Goal: Task Accomplishment & Management: Manage account settings

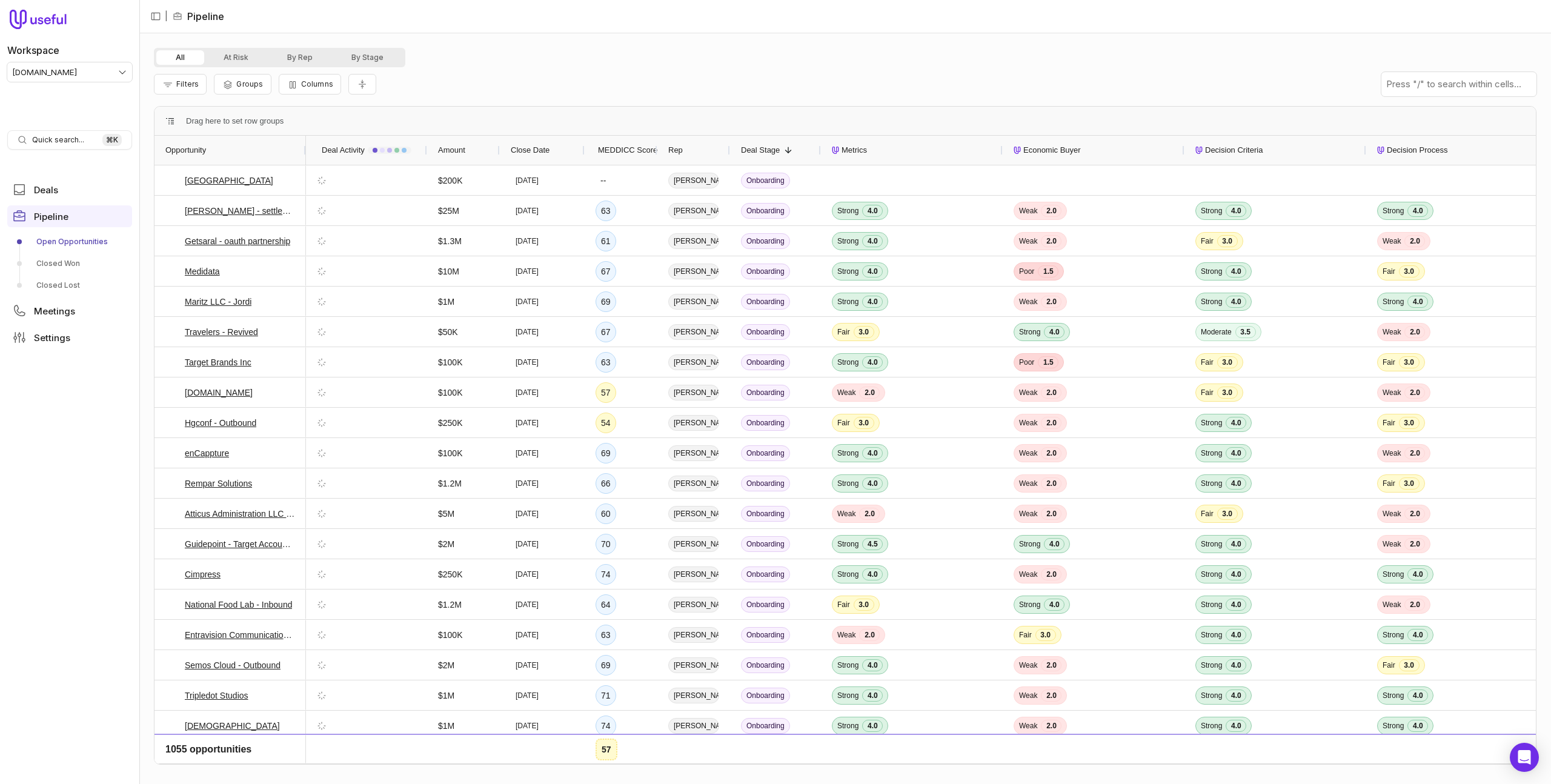
click at [549, 89] on div "Filters Groups Columns" at bounding box center [845, 84] width 1382 height 34
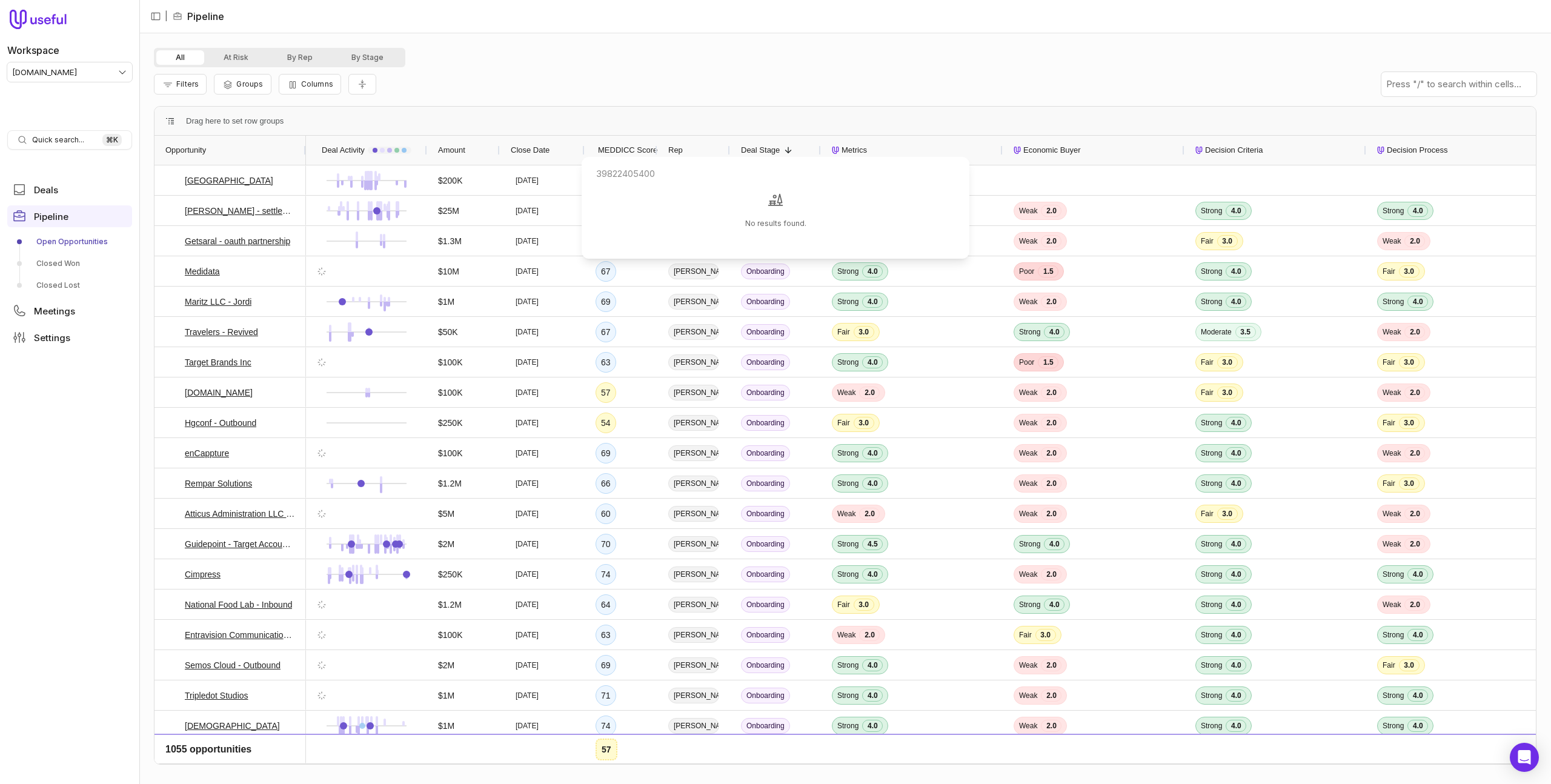
type input "39822405400"
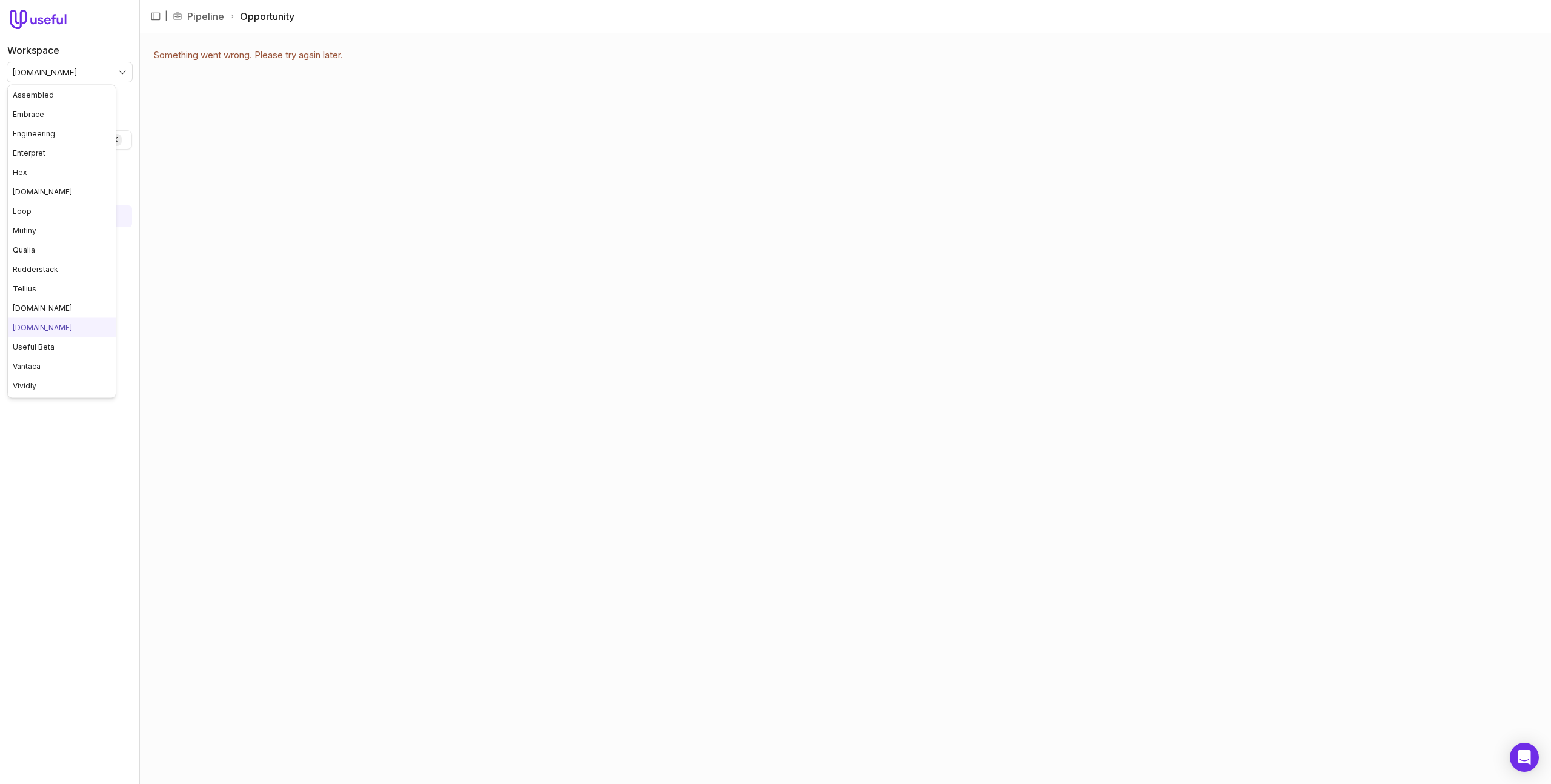
click at [54, 72] on html "Workspace tremendous.com Quick search... ⌘ K Deals Pipeline Open Opportunities …" at bounding box center [776, 392] width 1551 height 784
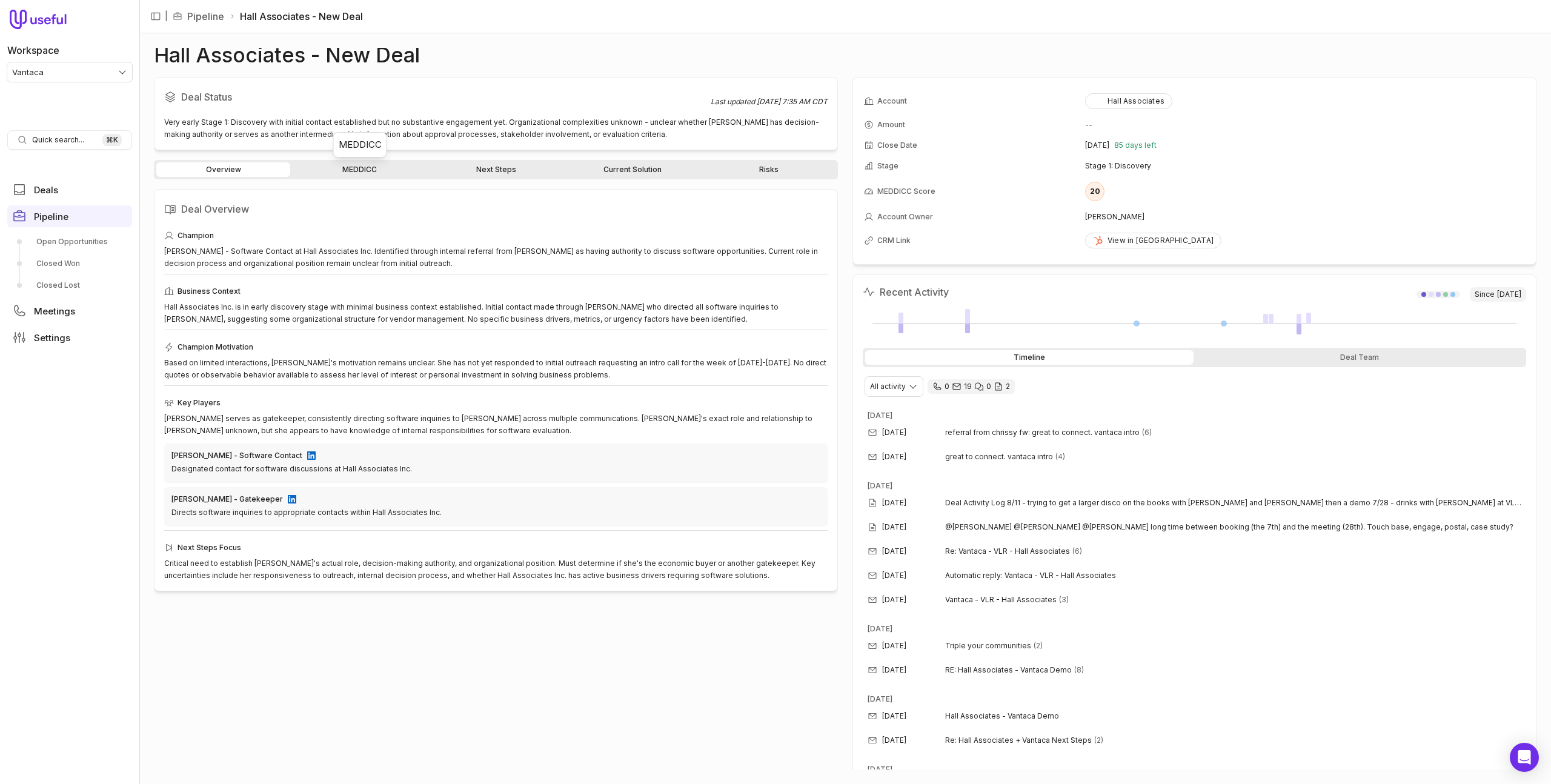
click at [354, 172] on link "MEDDICC" at bounding box center [359, 169] width 134 height 14
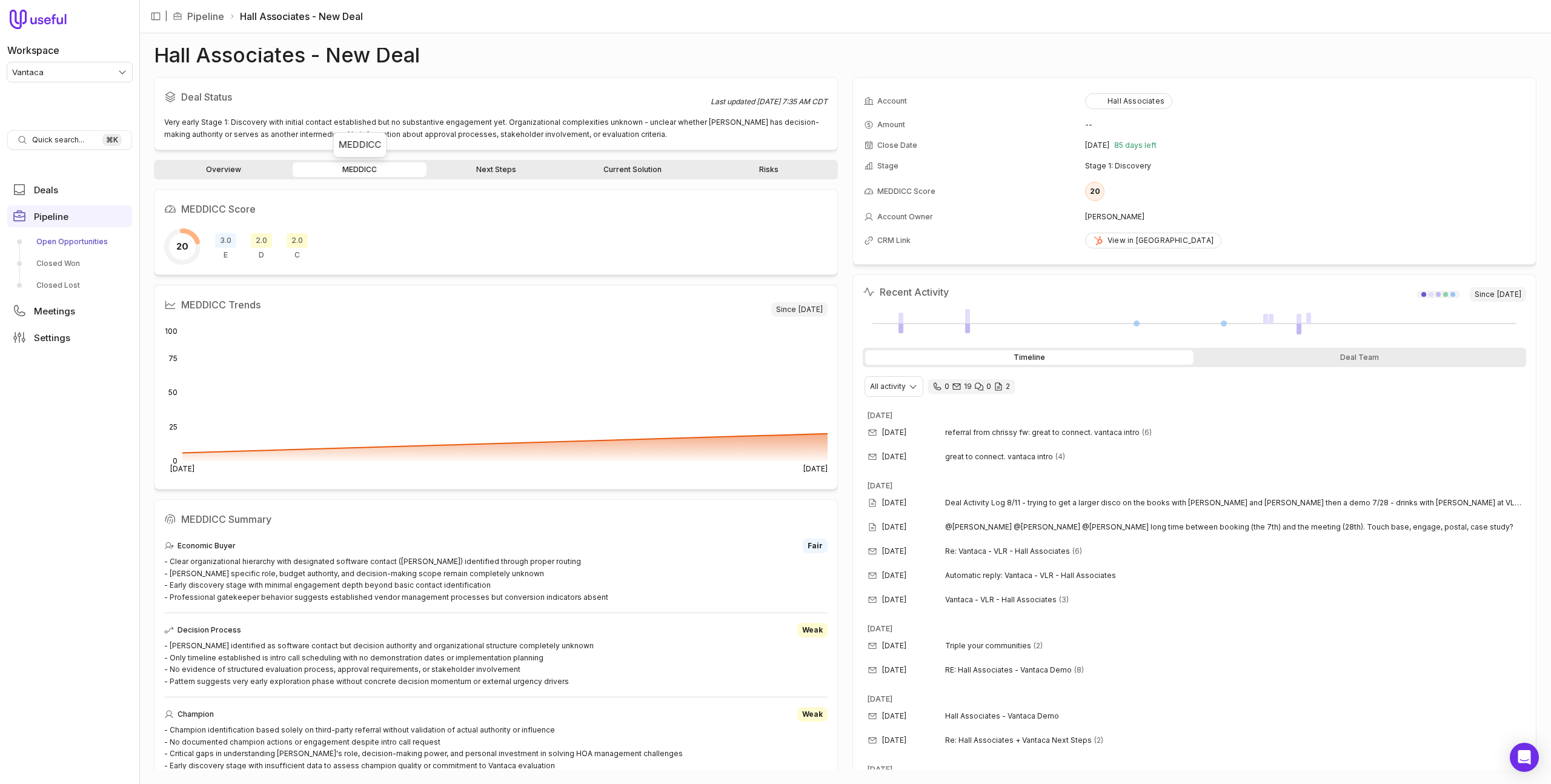
click at [54, 244] on link "Open Opportunities" at bounding box center [69, 242] width 125 height 19
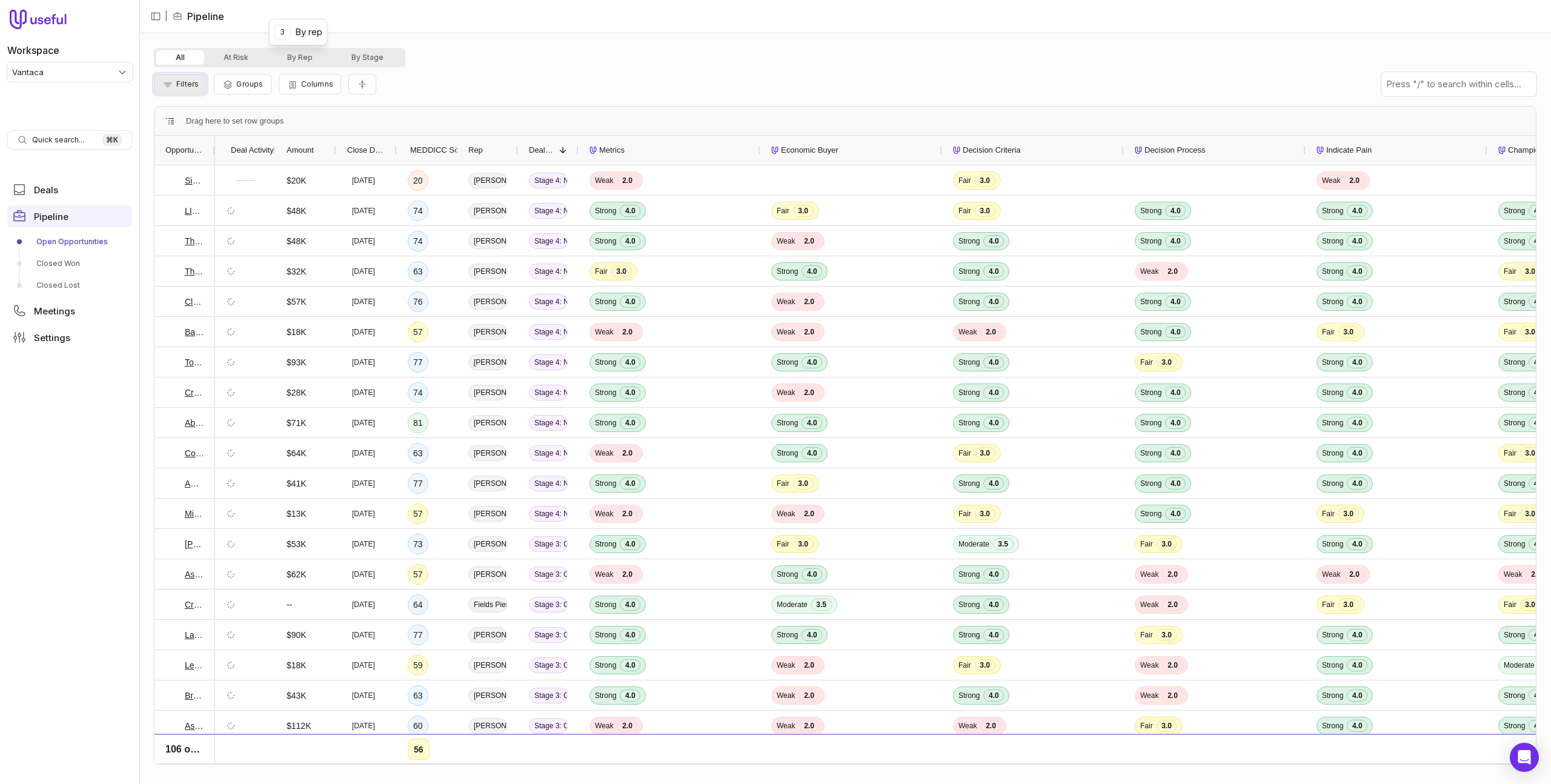
click at [185, 85] on span "Filters" at bounding box center [188, 83] width 22 height 9
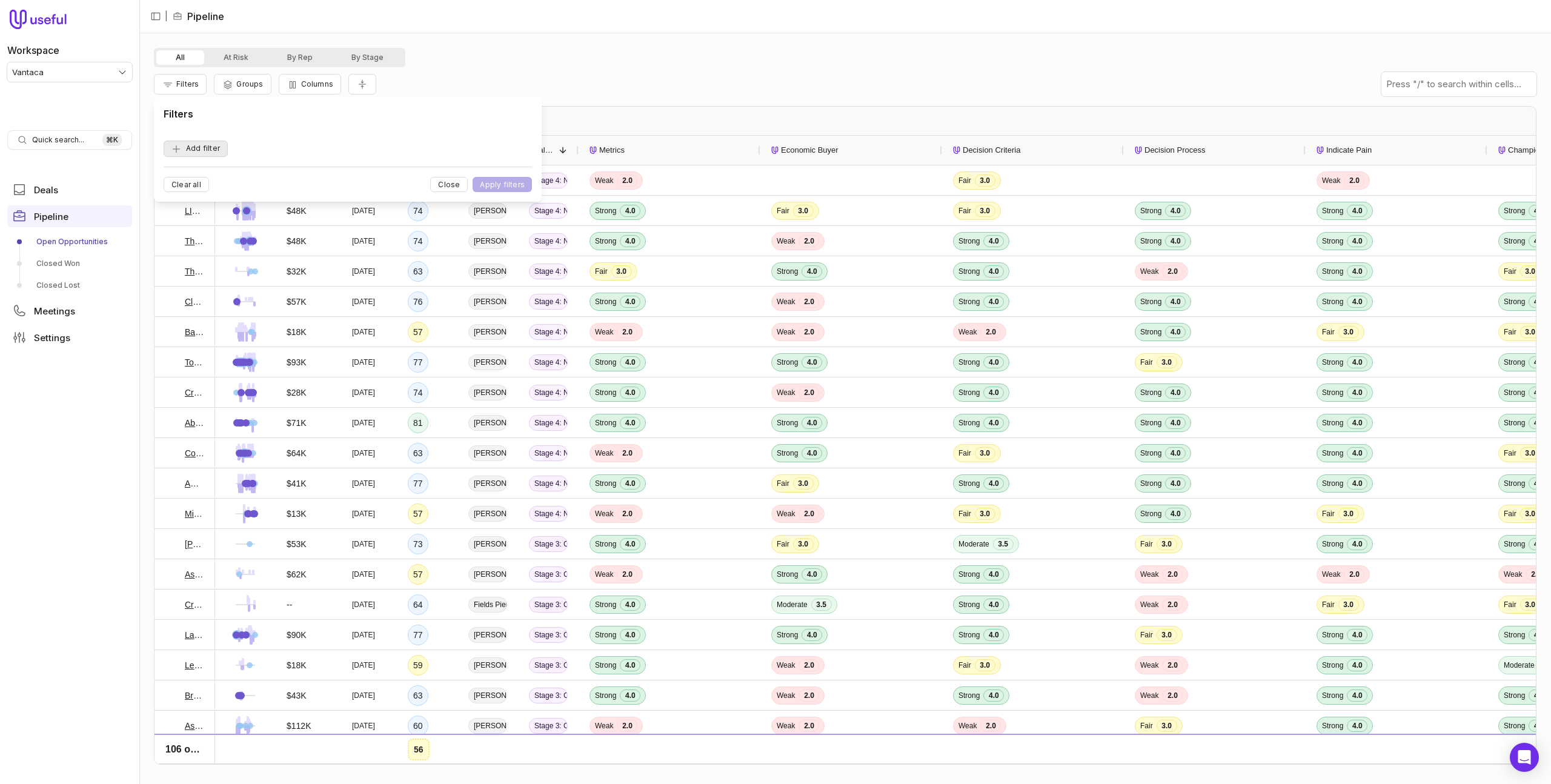
click at [203, 152] on button "Add filter" at bounding box center [196, 148] width 64 height 16
click at [242, 152] on div "Opportunity Name" at bounding box center [223, 148] width 93 height 14
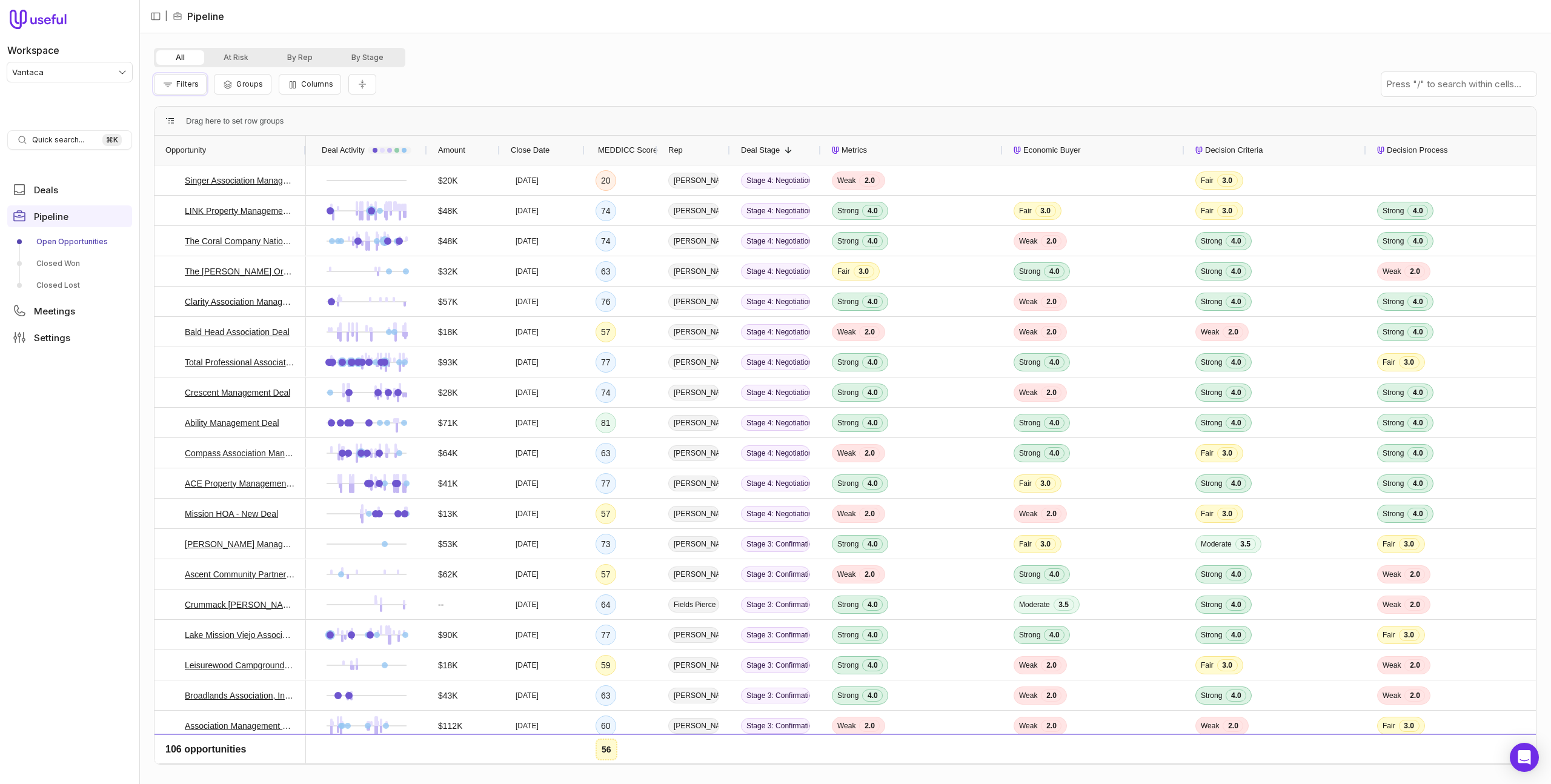
click at [180, 81] on span "Filters" at bounding box center [188, 83] width 22 height 9
drag, startPoint x: 209, startPoint y: 139, endPoint x: 215, endPoint y: 148, distance: 10.8
click at [209, 139] on form "Add filter" at bounding box center [347, 144] width 368 height 26
click at [215, 148] on button "Add filter" at bounding box center [196, 148] width 64 height 16
click at [236, 156] on button "Opportunity Name" at bounding box center [223, 148] width 109 height 19
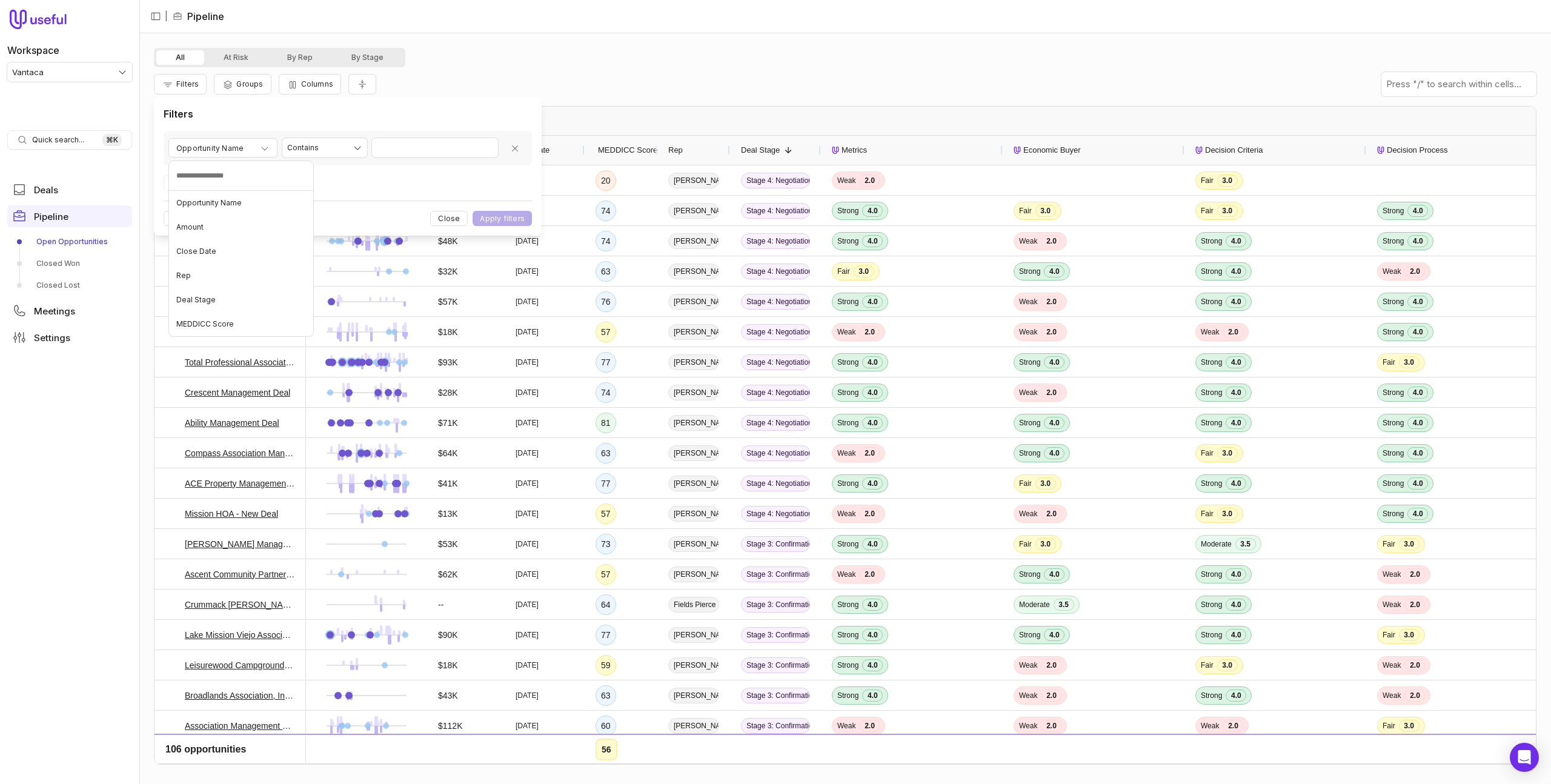
drag, startPoint x: 386, startPoint y: 92, endPoint x: 396, endPoint y: 82, distance: 14.1
click at [386, 92] on html "Workspace Vantaca Quick search... ⌘ K Deals Pipeline Open Opportunities Closed …" at bounding box center [776, 392] width 1551 height 784
click at [307, 85] on span "Columns" at bounding box center [317, 83] width 32 height 9
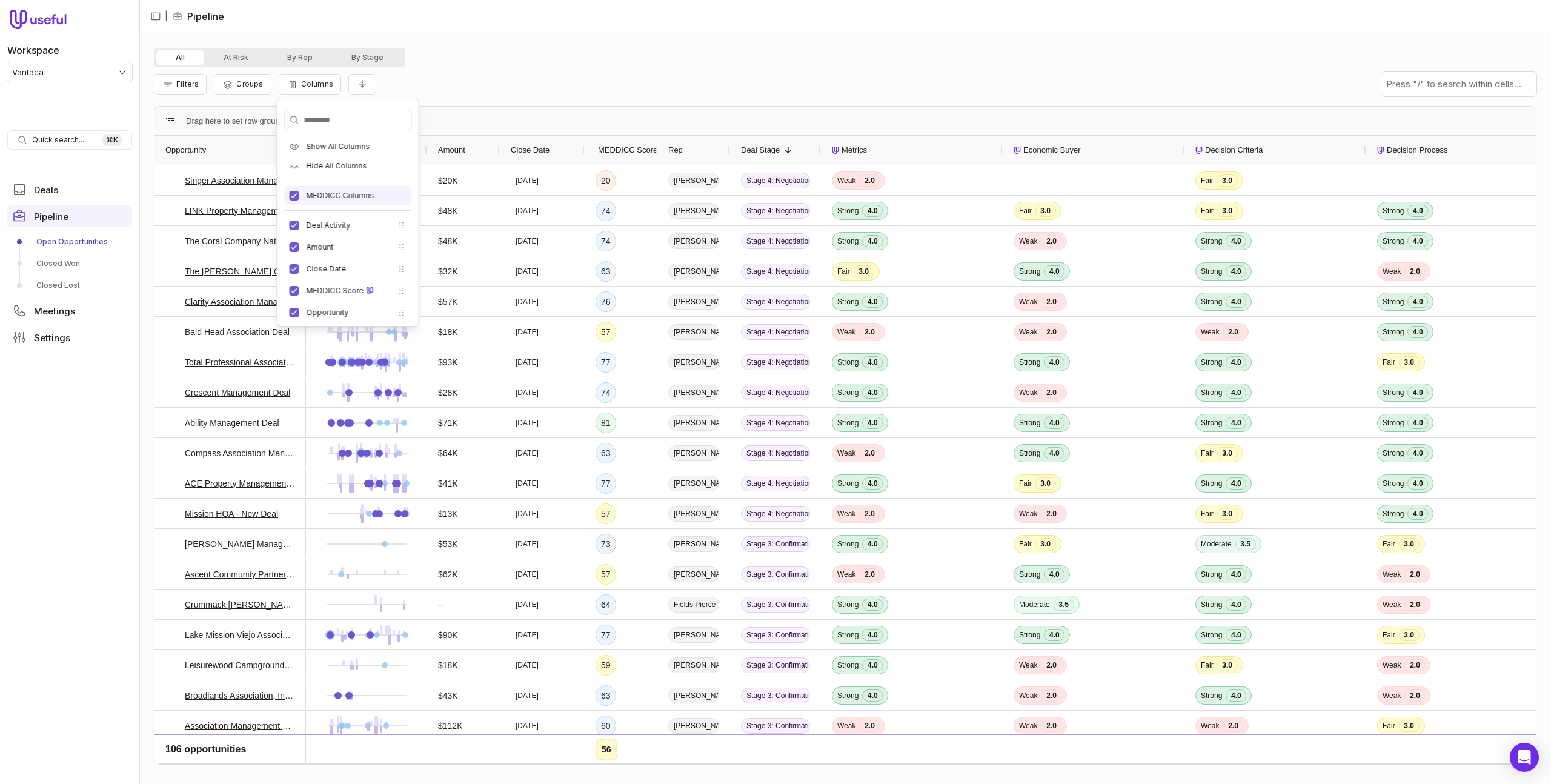
scroll to position [178, 0]
drag, startPoint x: 541, startPoint y: 49, endPoint x: 453, endPoint y: 98, distance: 100.7
click at [541, 49] on div "All At Risk By Rep By Stage" at bounding box center [845, 57] width 1382 height 19
click at [197, 89] on button "Filters" at bounding box center [180, 85] width 53 height 21
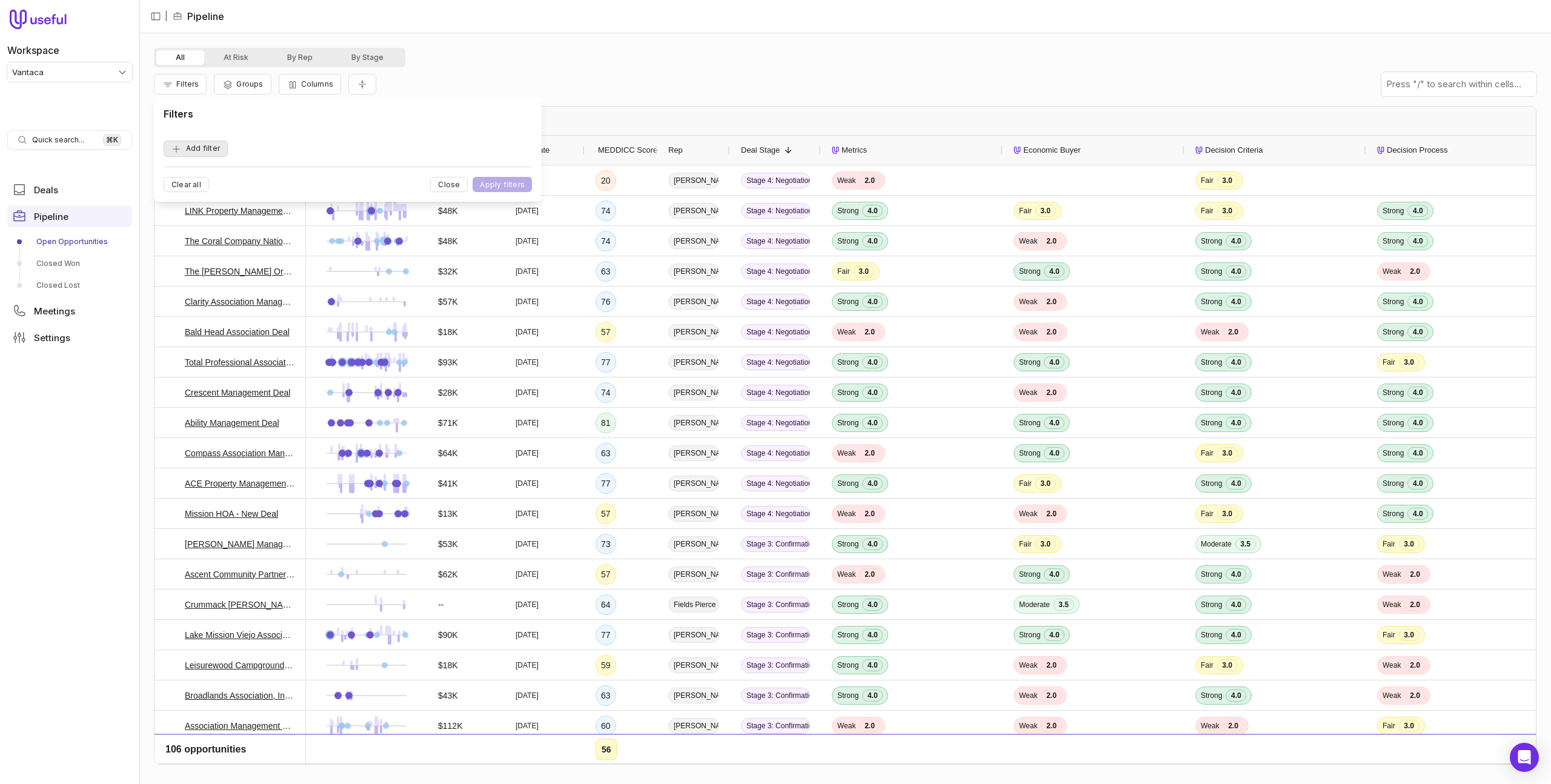
click at [222, 149] on button "Add filter" at bounding box center [196, 148] width 64 height 16
drag, startPoint x: 239, startPoint y: 152, endPoint x: 264, endPoint y: 149, distance: 25.2
click at [239, 152] on span "Opportunity Name" at bounding box center [210, 148] width 67 height 14
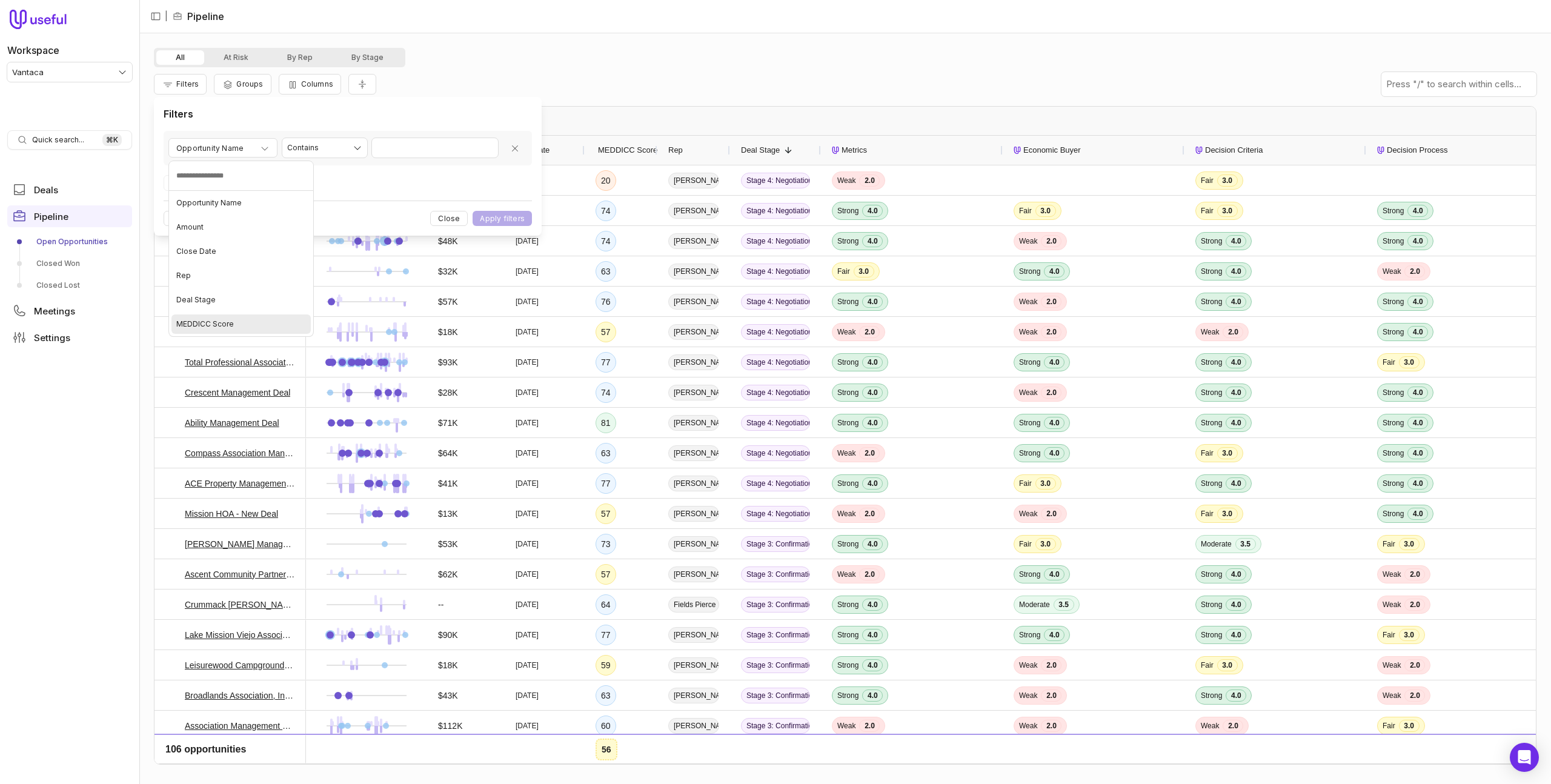
click at [244, 320] on div "MEDDICC Score" at bounding box center [241, 324] width 139 height 19
click at [423, 149] on input "Value" at bounding box center [435, 148] width 126 height 19
drag, startPoint x: 473, startPoint y: 84, endPoint x: 297, endPoint y: 85, distance: 176.0
click at [470, 84] on div "Filters Groups Columns" at bounding box center [845, 84] width 1382 height 34
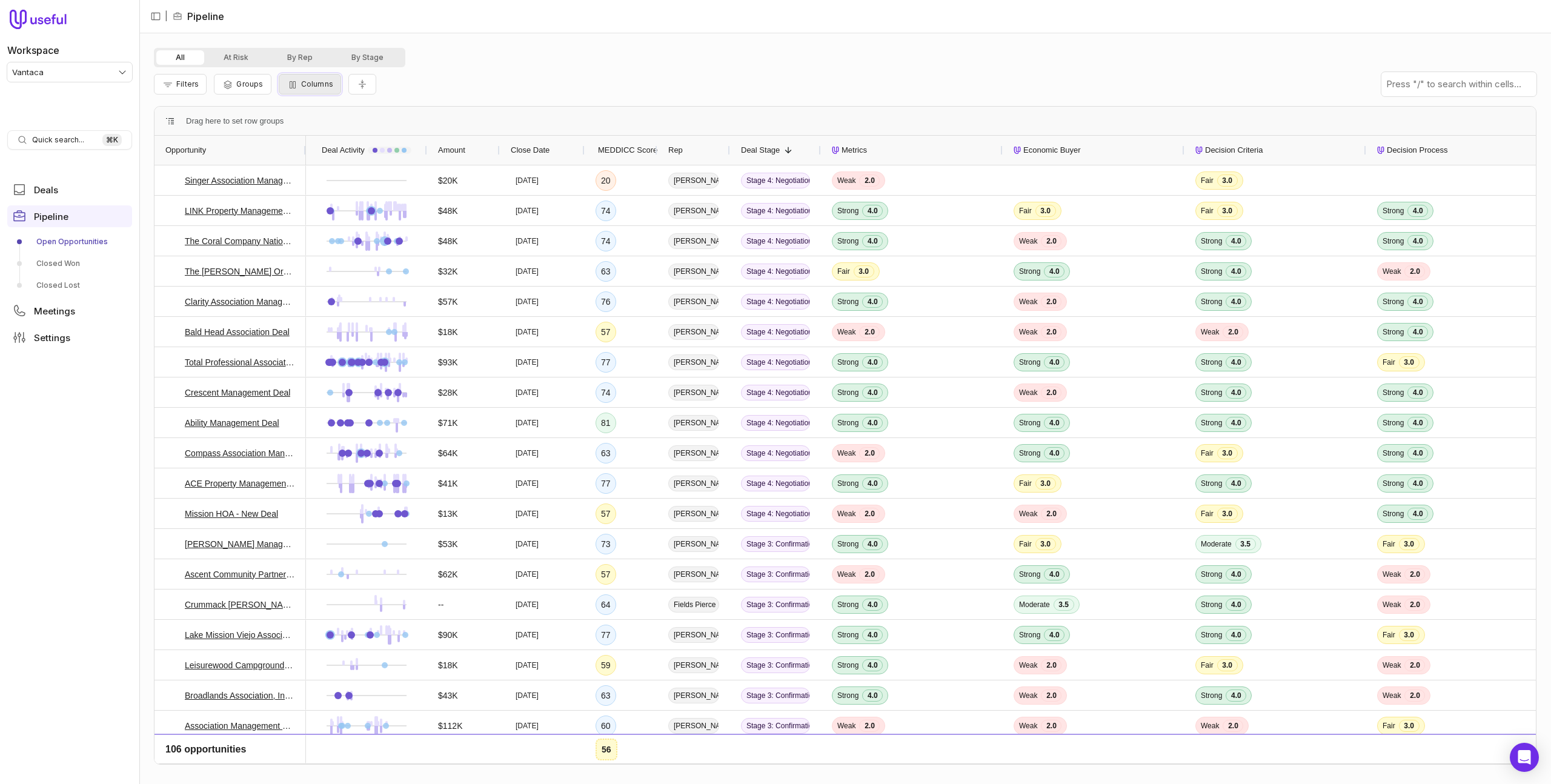
click at [296, 85] on button "Columns" at bounding box center [310, 85] width 62 height 21
drag, startPoint x: 236, startPoint y: 57, endPoint x: 236, endPoint y: 84, distance: 27.0
click at [236, 59] on button "At Risk" at bounding box center [236, 57] width 64 height 14
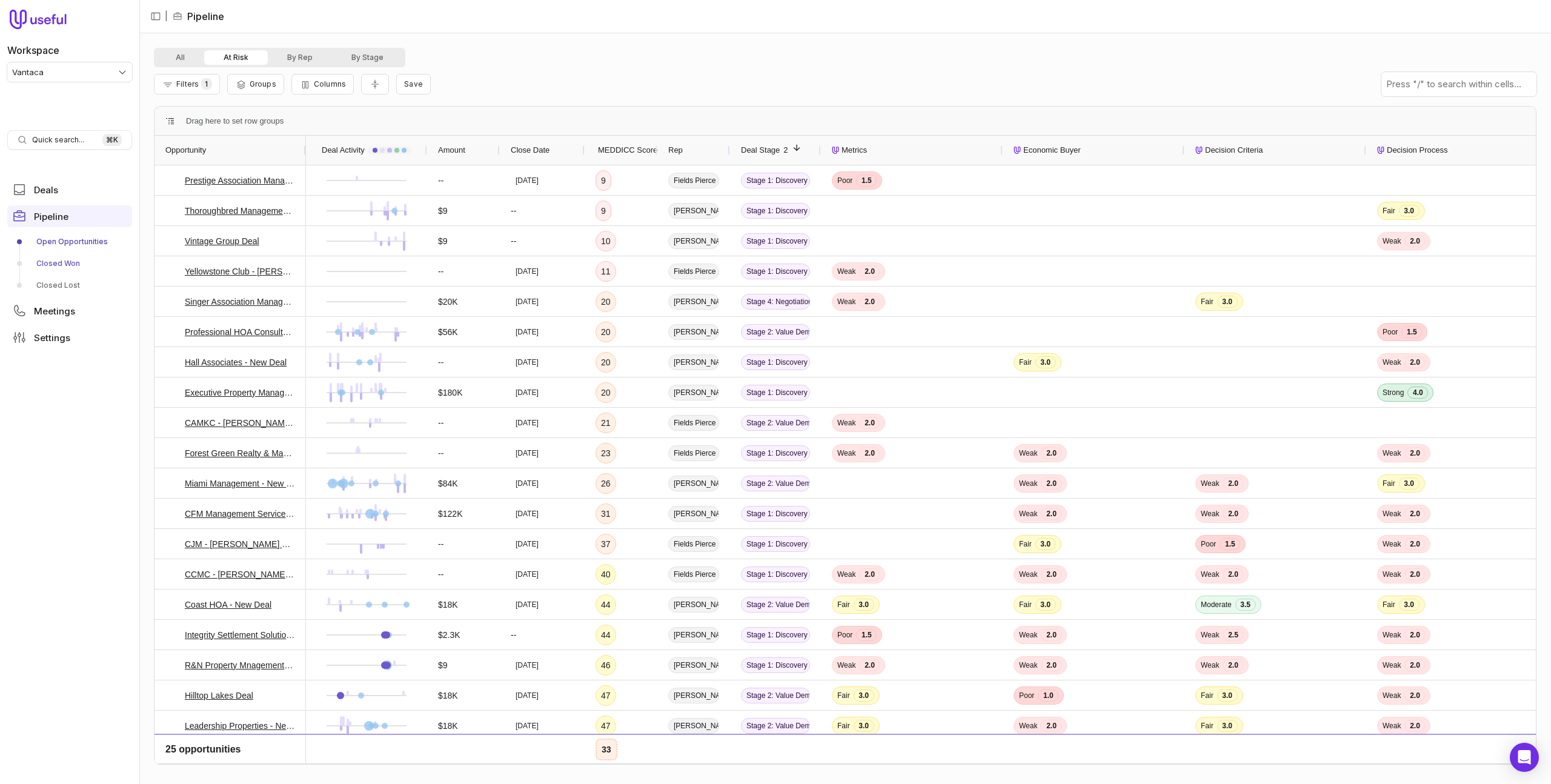
click at [70, 260] on link "Closed Won" at bounding box center [69, 263] width 125 height 19
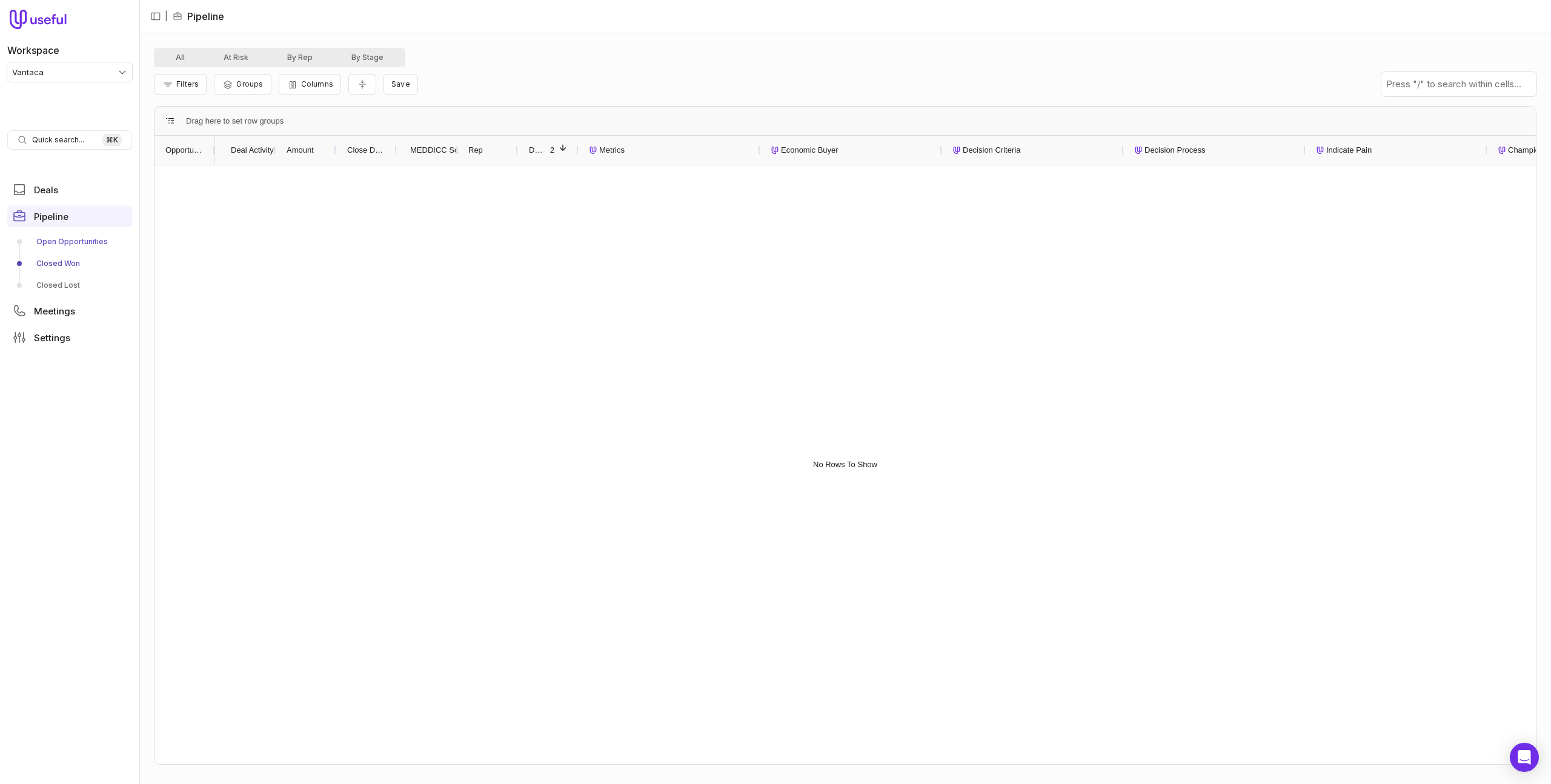
click at [81, 241] on link "Open Opportunities" at bounding box center [69, 242] width 125 height 19
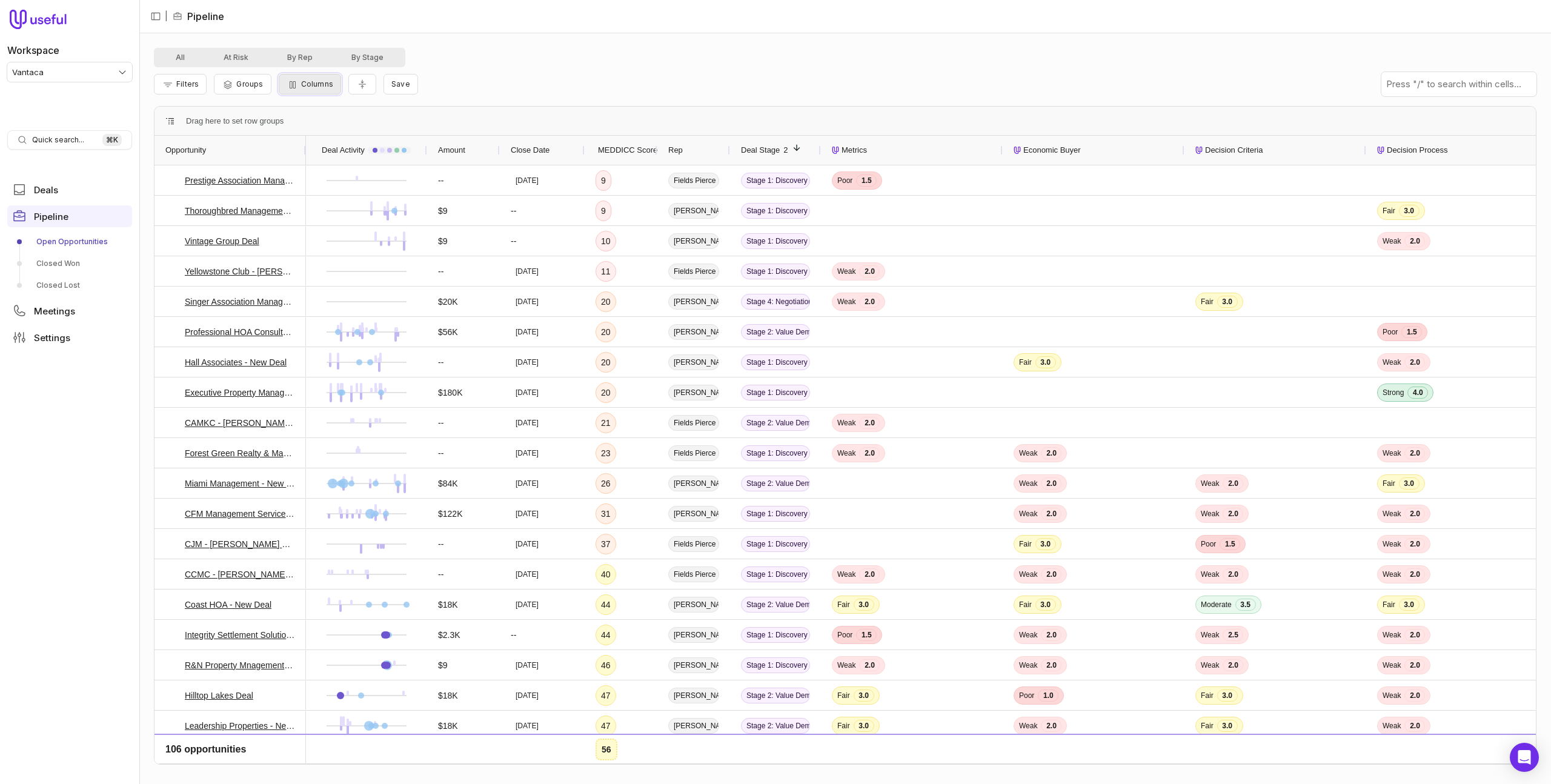
click at [301, 79] on span "Columns" at bounding box center [317, 83] width 32 height 9
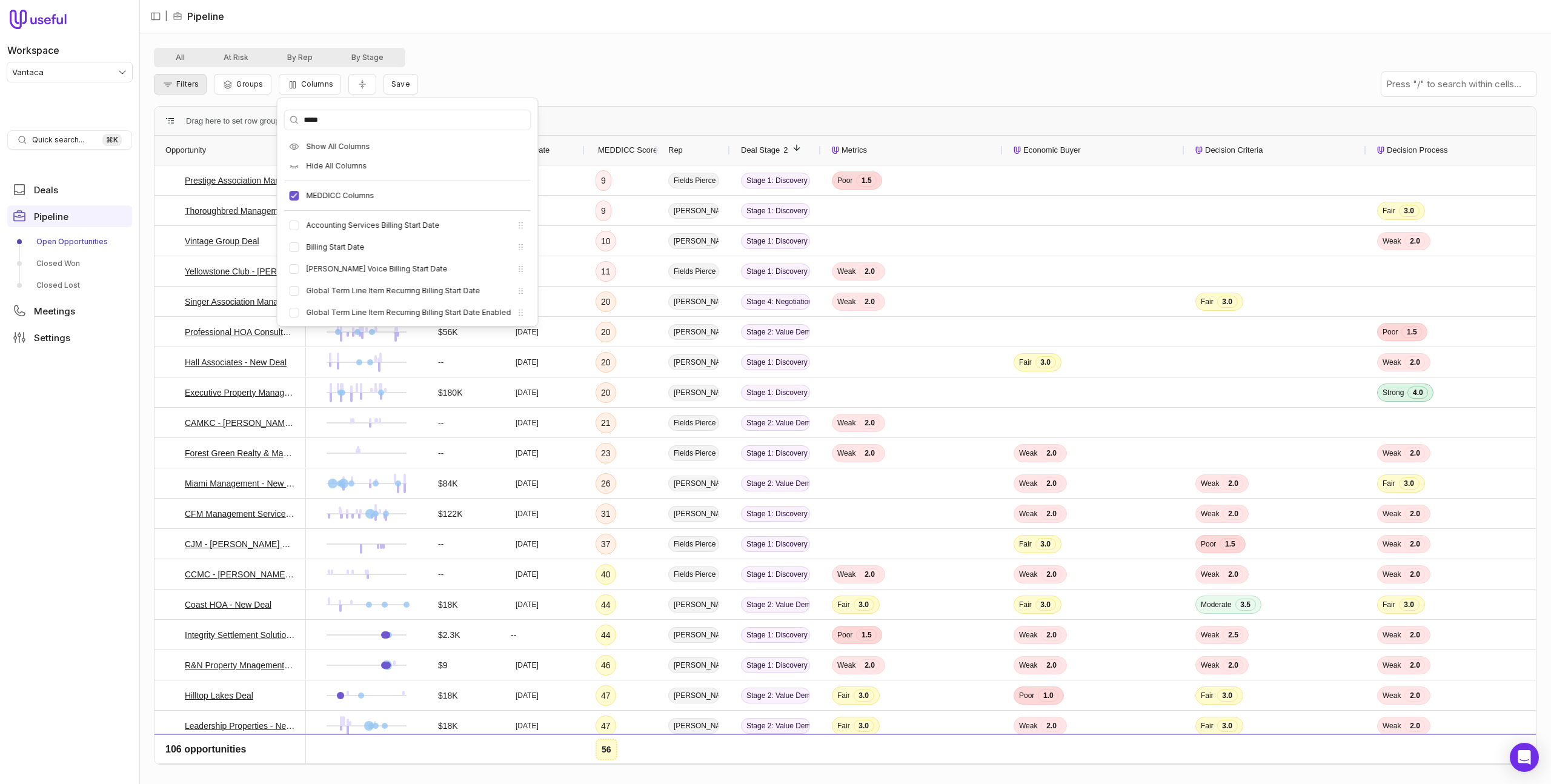
type input "*****"
click at [196, 89] on button "Filters" at bounding box center [180, 85] width 53 height 21
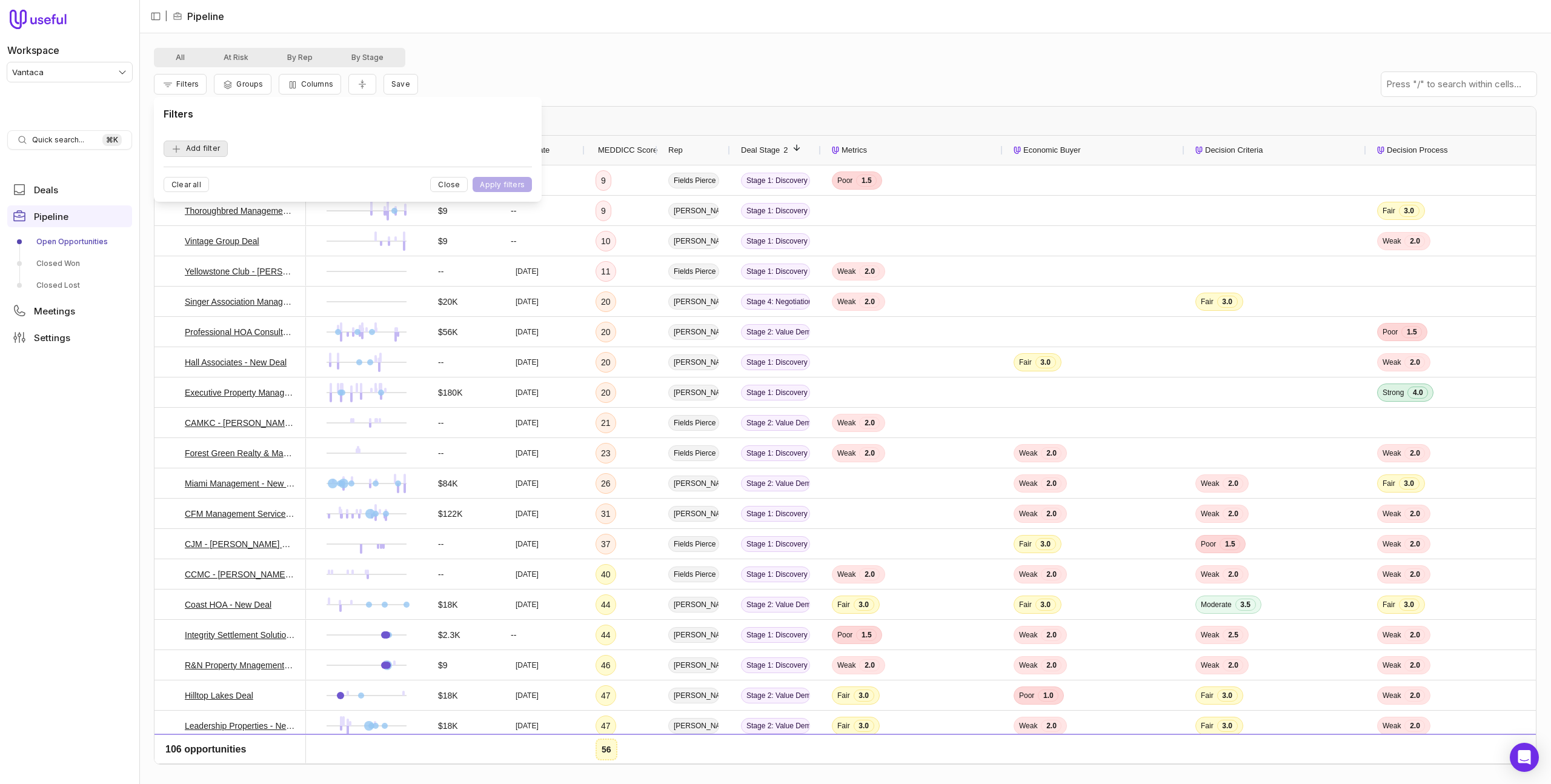
click at [221, 148] on button "Add filter" at bounding box center [196, 148] width 64 height 16
click at [228, 149] on span "Opportunity Name" at bounding box center [210, 148] width 67 height 14
type input "********"
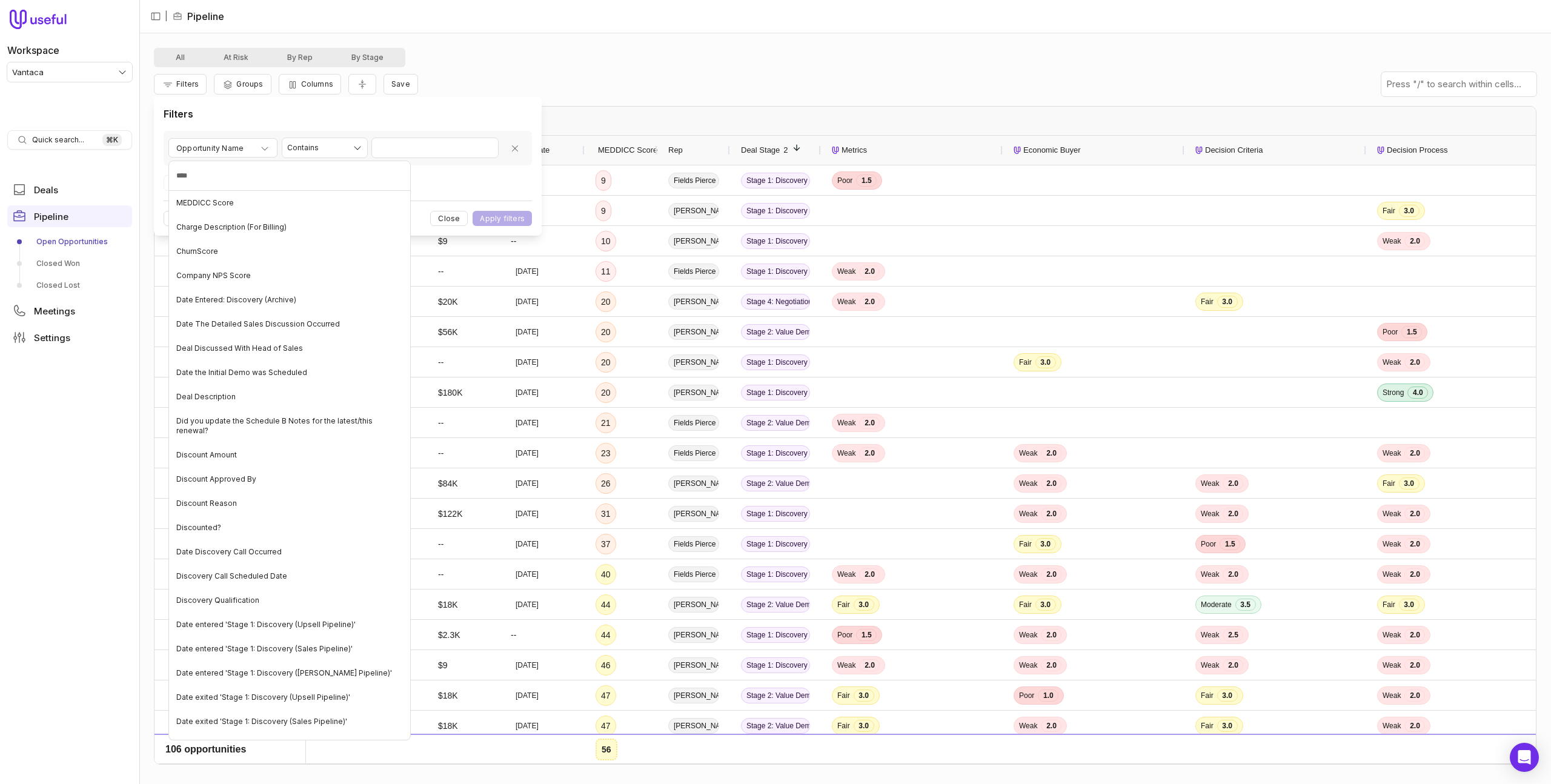
type input "*****"
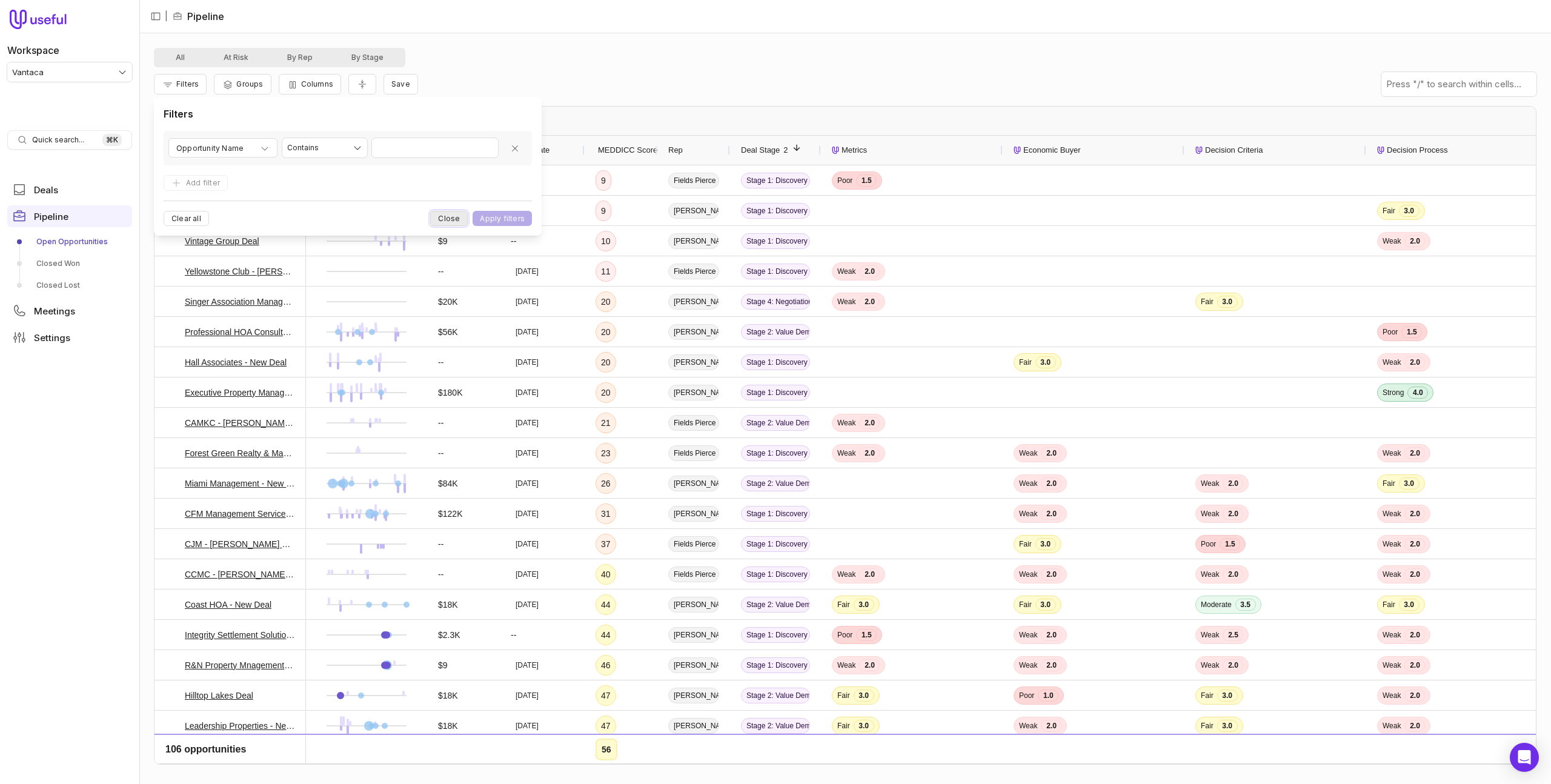
click at [454, 218] on button "Close" at bounding box center [449, 218] width 38 height 15
click at [52, 267] on link "Closed Won" at bounding box center [69, 263] width 125 height 19
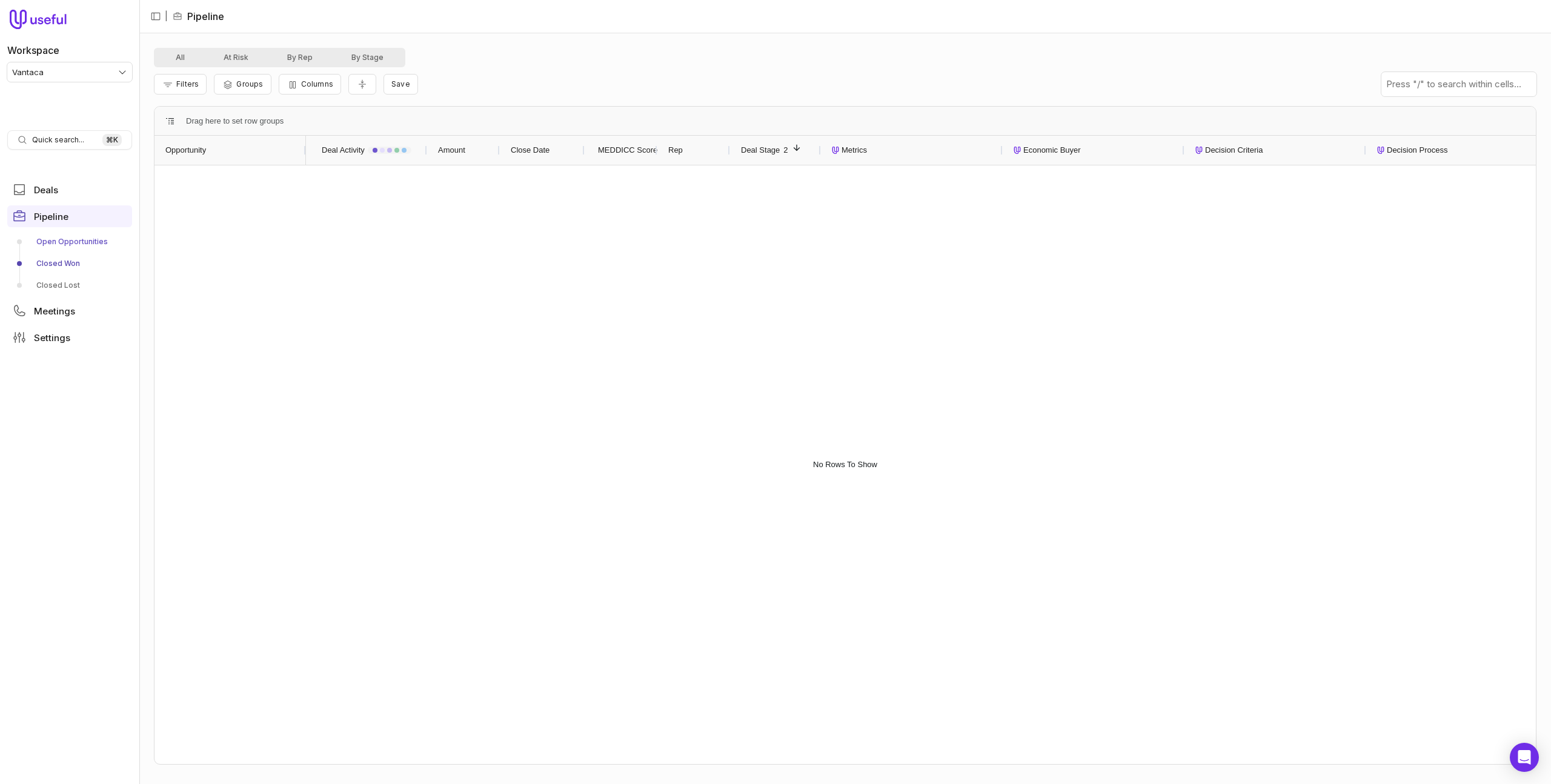
click at [89, 244] on link "Open Opportunities" at bounding box center [69, 242] width 125 height 19
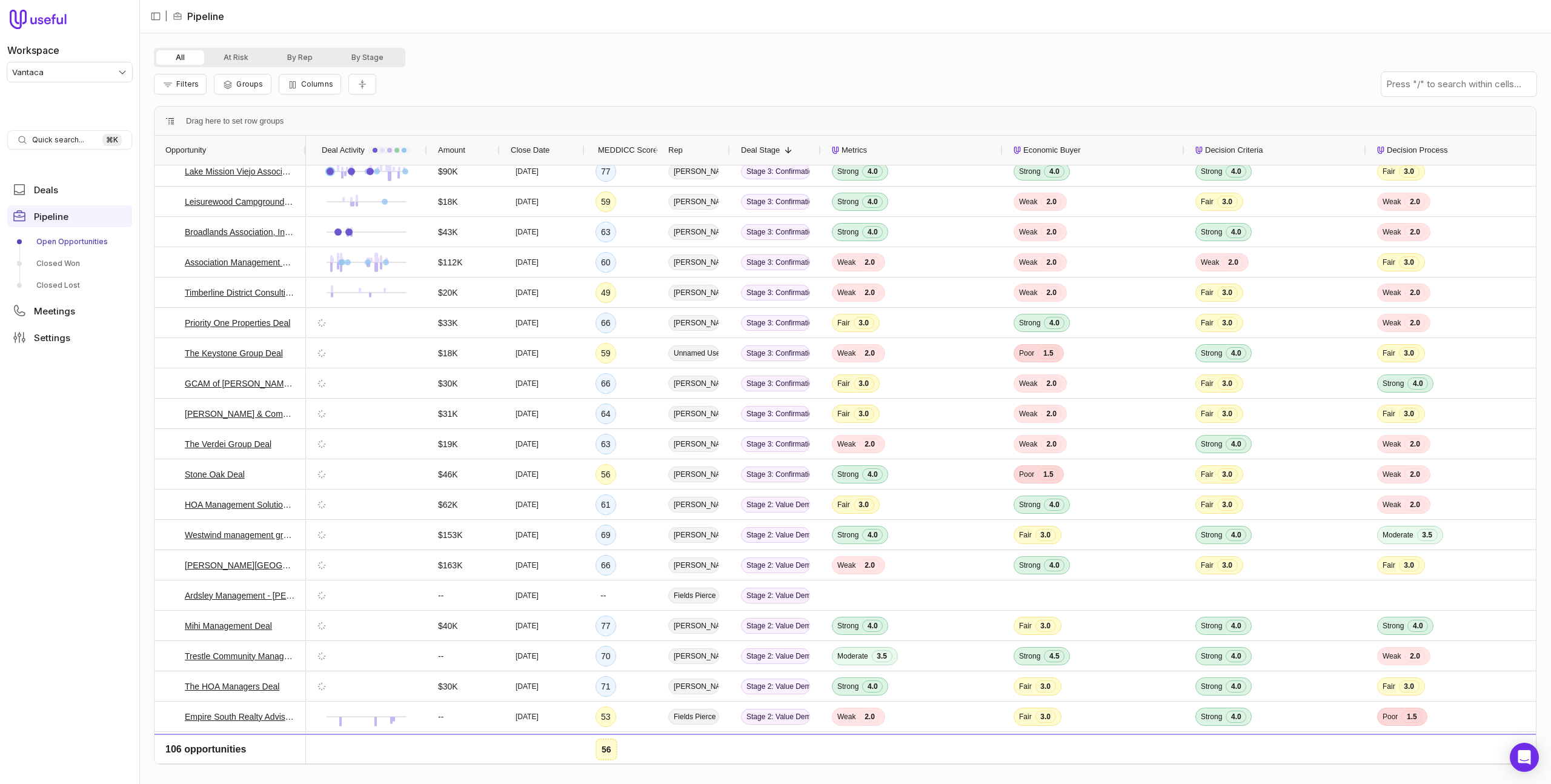
scroll to position [320, 0]
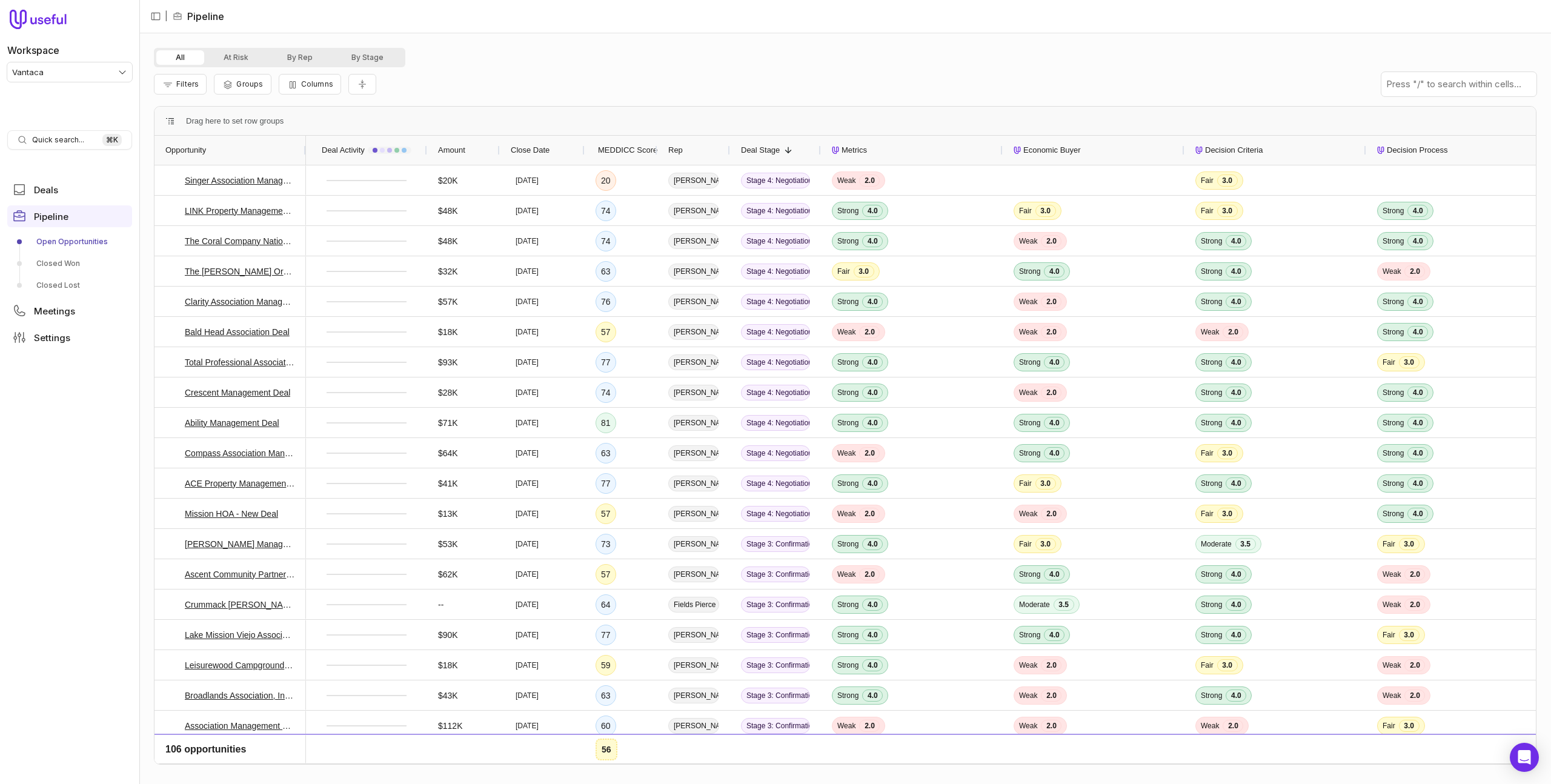
click at [81, 67] on html "Workspace Vantaca Quick search... ⌘ K Deals Pipeline Open Opportunities Closed …" at bounding box center [776, 392] width 1551 height 784
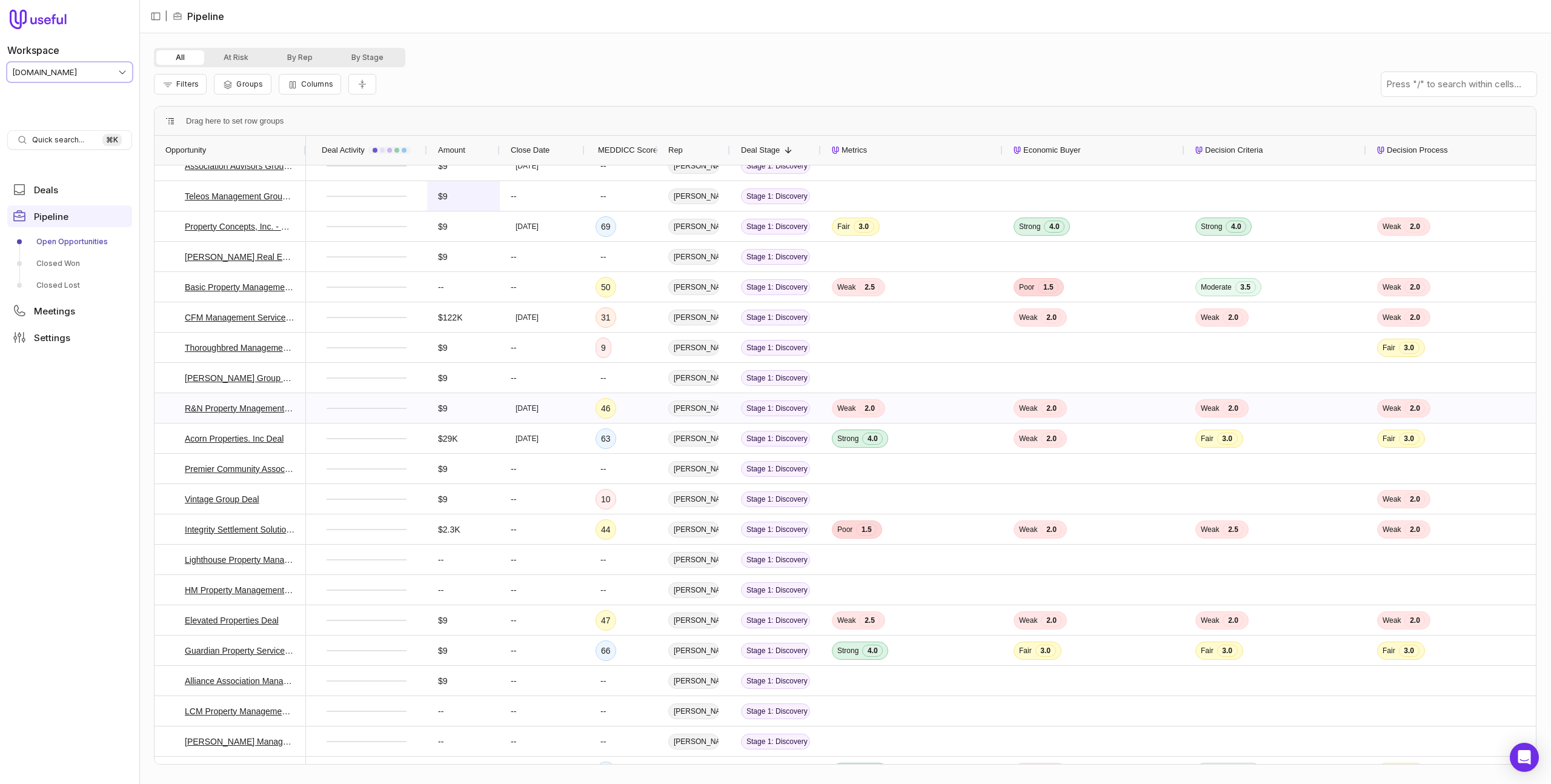
scroll to position [2642, 0]
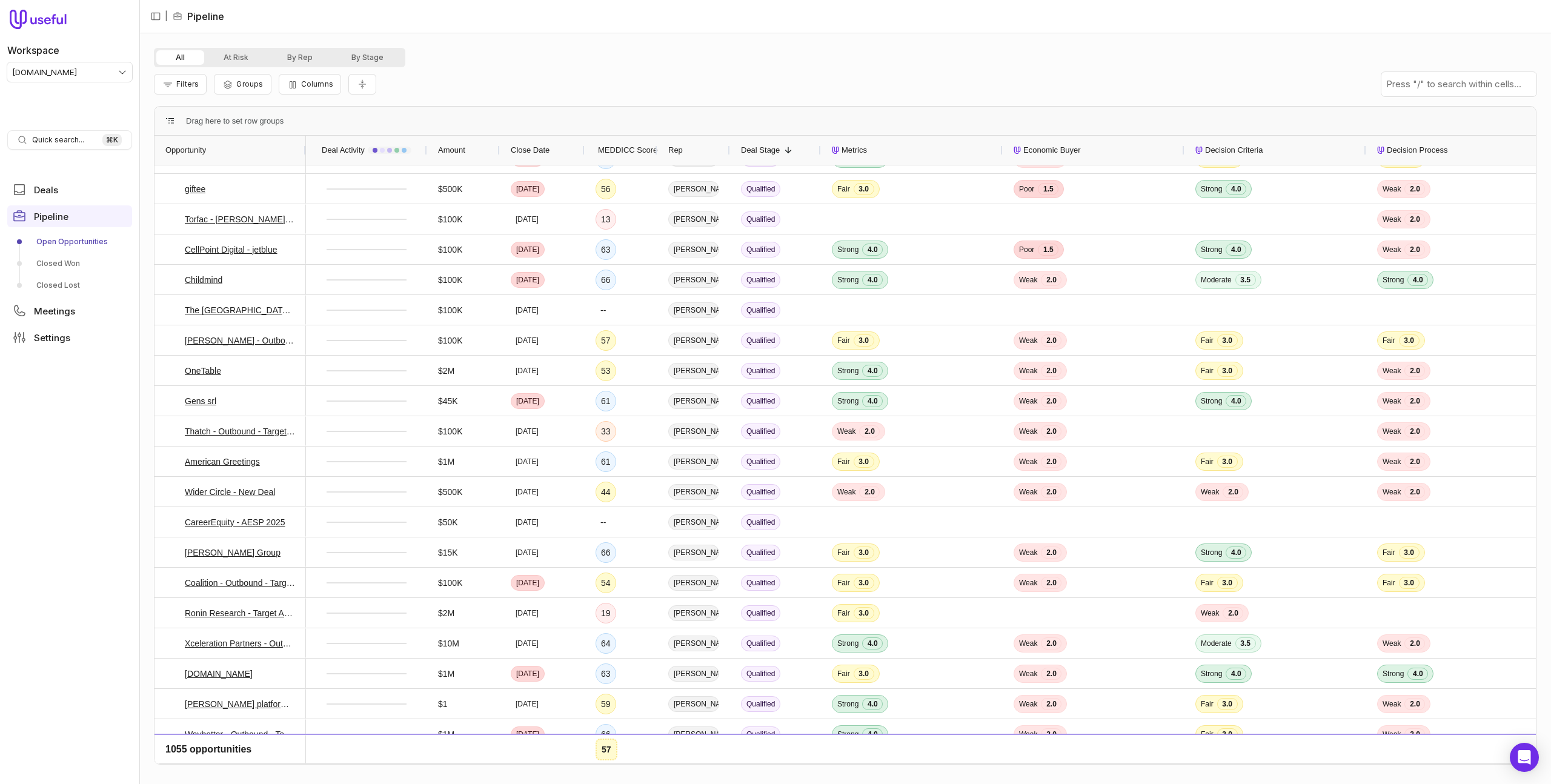
click at [474, 156] on div "Amount" at bounding box center [463, 150] width 51 height 23
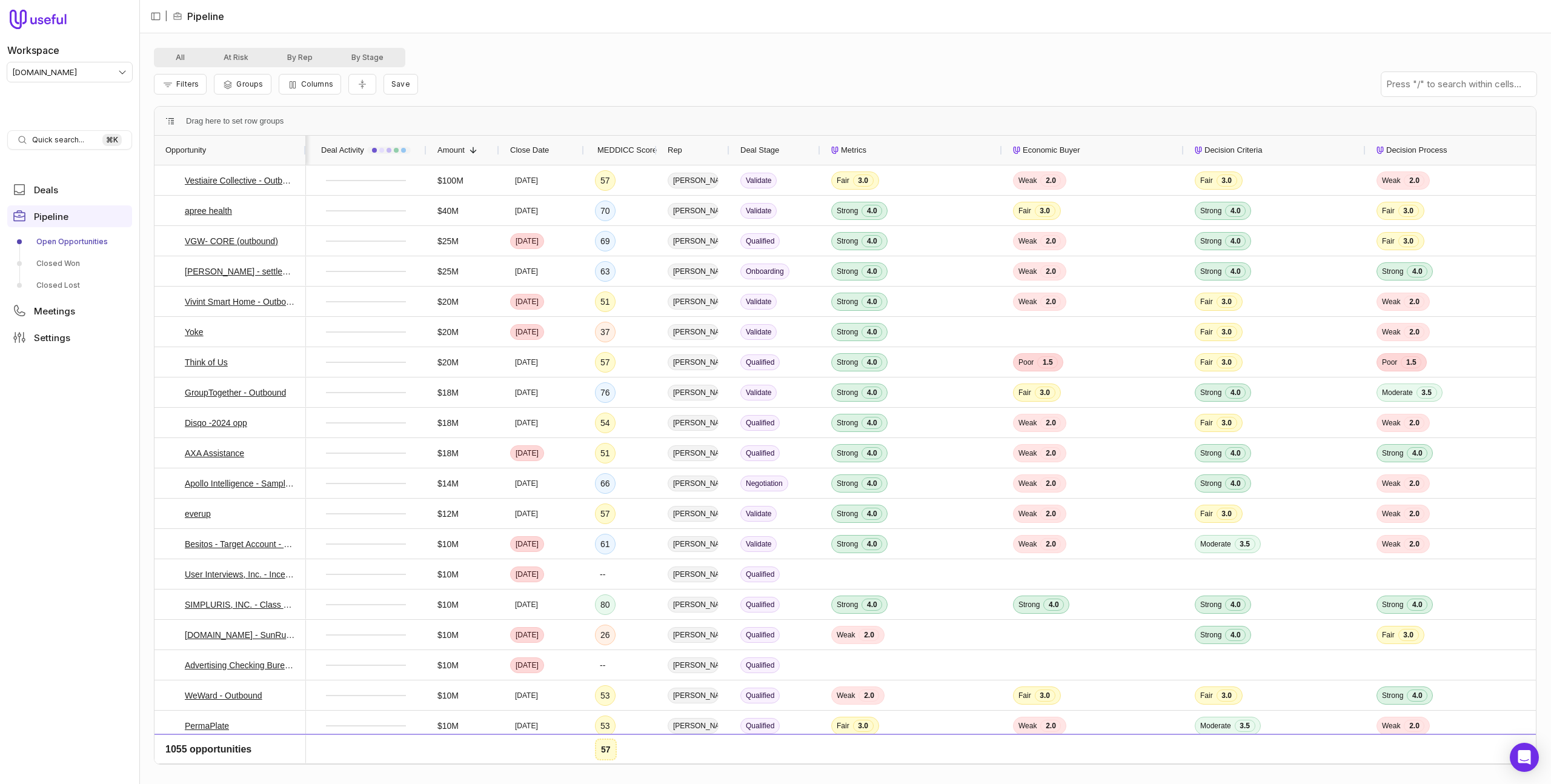
click at [456, 145] on span "Amount" at bounding box center [451, 150] width 27 height 14
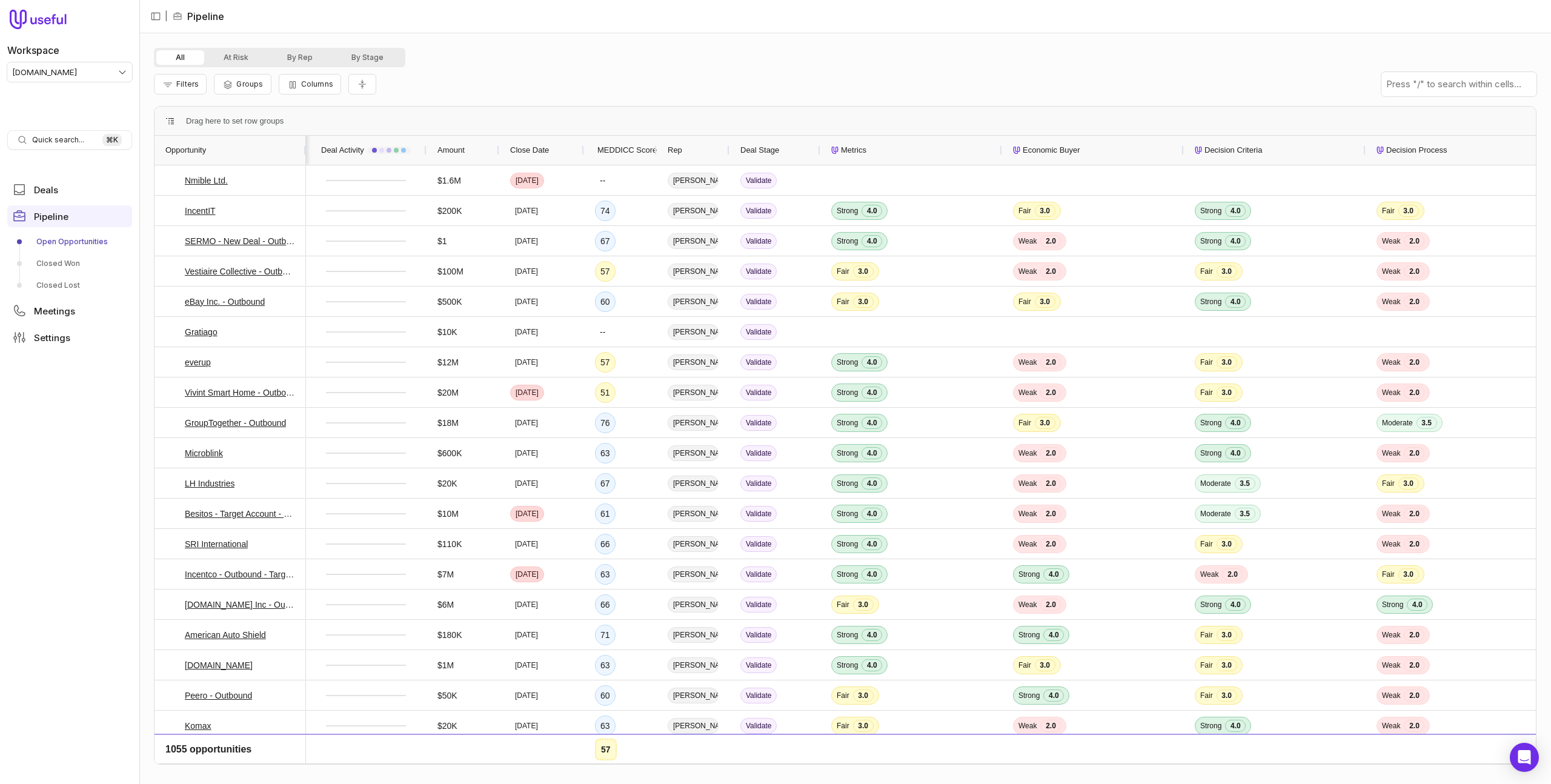
click at [456, 147] on span "Amount" at bounding box center [451, 150] width 27 height 14
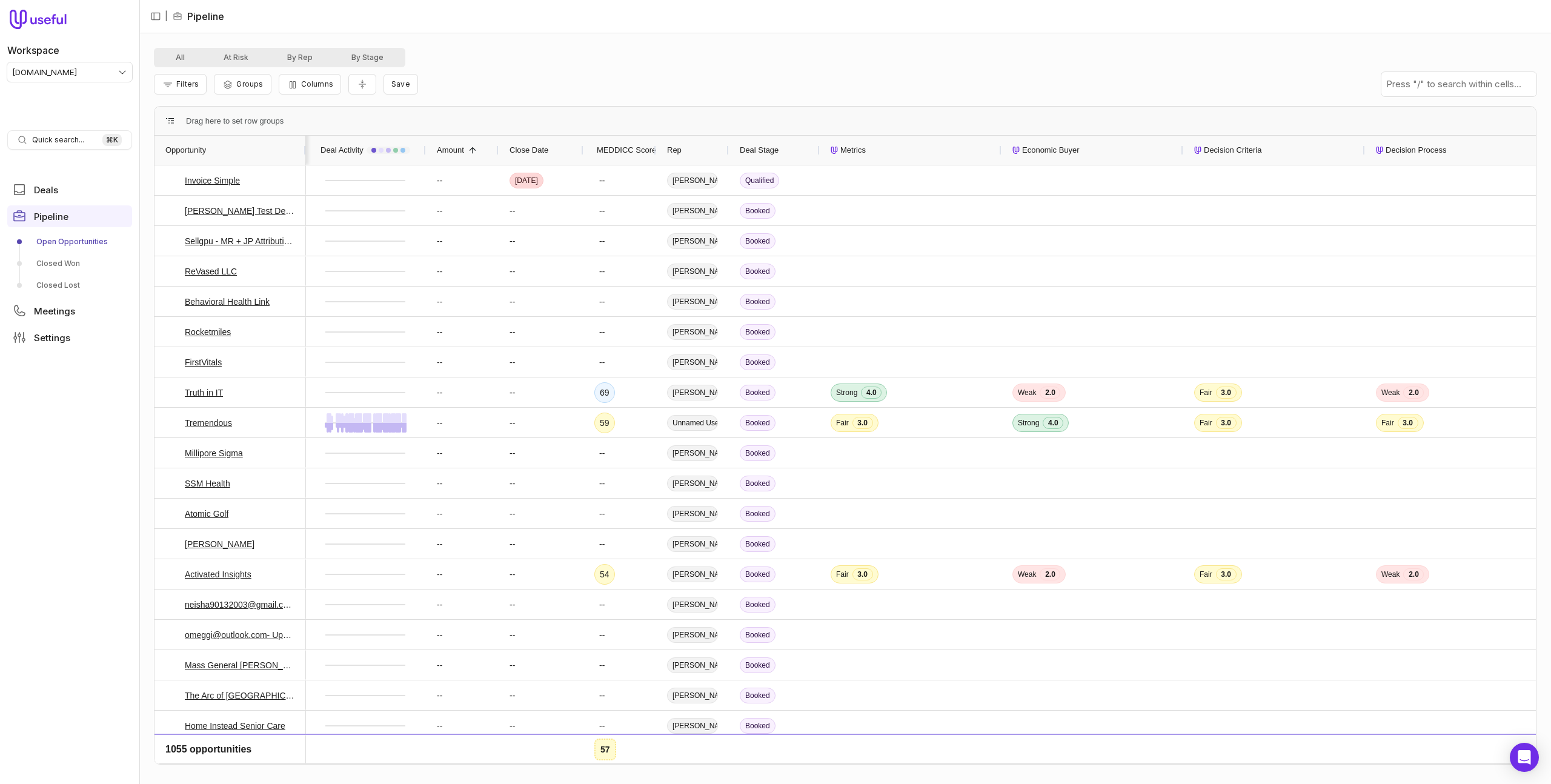
click at [461, 147] on span "Amount" at bounding box center [450, 150] width 27 height 14
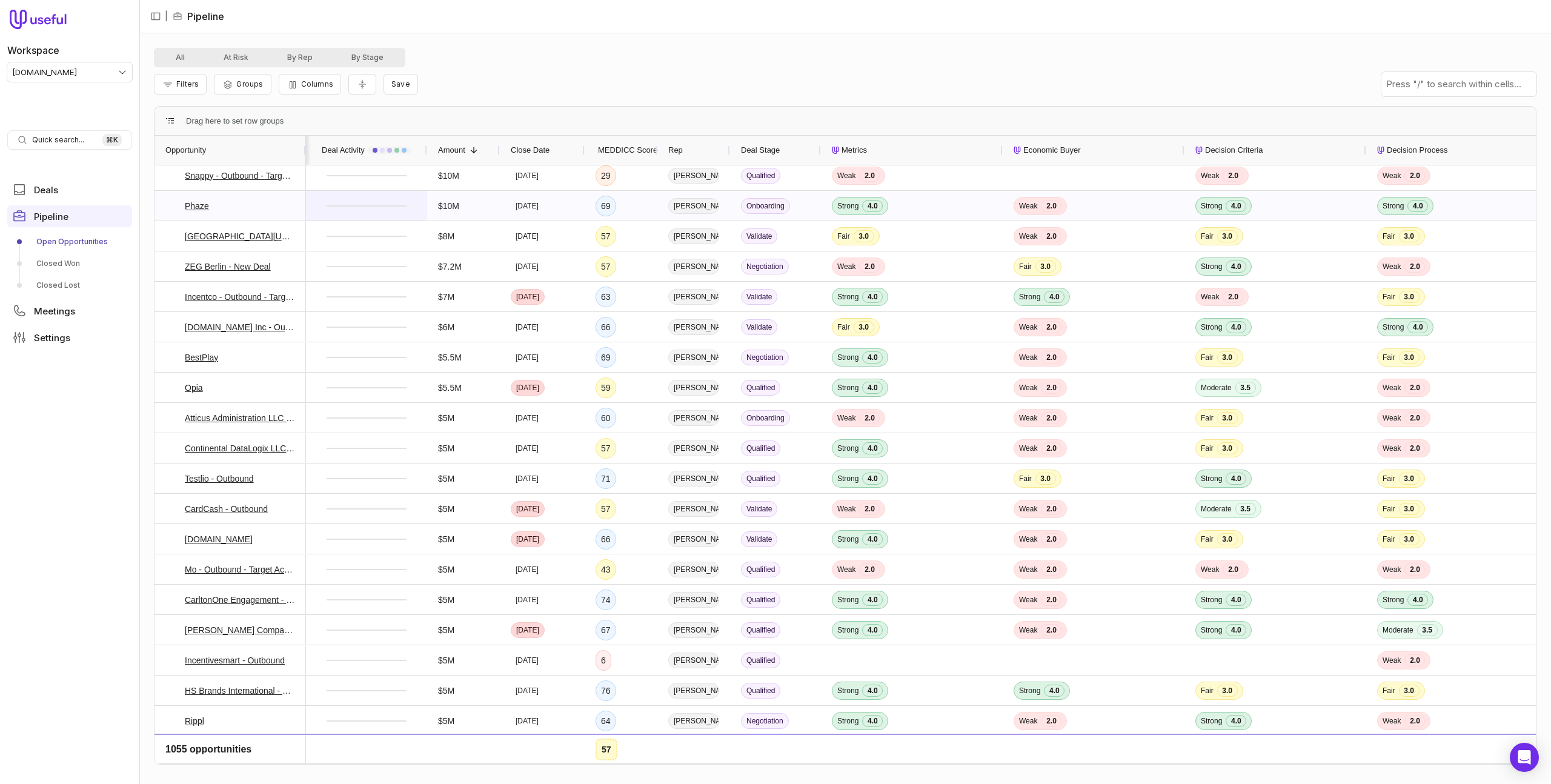
scroll to position [0, 1]
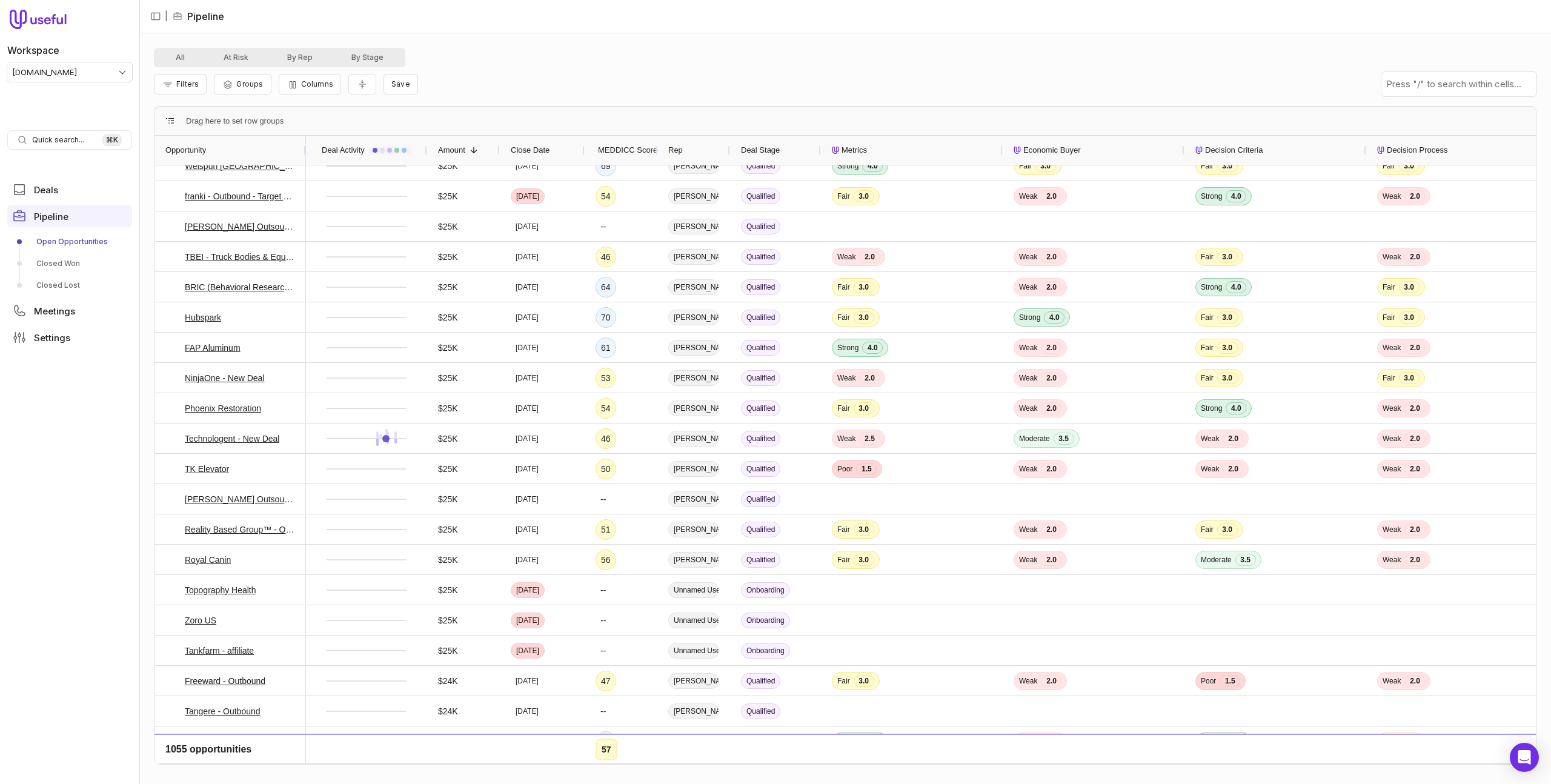
click at [757, 51] on div "All At Risk By Rep By Stage" at bounding box center [845, 57] width 1382 height 19
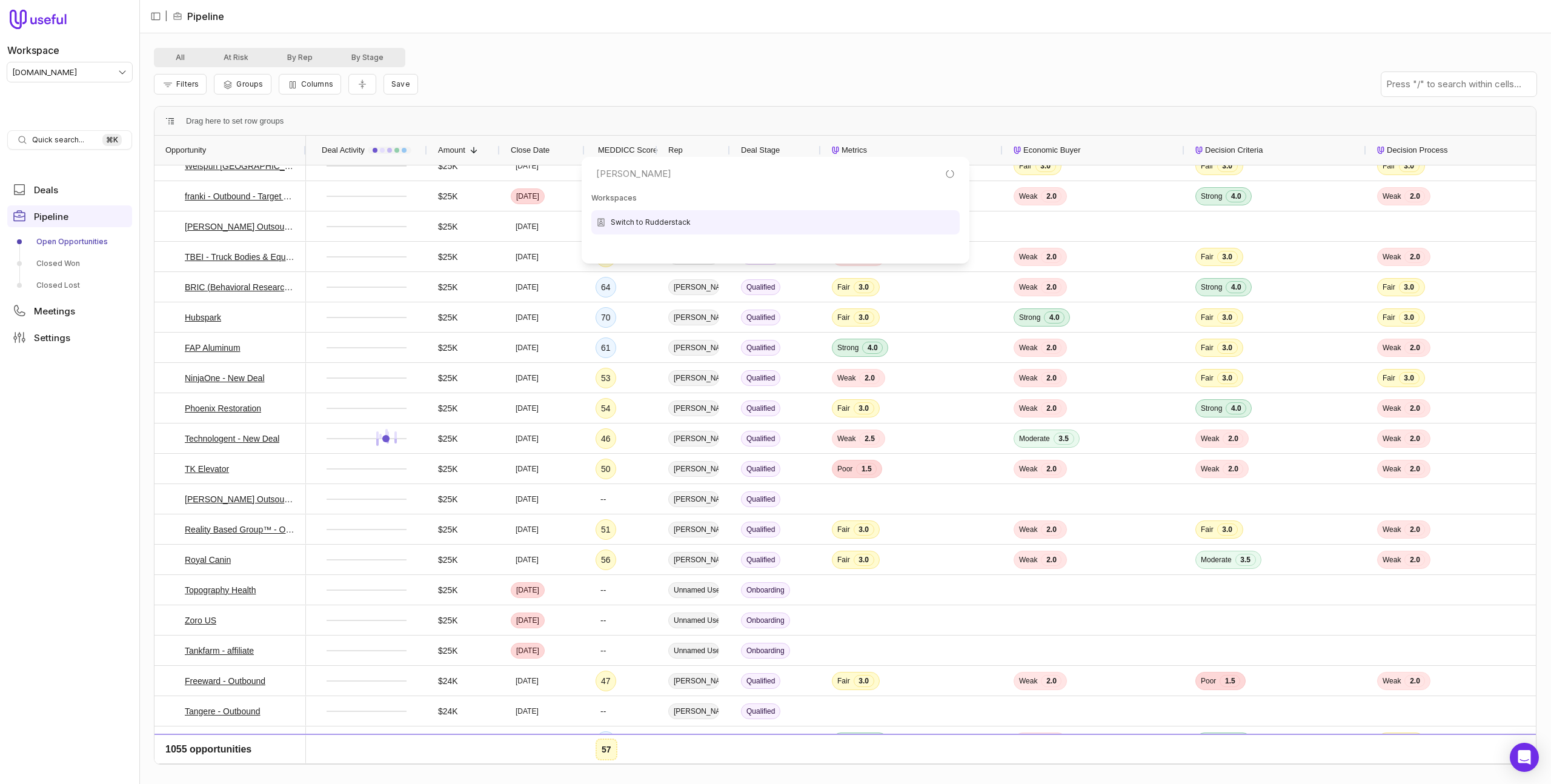
type input "rudd"
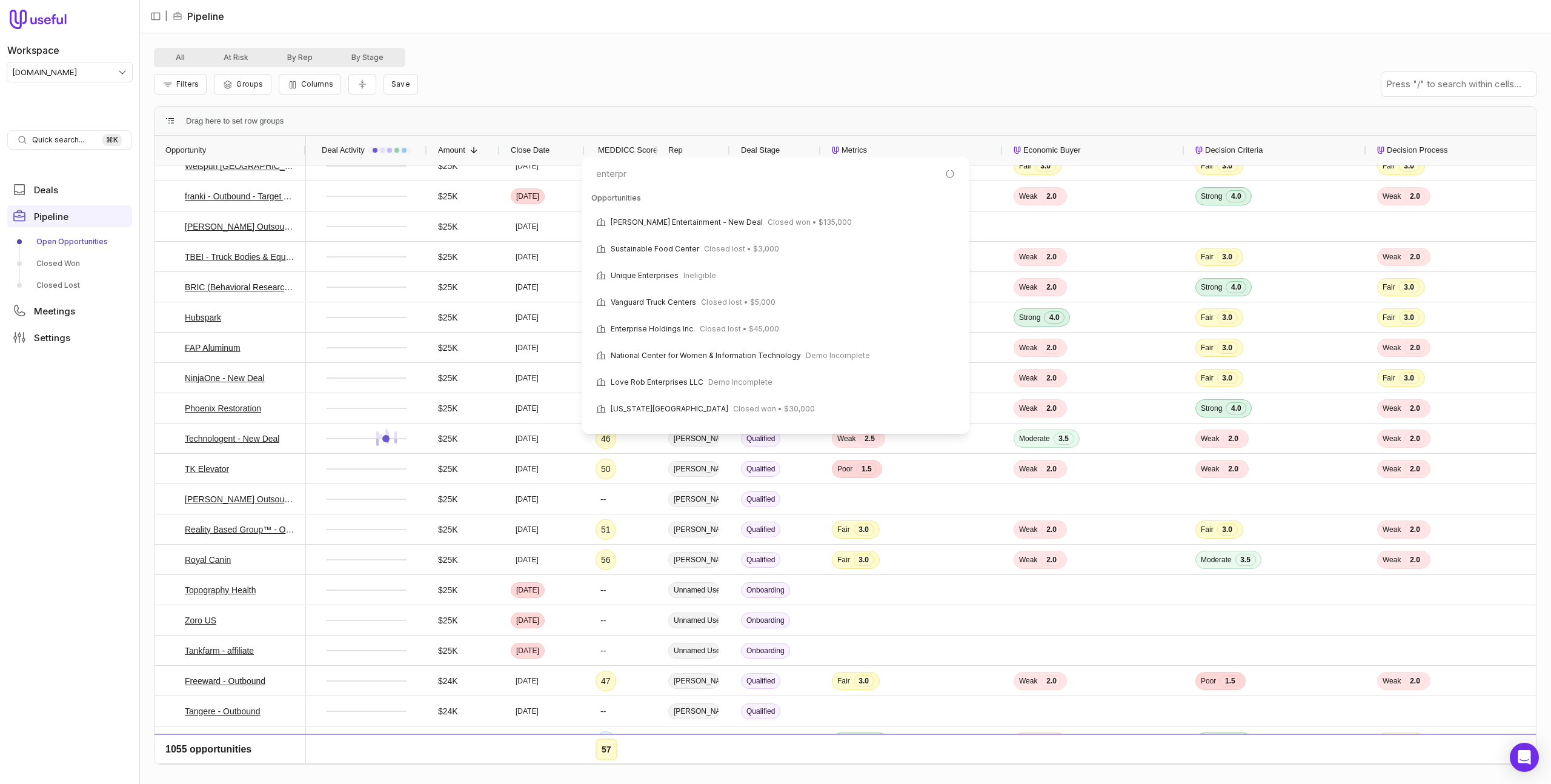
type input "enterpre"
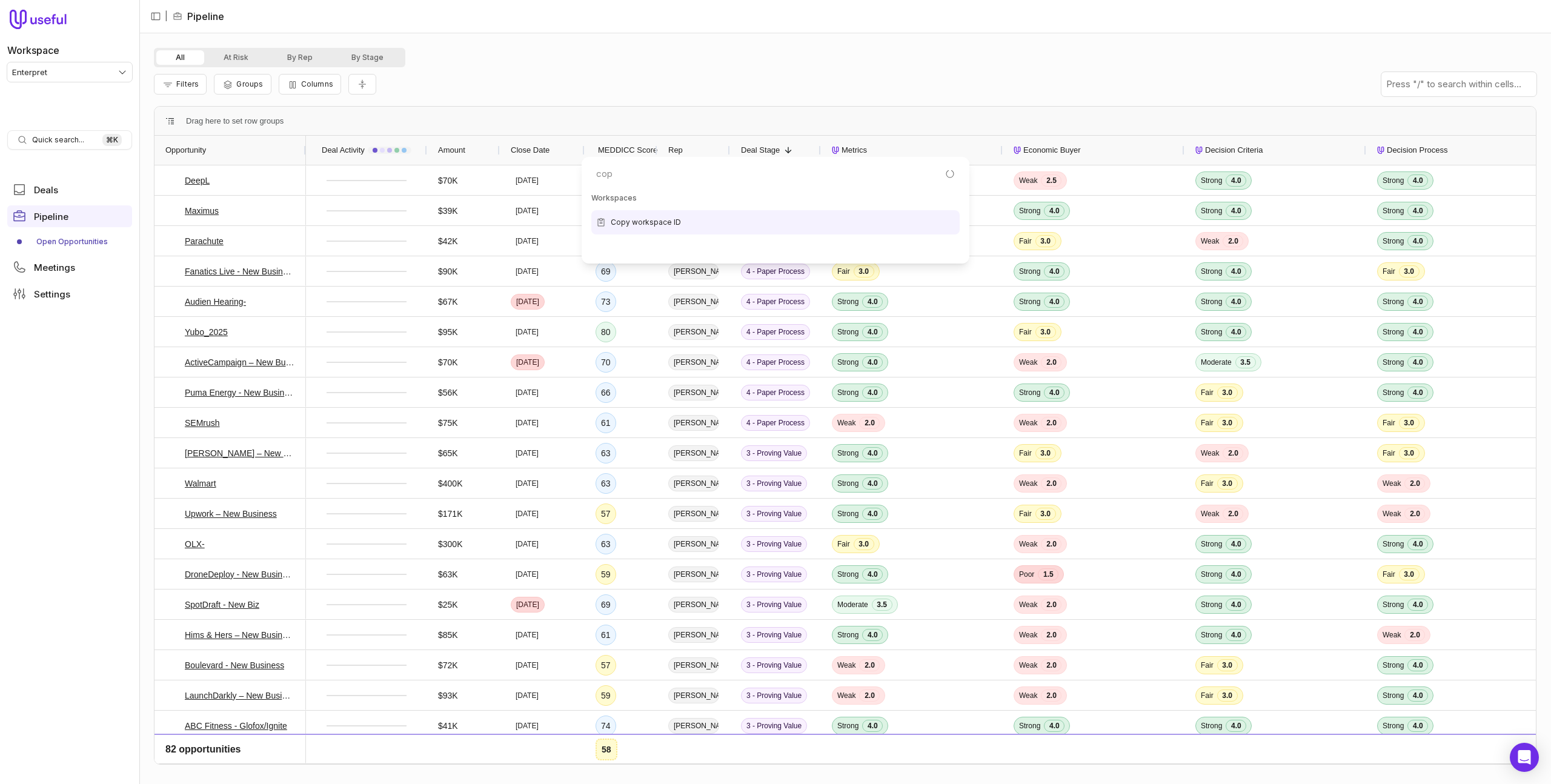
type input "copy"
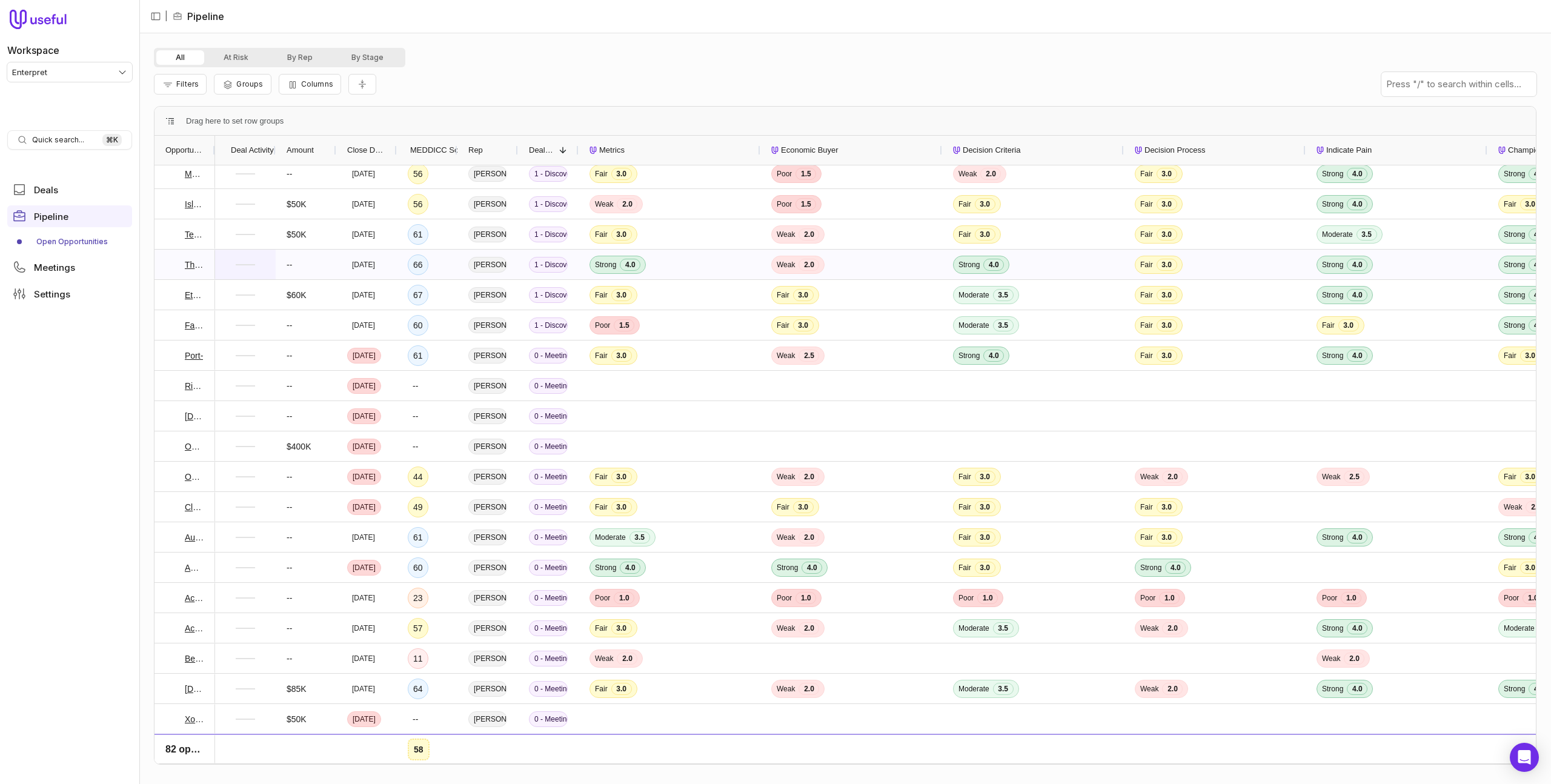
scroll to position [1915, 0]
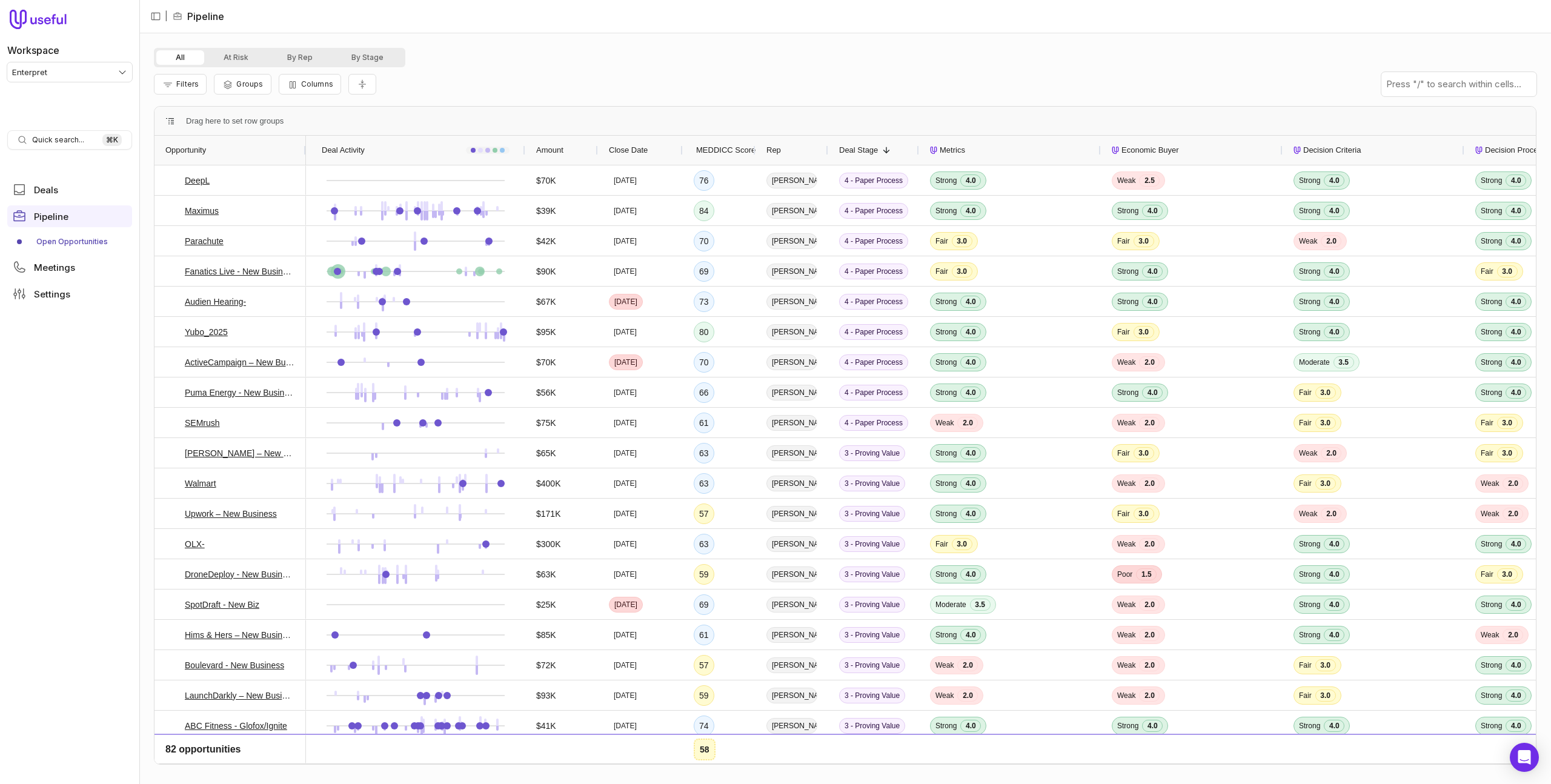
drag, startPoint x: 426, startPoint y: 149, endPoint x: 546, endPoint y: 152, distance: 120.0
click at [527, 152] on div at bounding box center [525, 150] width 5 height 29
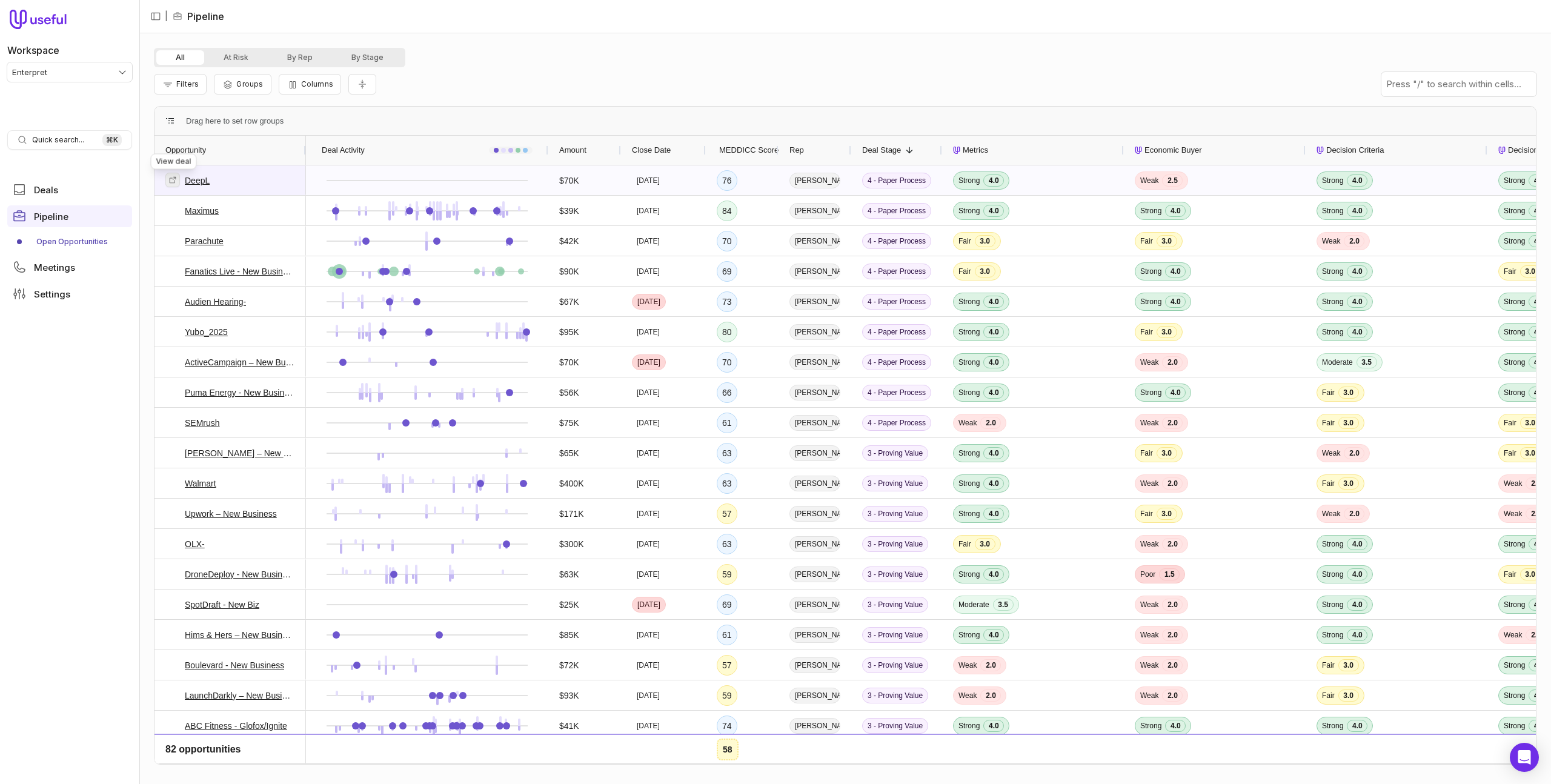
click at [170, 180] on icon at bounding box center [173, 180] width 9 height 9
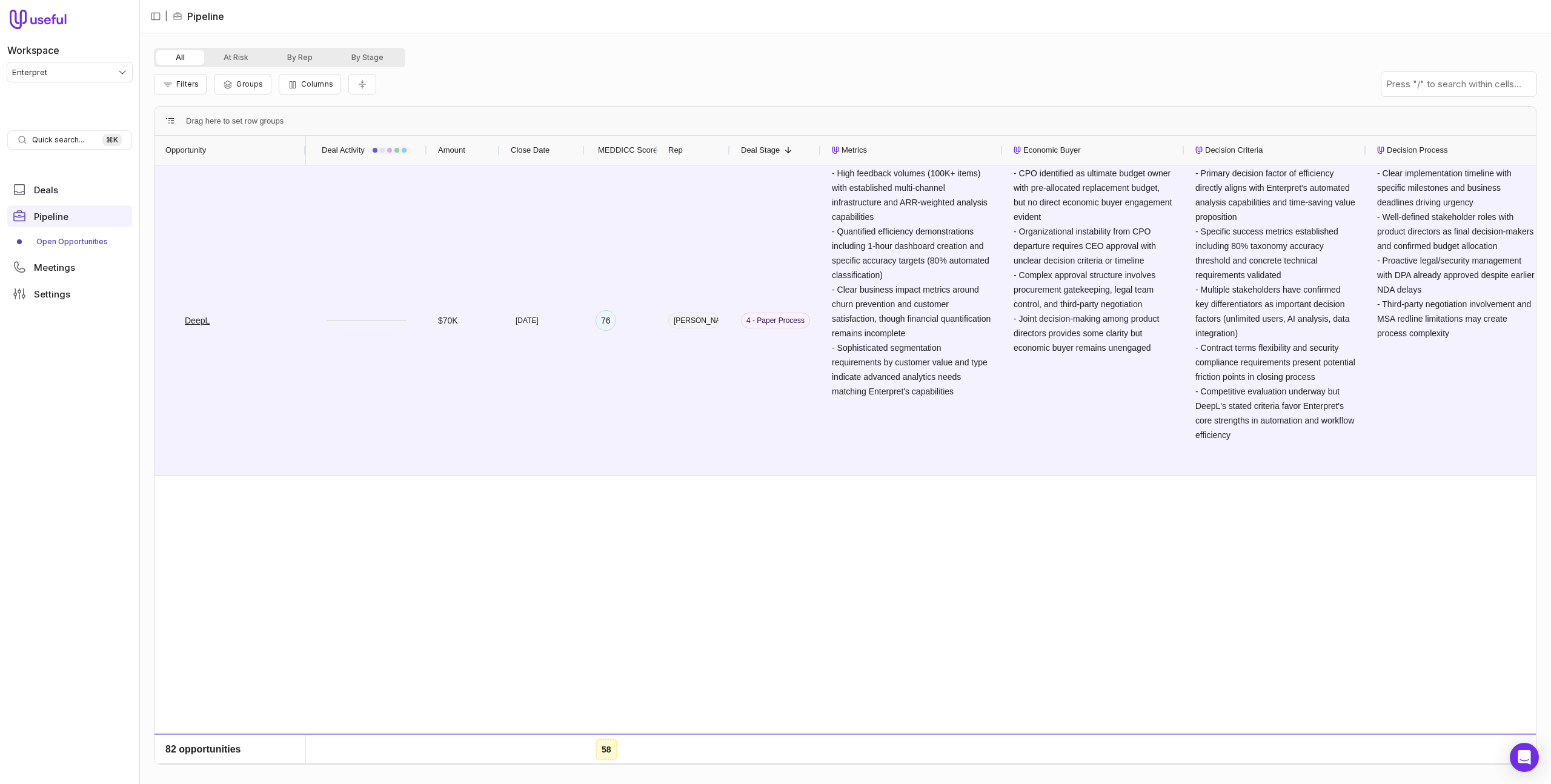
scroll to position [2195, 0]
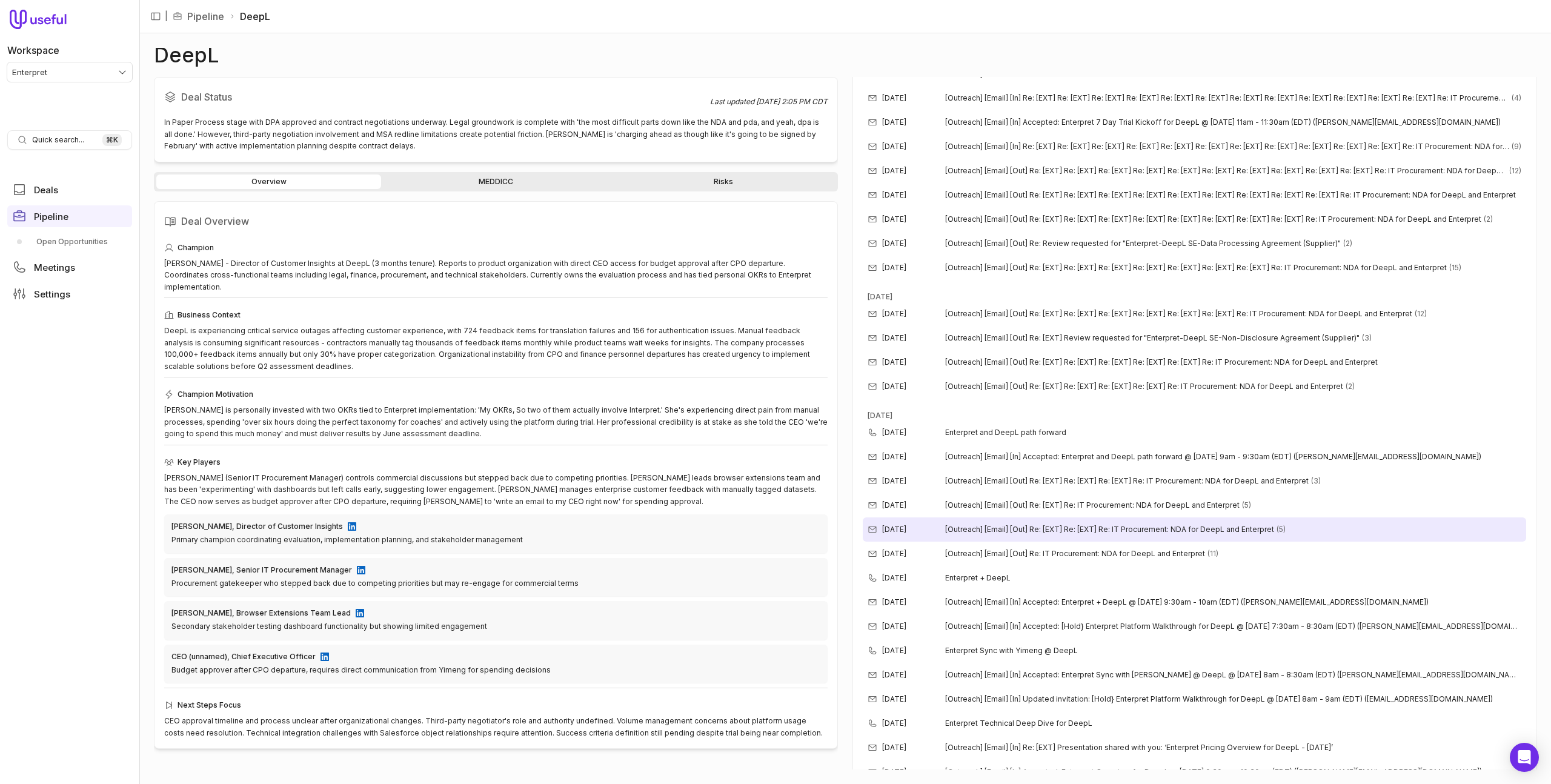
scroll to position [1243, 0]
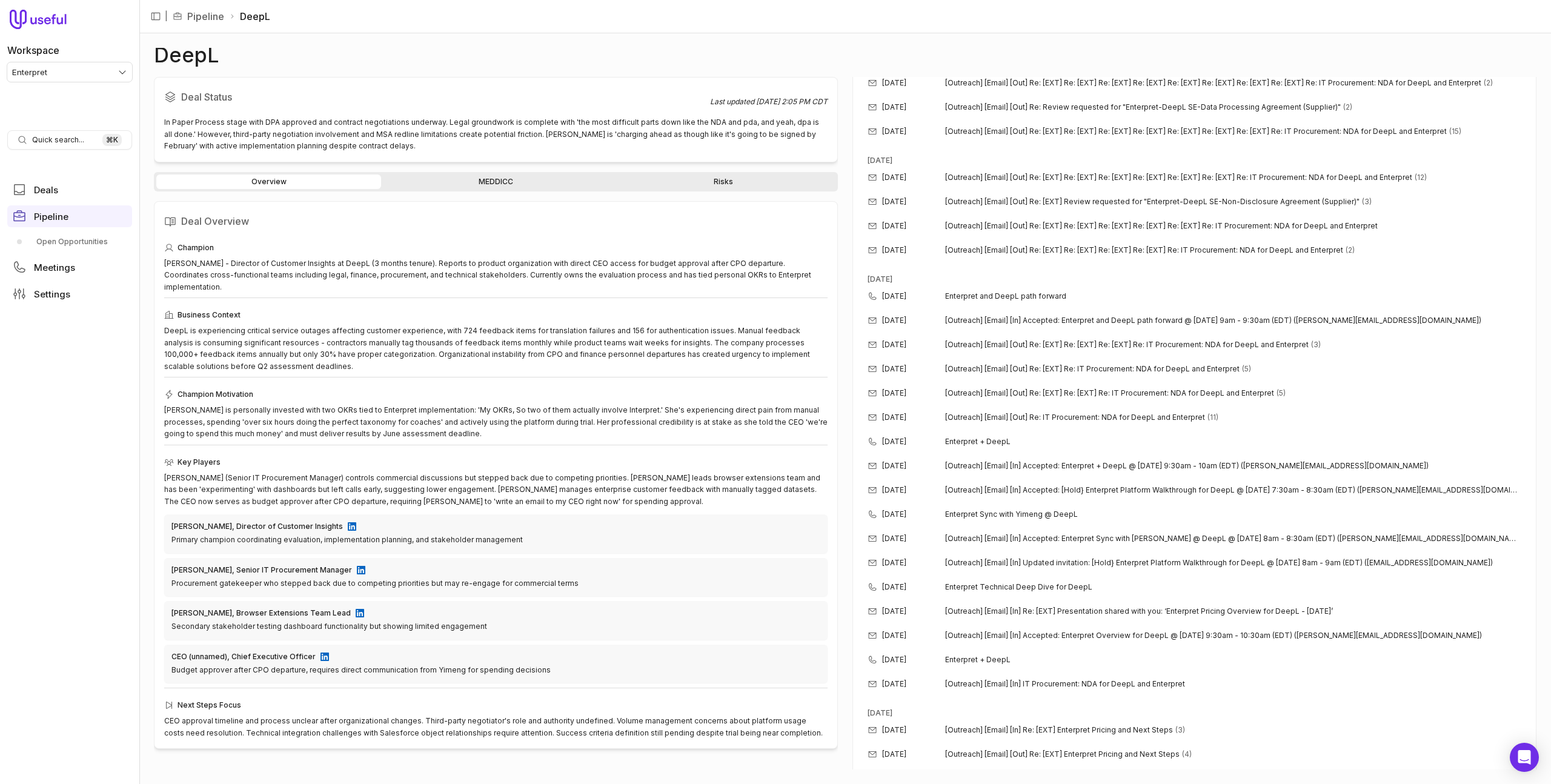
click at [441, 184] on link "MEDDICC" at bounding box center [495, 181] width 224 height 14
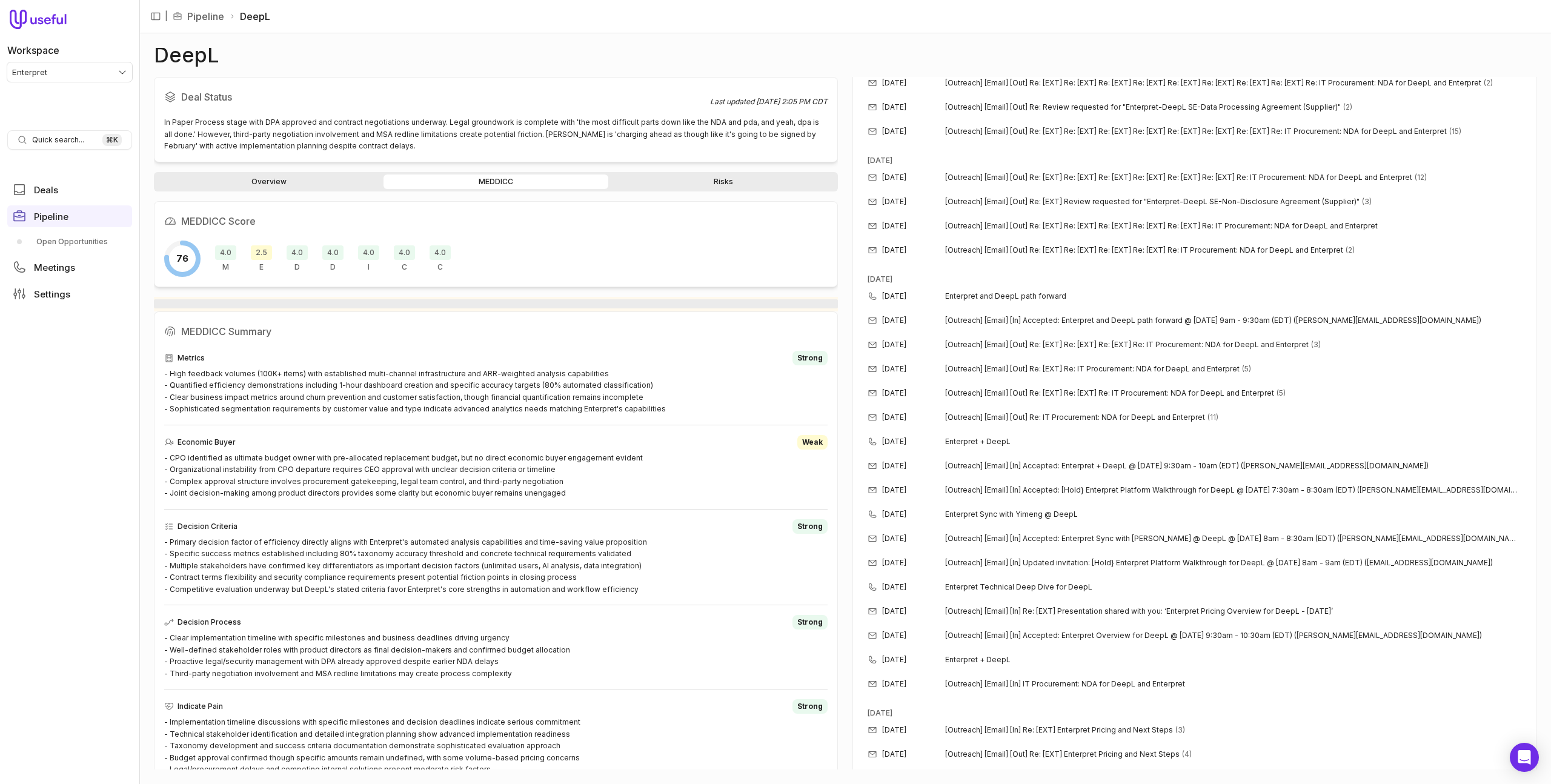
scroll to position [1245, 0]
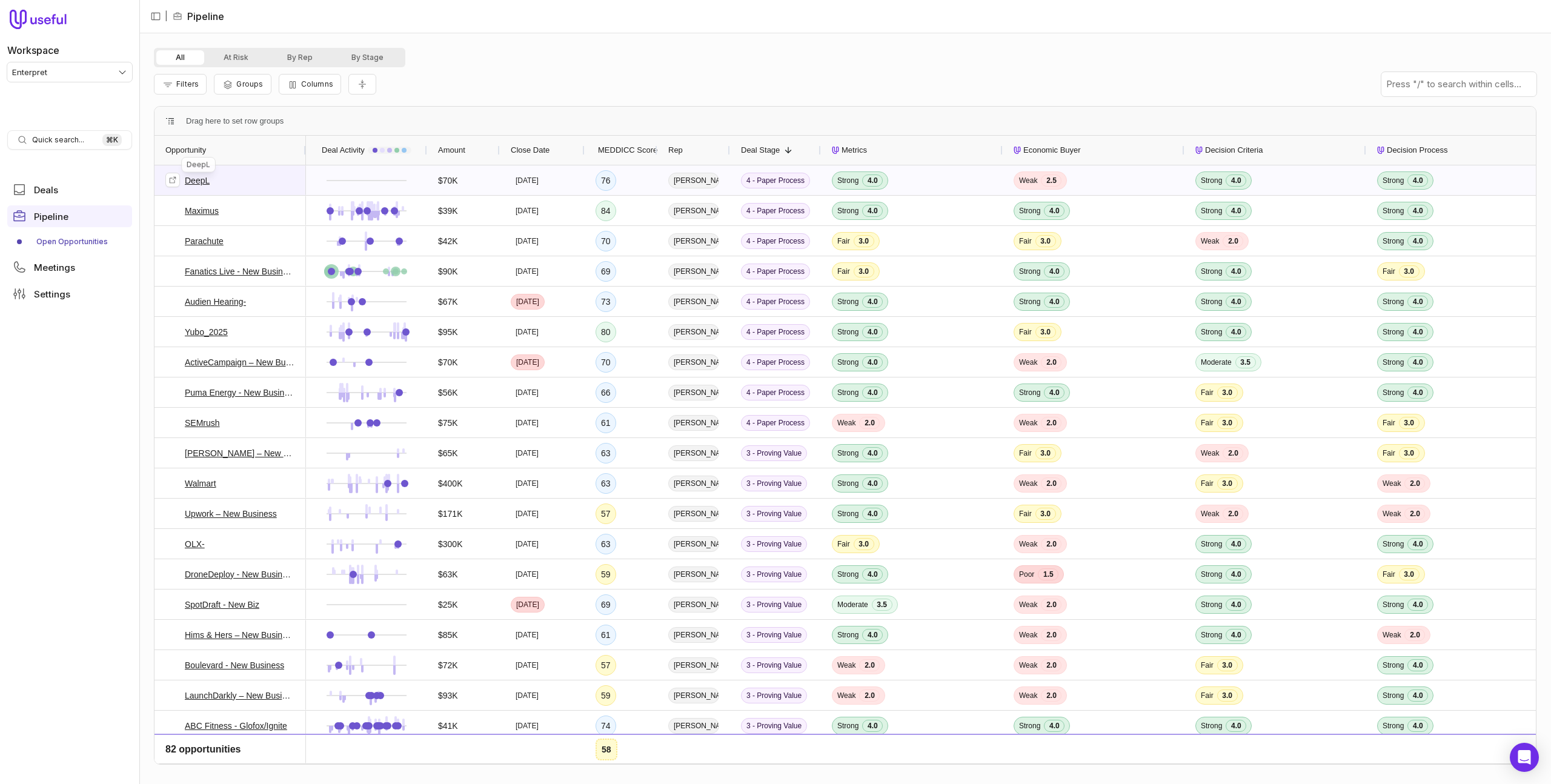
click at [197, 180] on link "DeepL" at bounding box center [196, 180] width 25 height 14
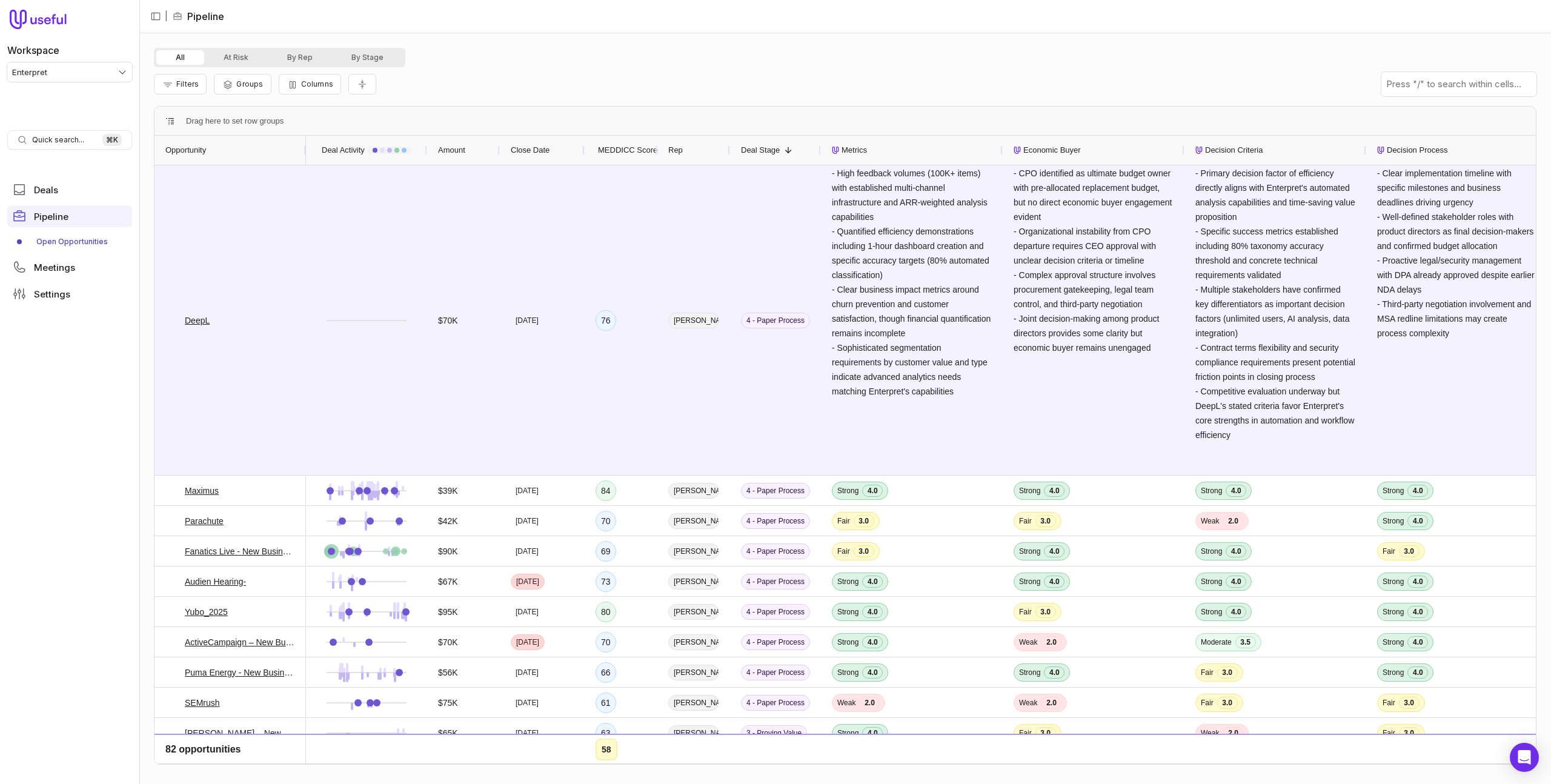
click at [699, 85] on div "Filters Groups Columns" at bounding box center [845, 84] width 1382 height 34
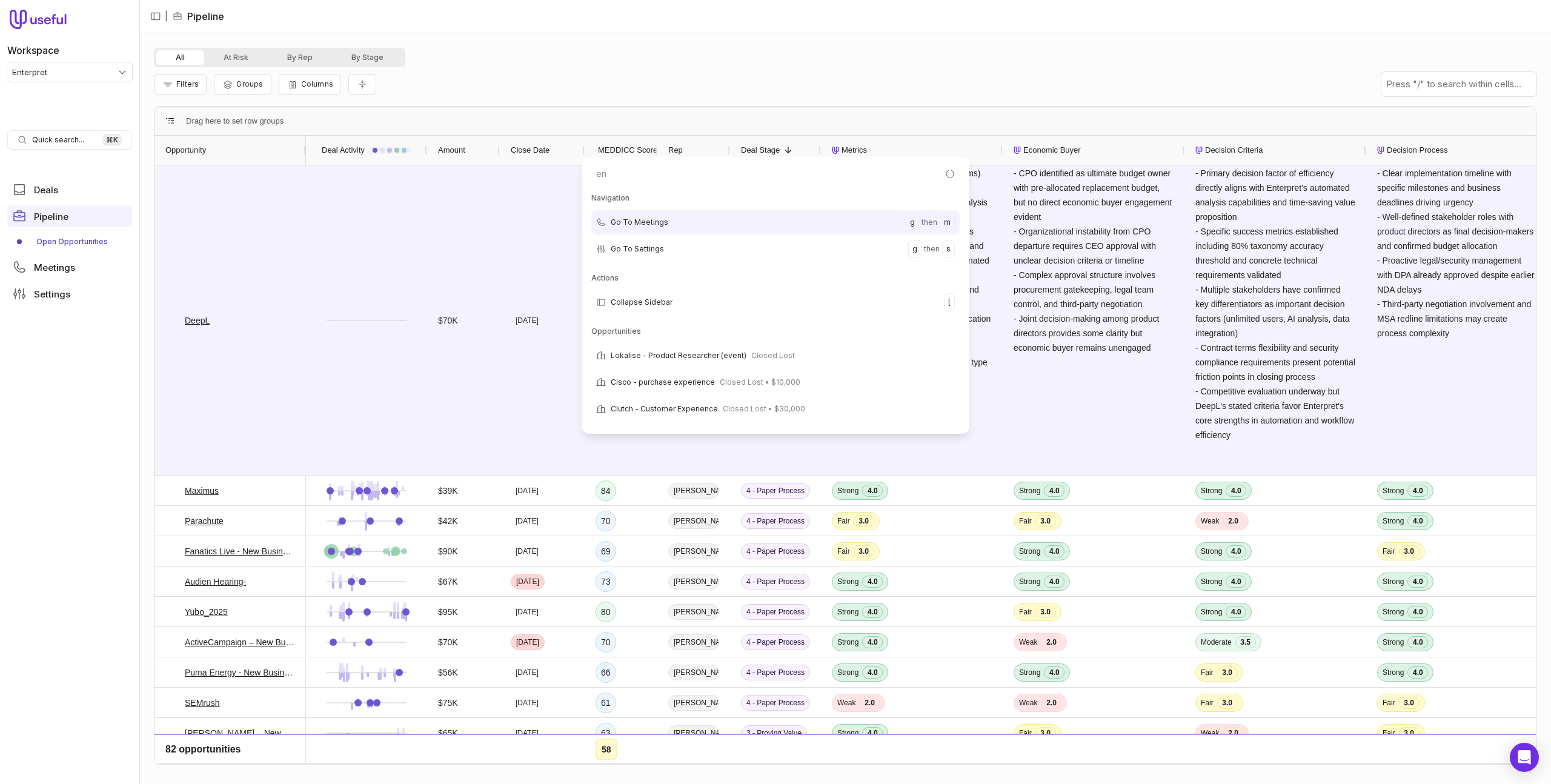
type input "e"
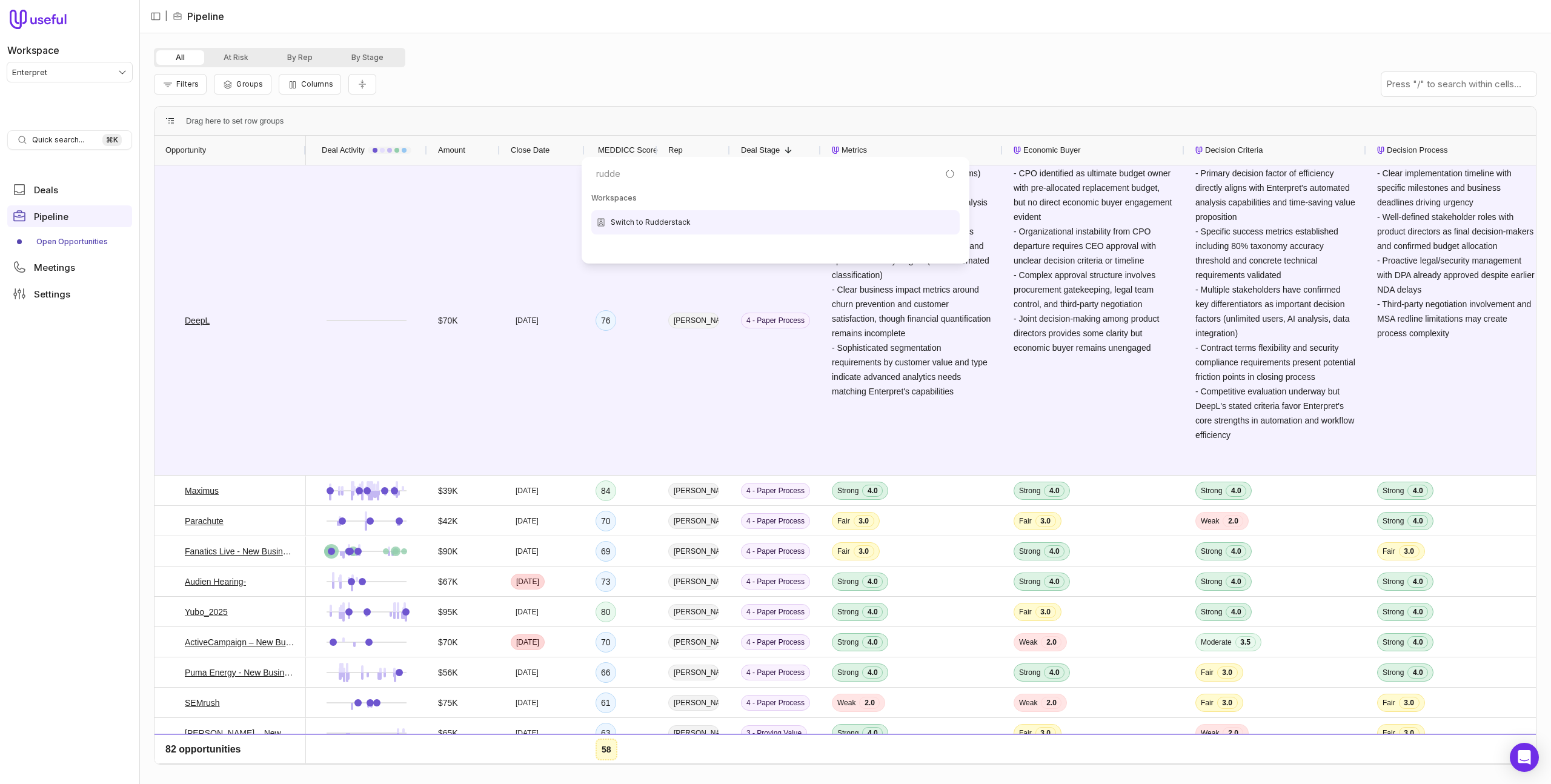
type input "rudder"
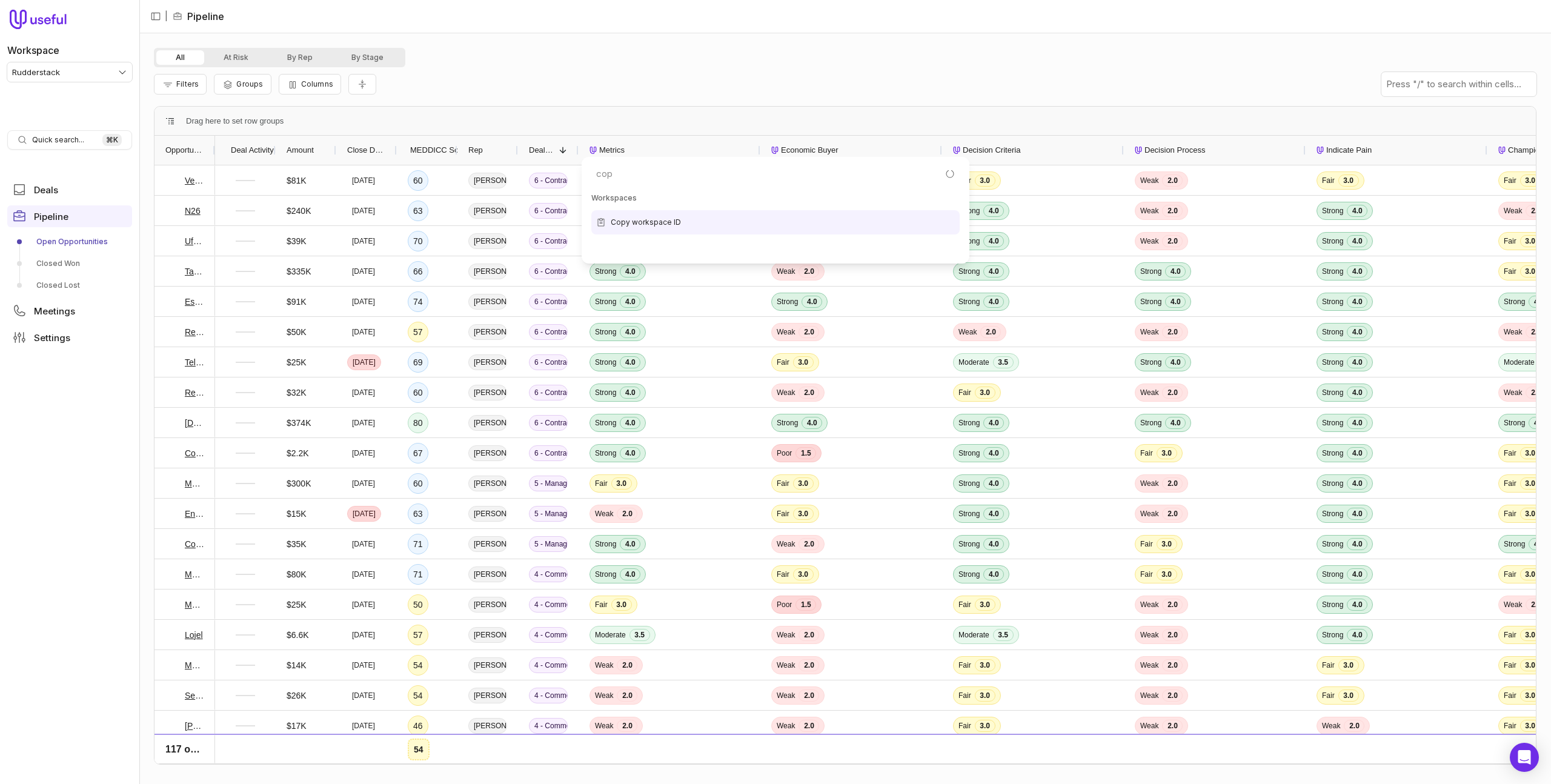
type input "copy"
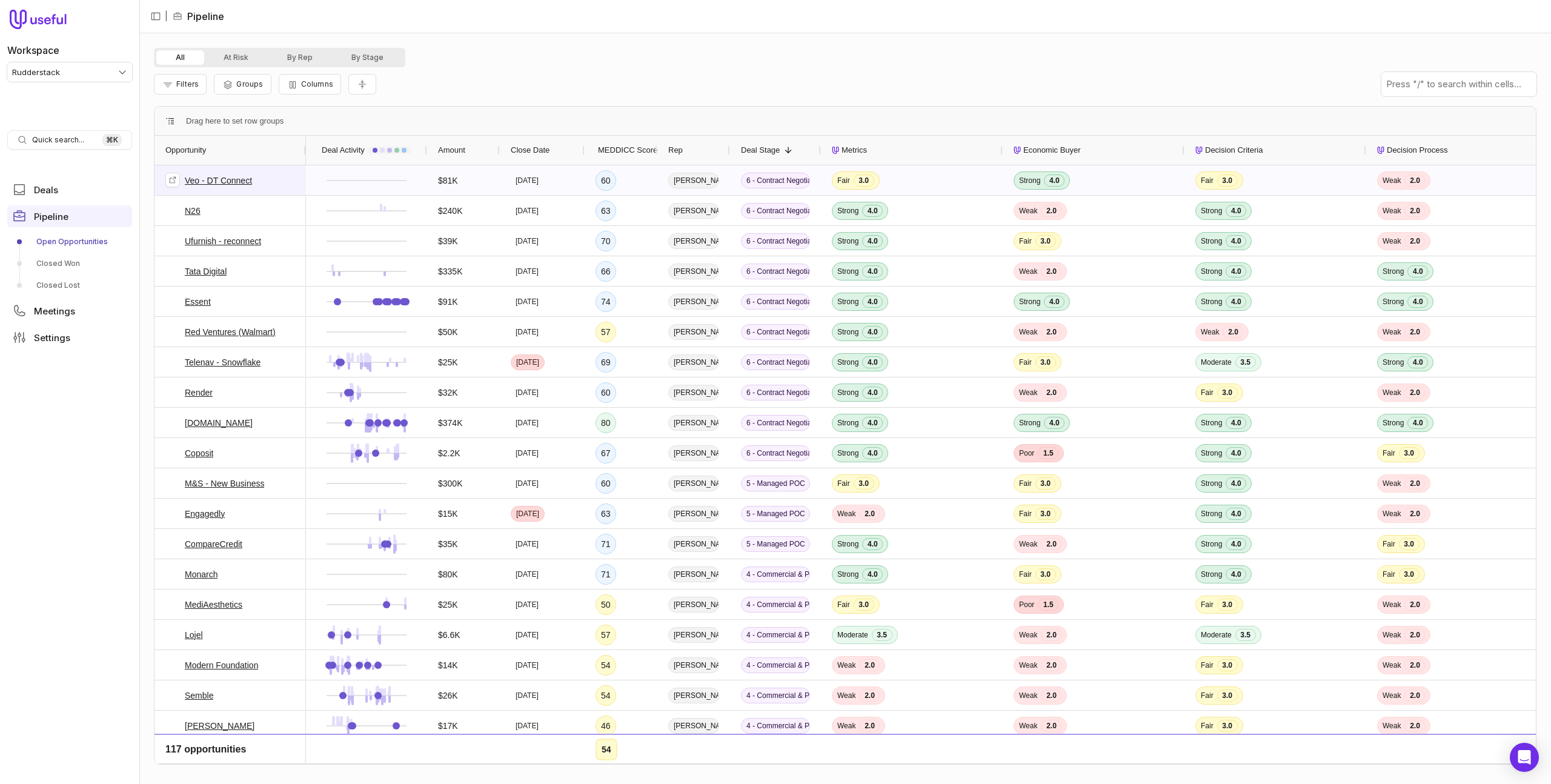
click at [219, 181] on link "Veo - DT Connect" at bounding box center [218, 180] width 67 height 14
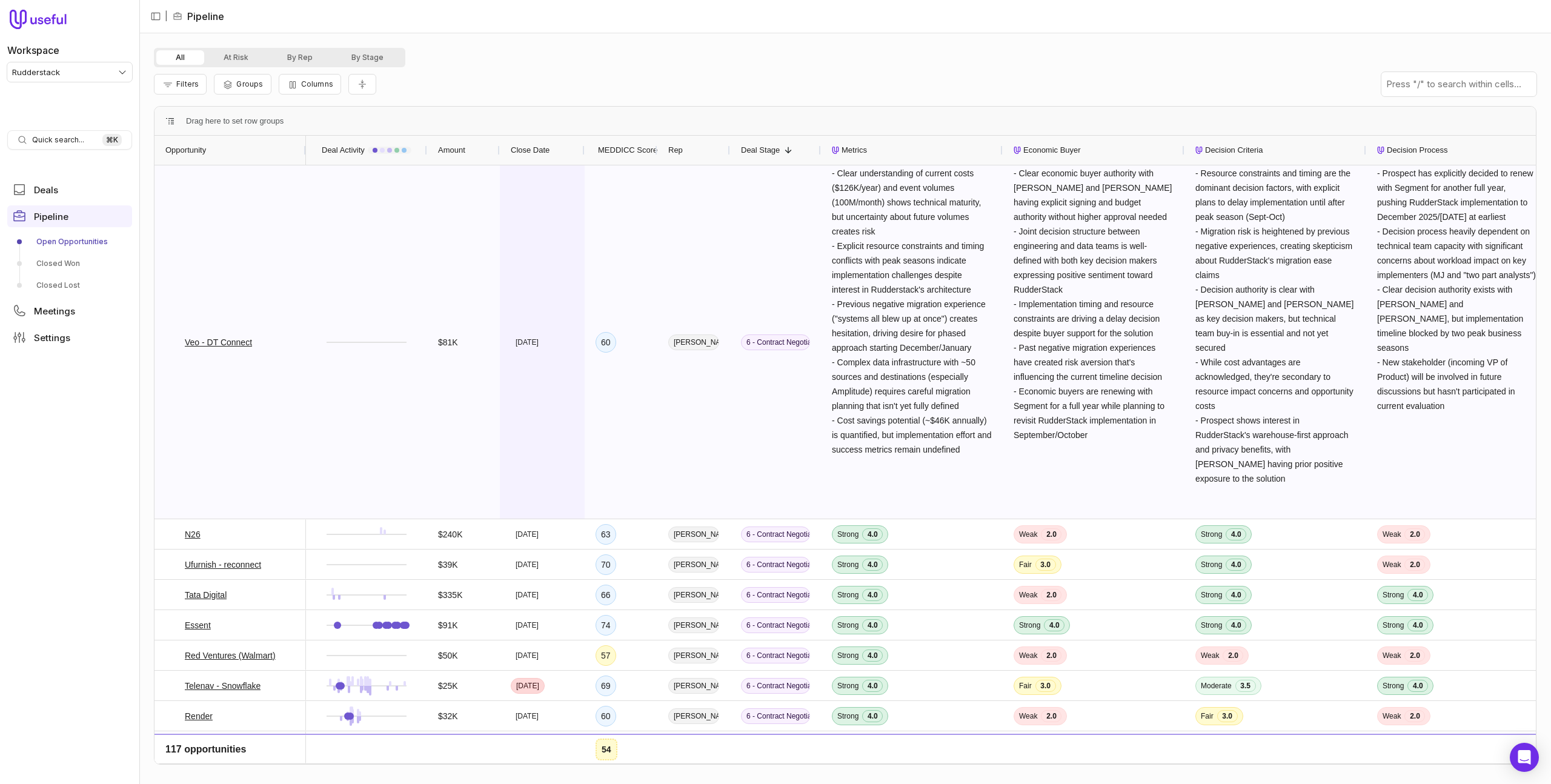
click at [514, 279] on div "[DATE]" at bounding box center [542, 342] width 85 height 353
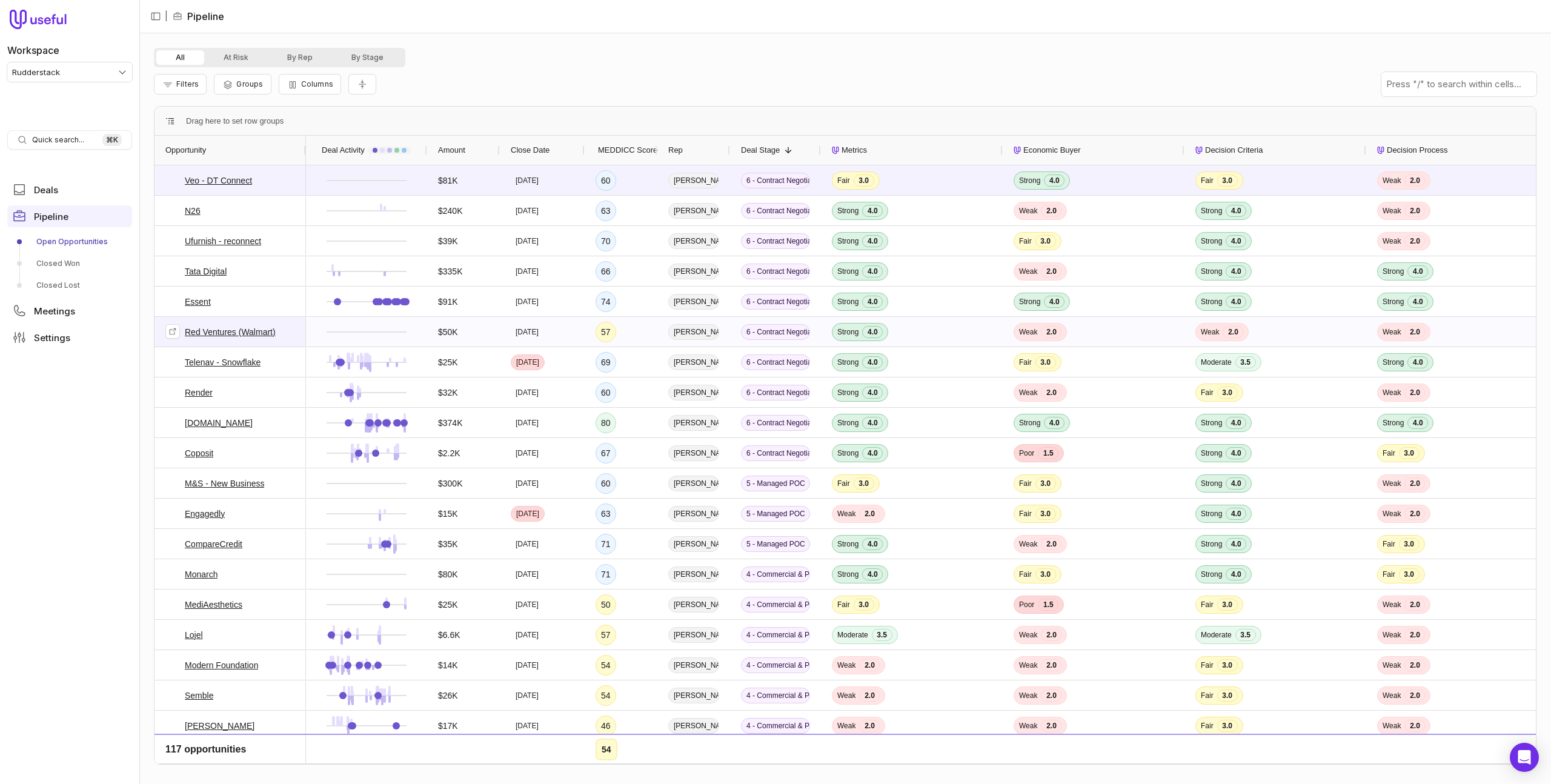
scroll to position [10, 0]
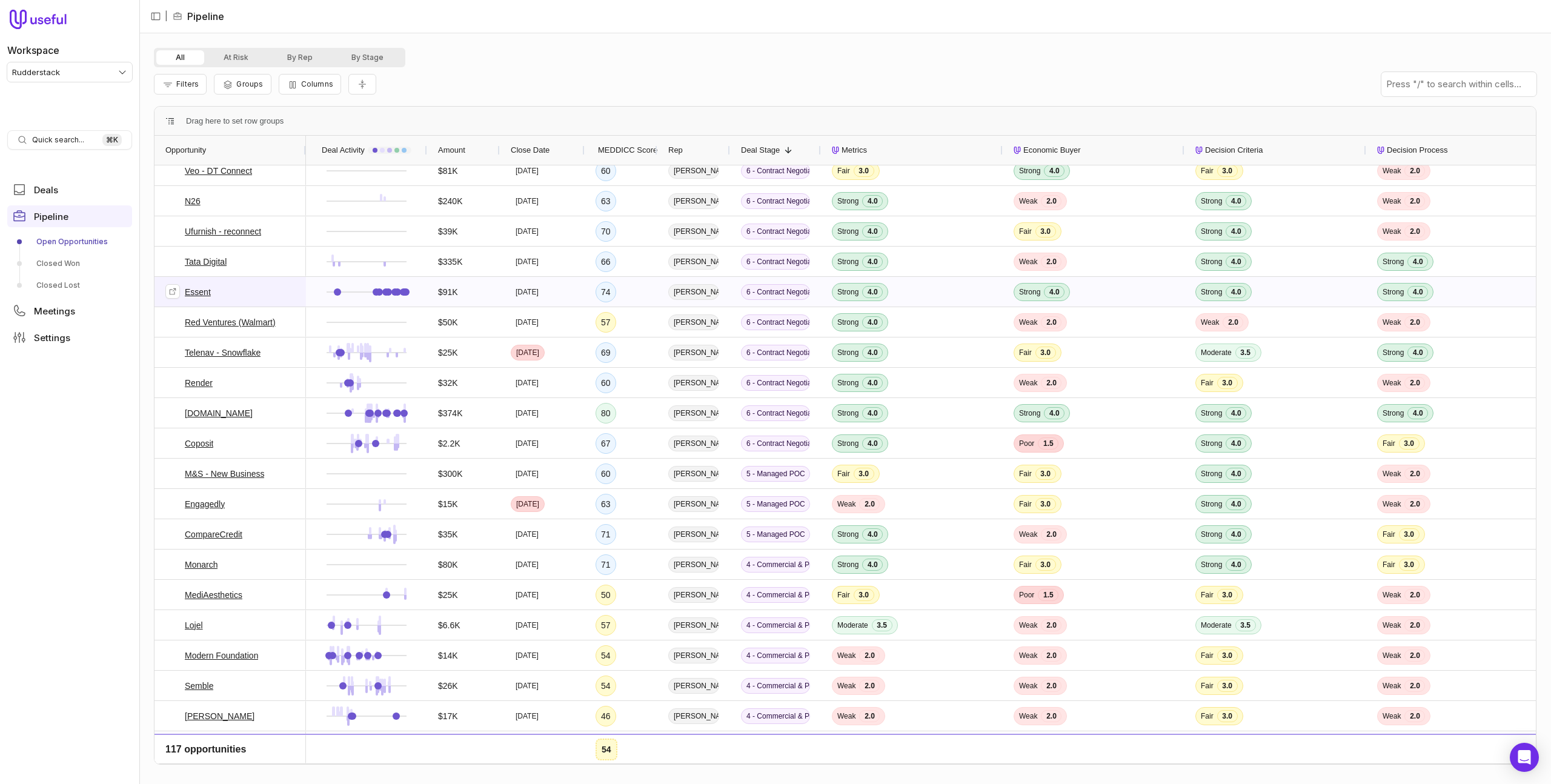
click at [253, 287] on span "Essent" at bounding box center [230, 291] width 129 height 29
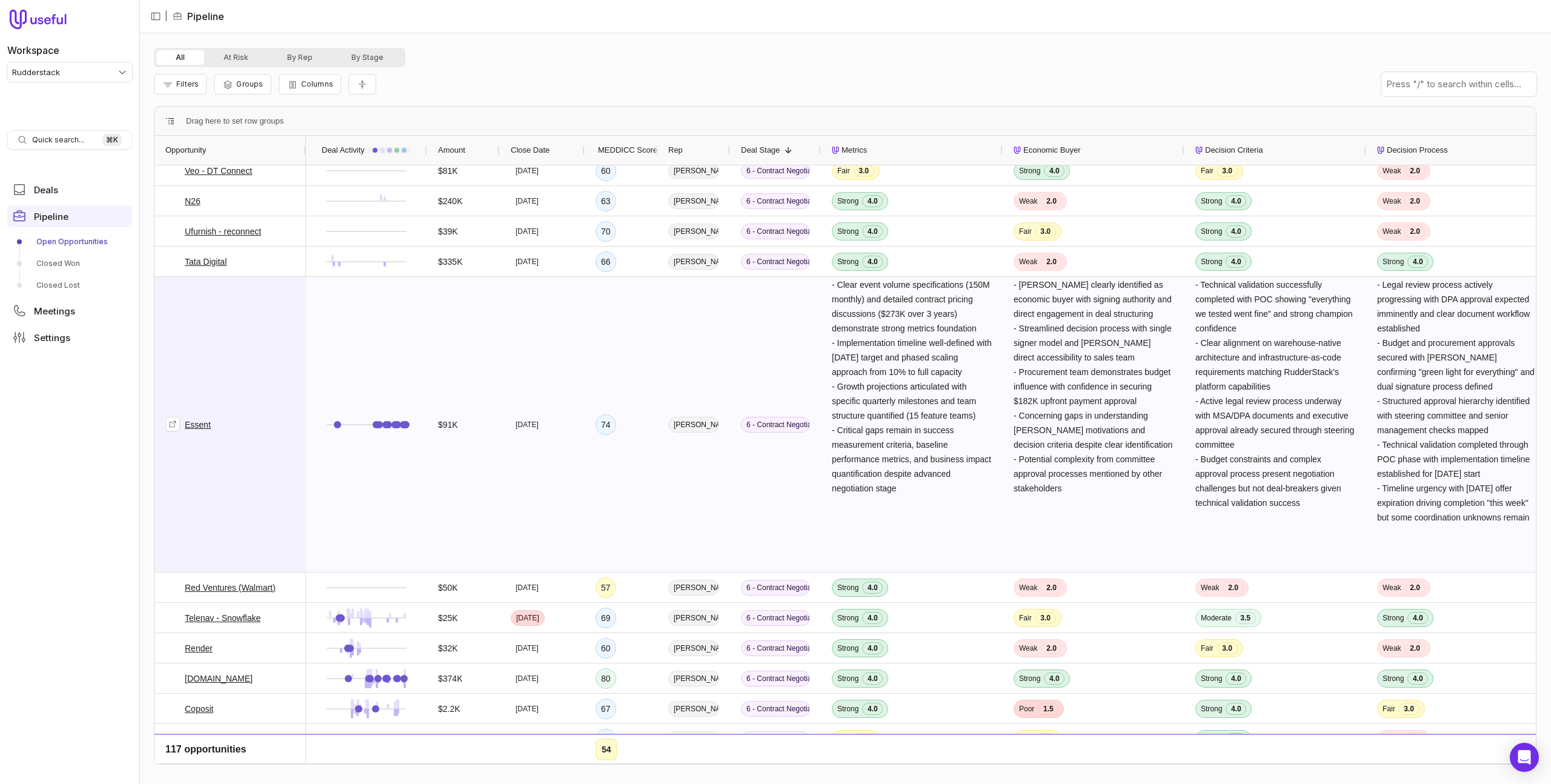
click at [254, 287] on span "Essent" at bounding box center [230, 424] width 129 height 294
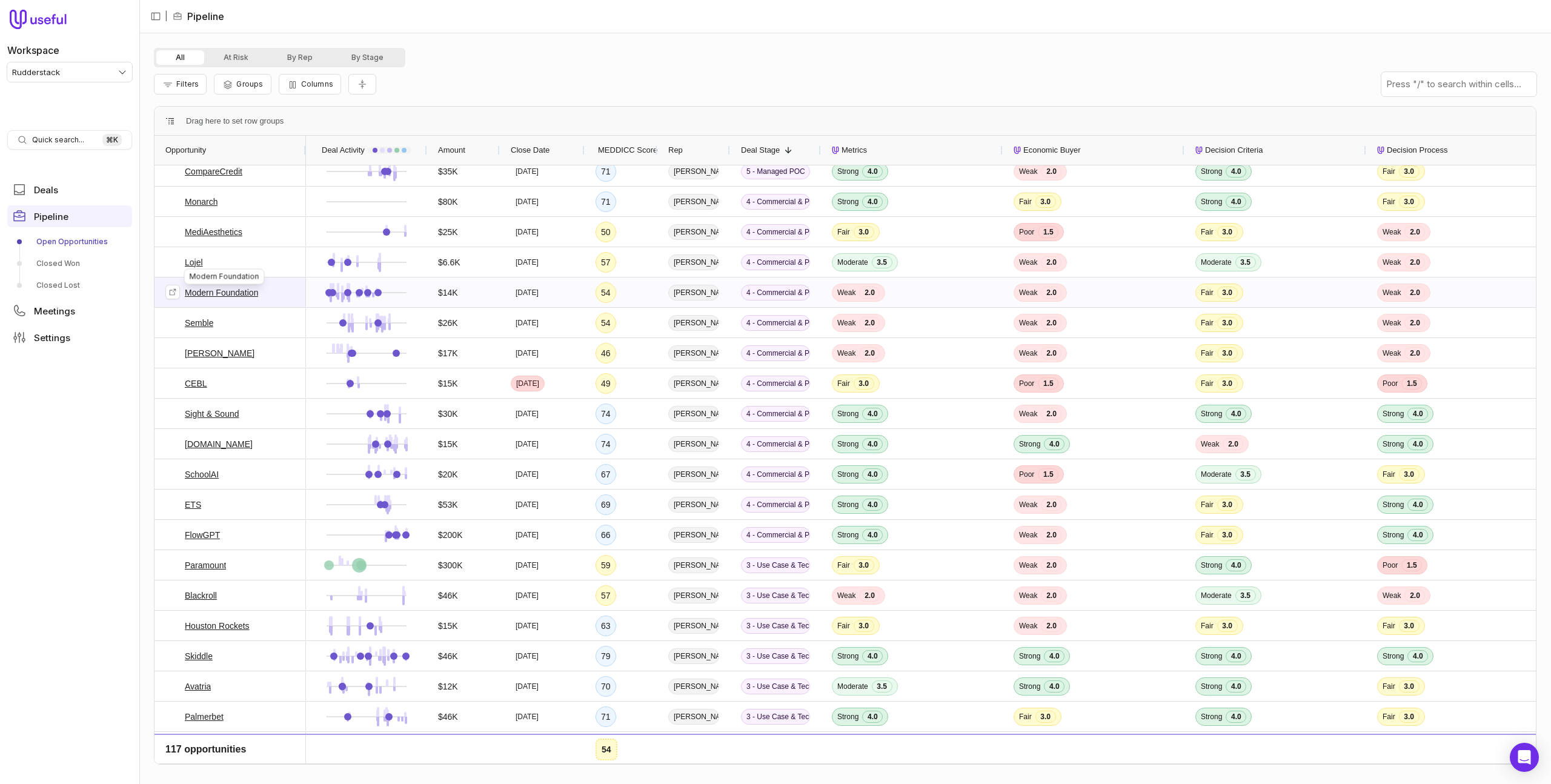
scroll to position [470, 0]
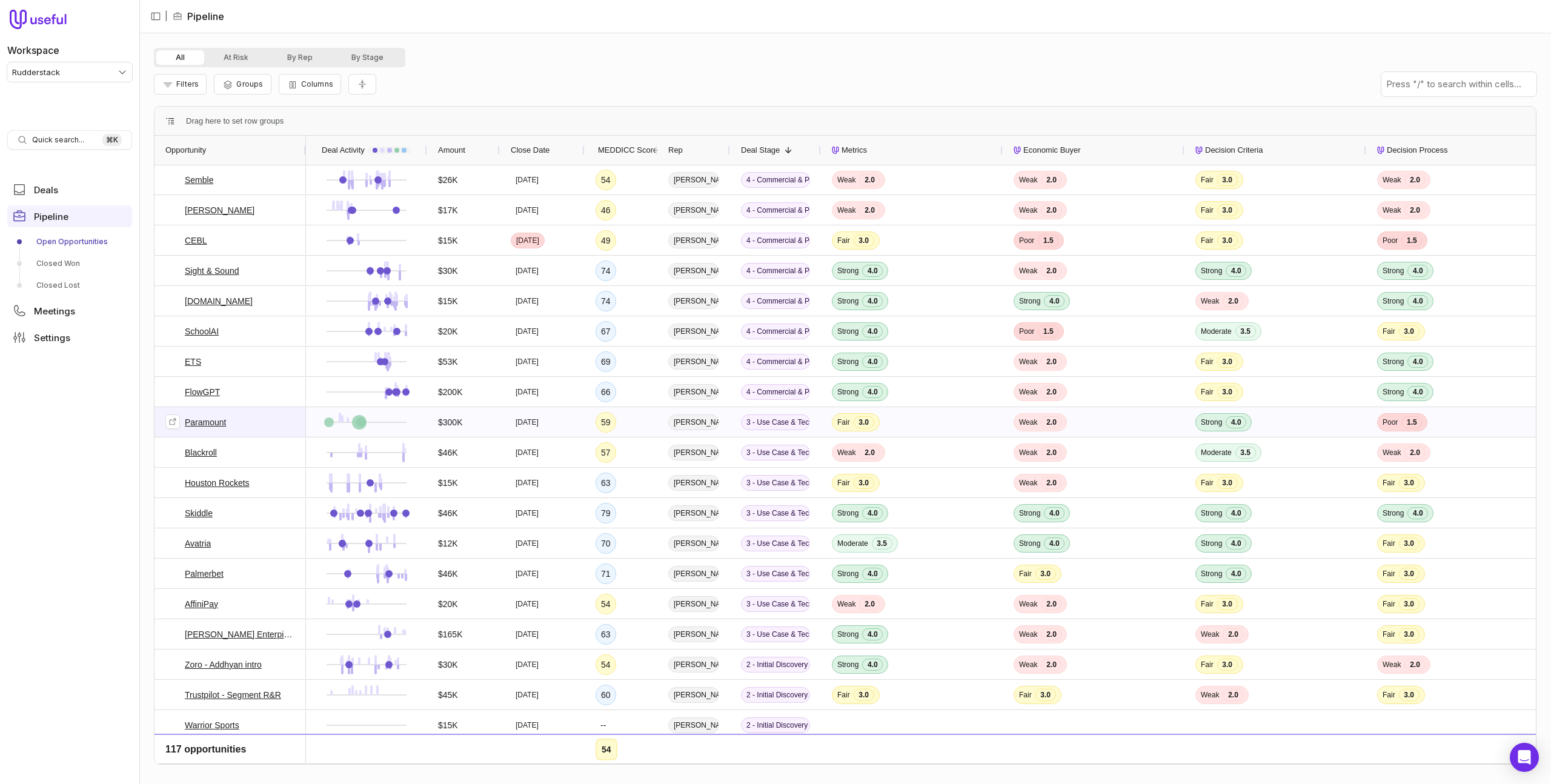
click at [246, 419] on span "Paramount" at bounding box center [230, 422] width 129 height 29
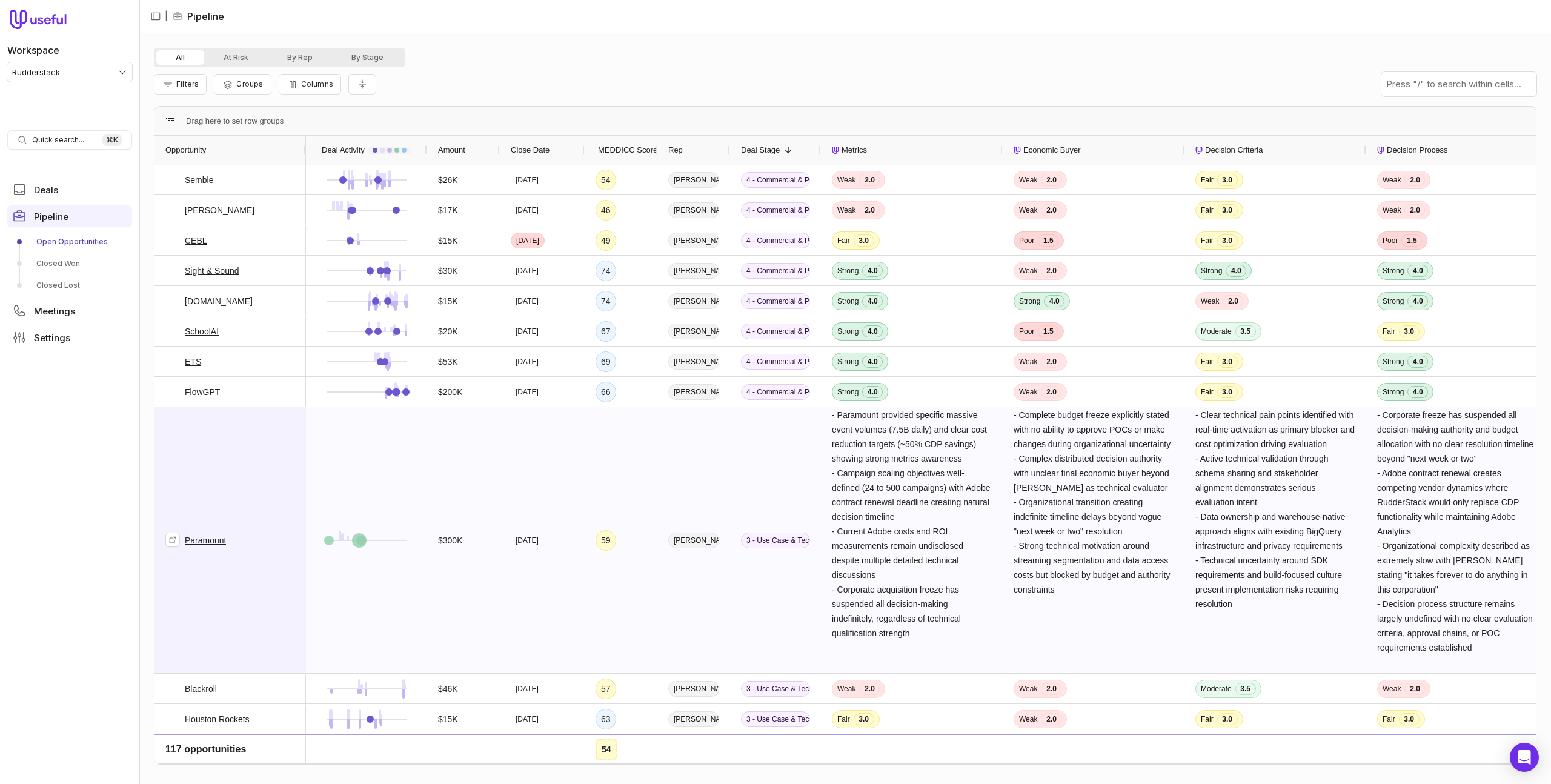
click at [265, 426] on span "Paramount" at bounding box center [230, 540] width 129 height 265
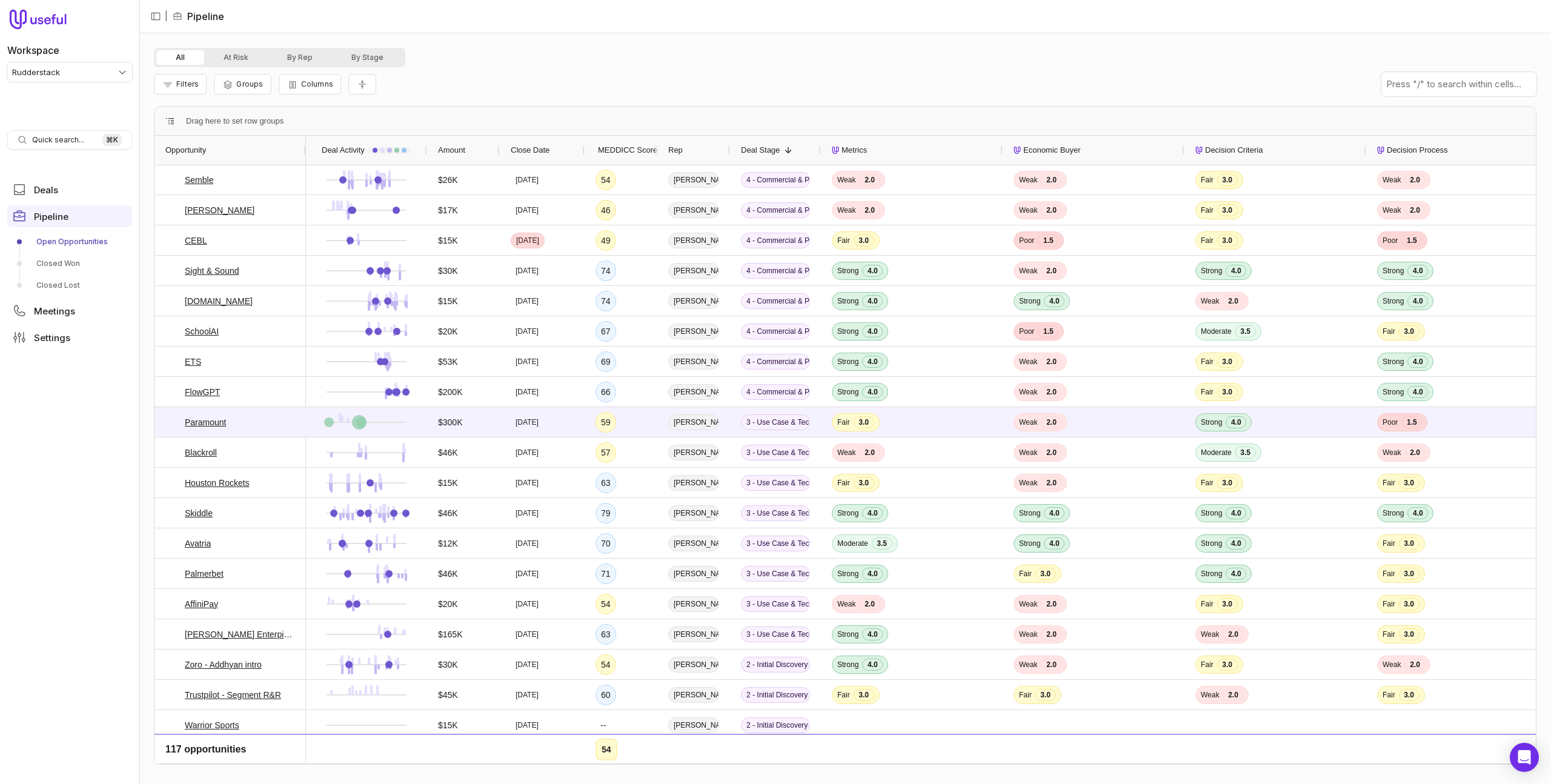
click at [871, 37] on div "All At Risk By Rep By Stage Filters Groups Columns - Strong Adobe CDP dissatisf…" at bounding box center [845, 409] width 1412 height 750
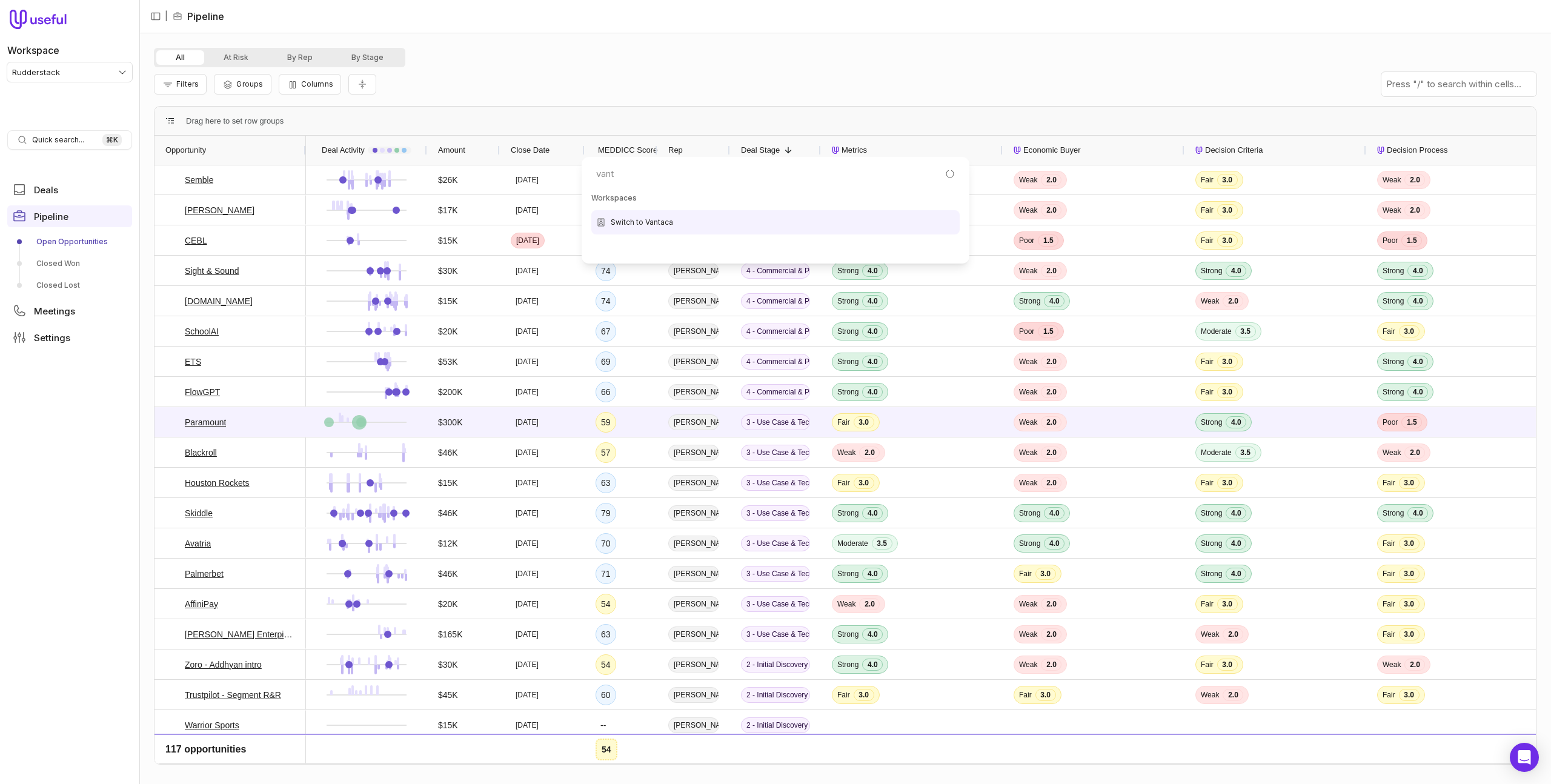
type input "vanta"
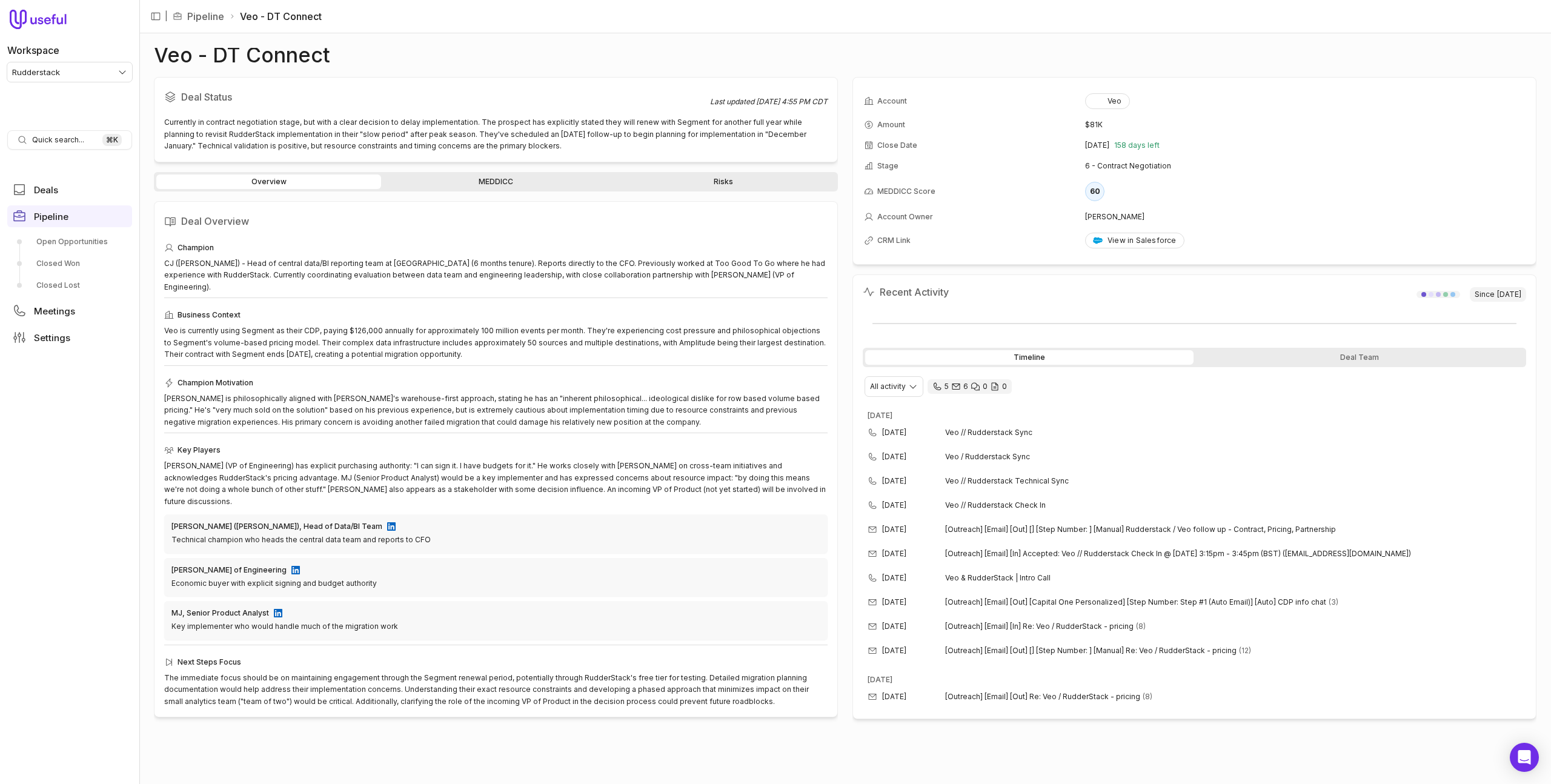
click at [518, 178] on link "MEDDICC" at bounding box center [495, 181] width 224 height 14
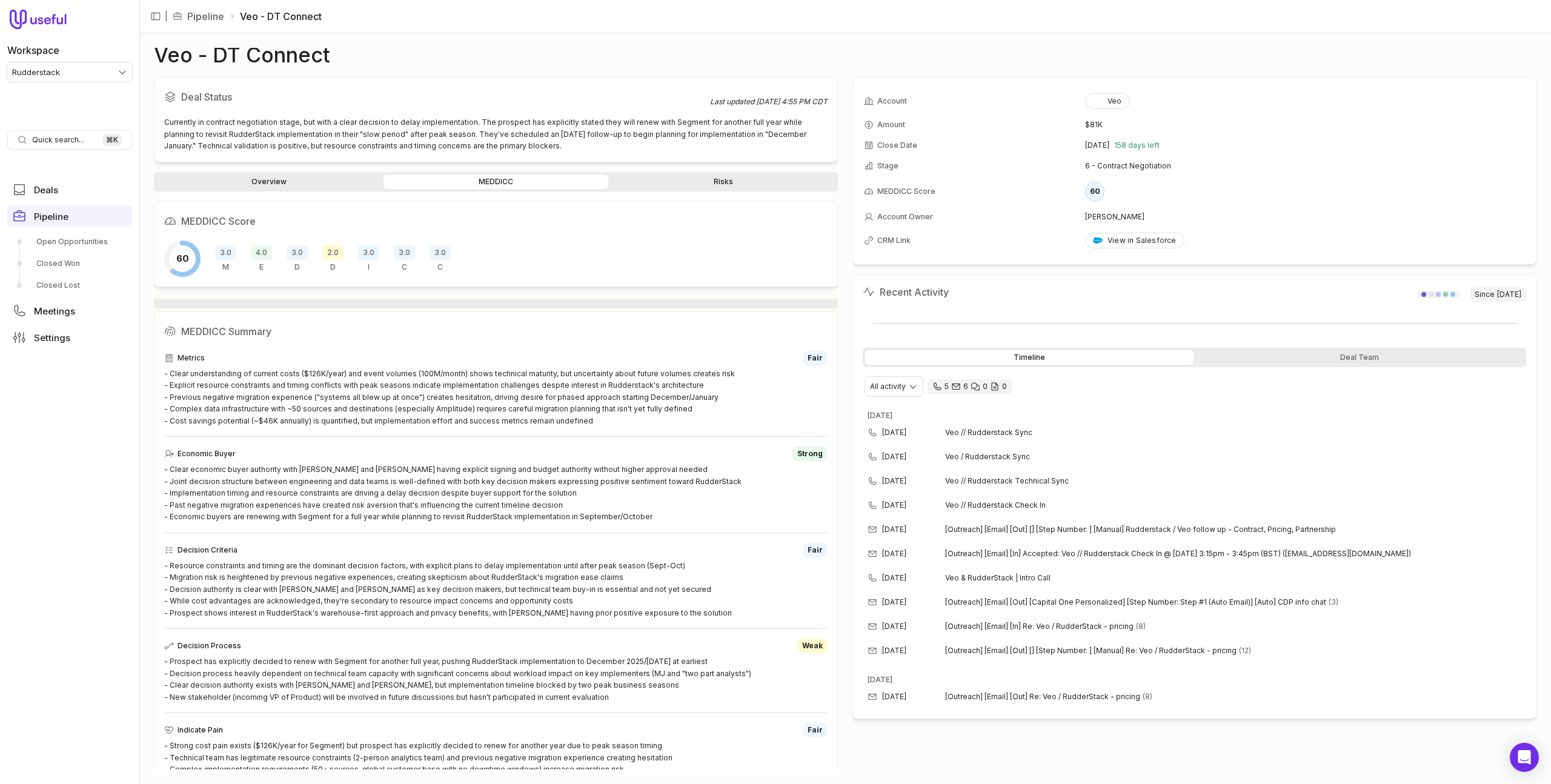
drag, startPoint x: 672, startPoint y: 182, endPoint x: 601, endPoint y: 186, distance: 71.1
click at [672, 182] on link "Risks" at bounding box center [723, 181] width 224 height 14
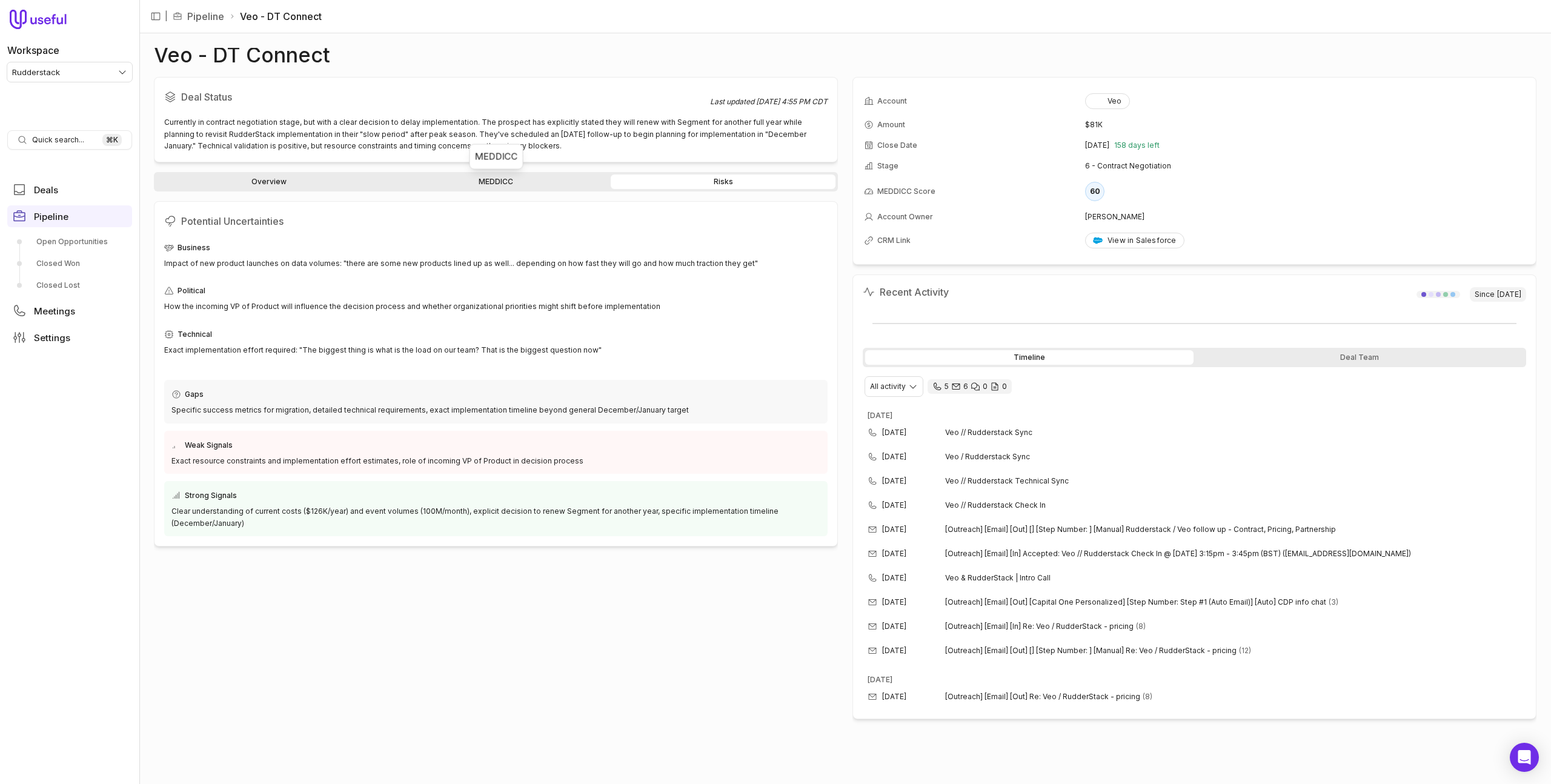
click at [505, 180] on link "MEDDICC" at bounding box center [495, 181] width 224 height 14
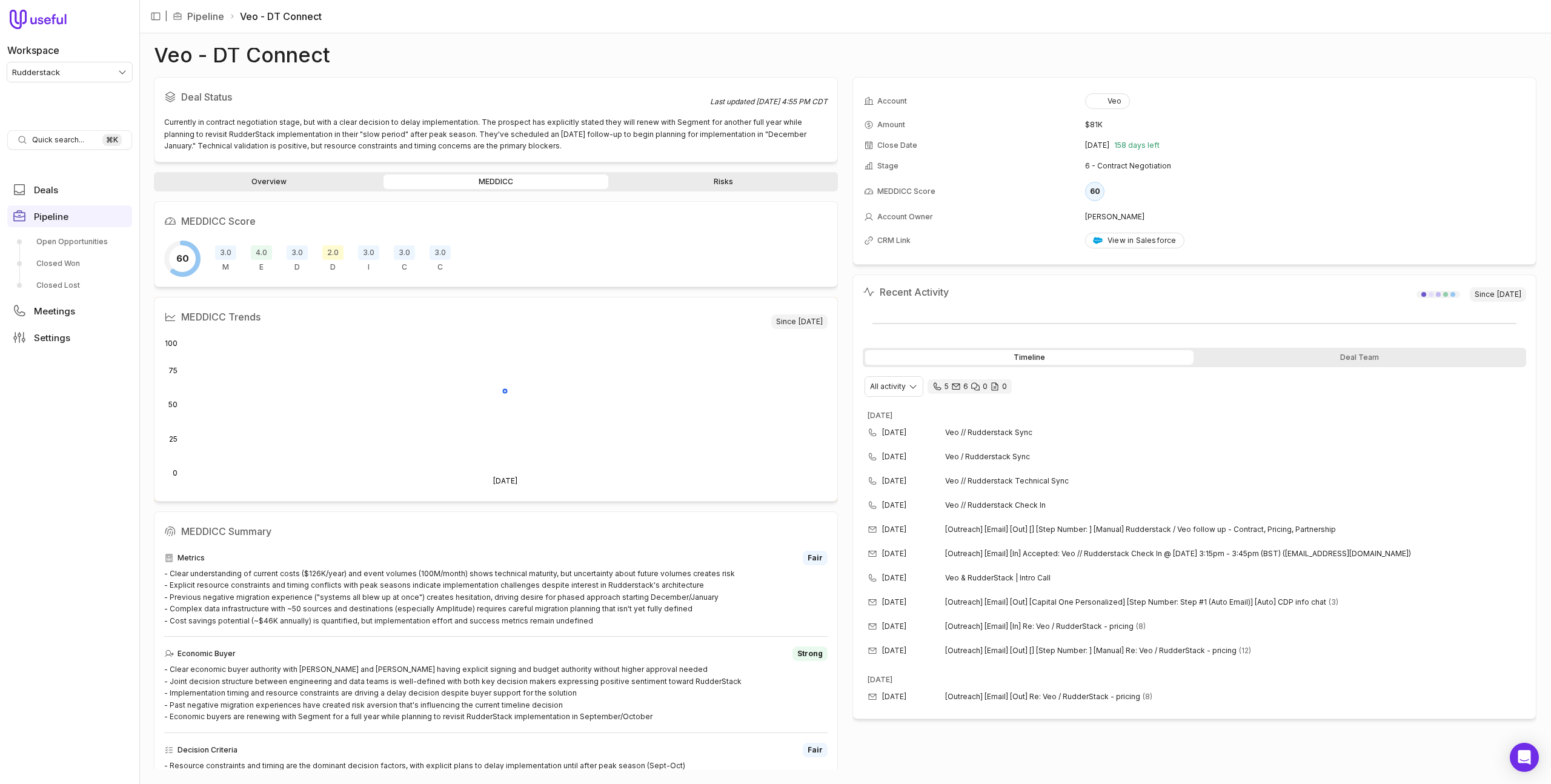
drag, startPoint x: 247, startPoint y: 186, endPoint x: 254, endPoint y: 184, distance: 7.3
click at [247, 186] on link "Overview" at bounding box center [268, 181] width 224 height 14
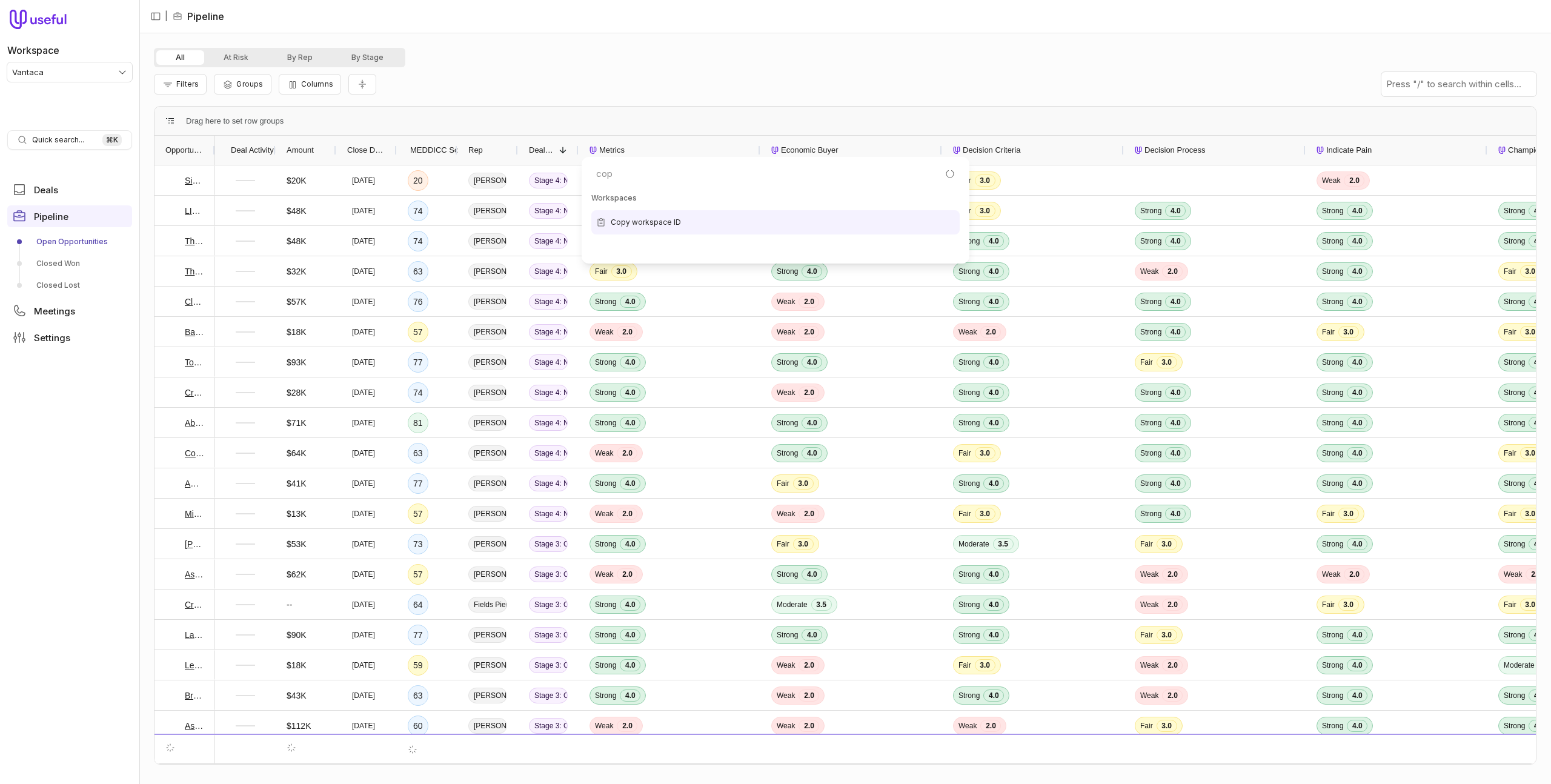
type input "copy"
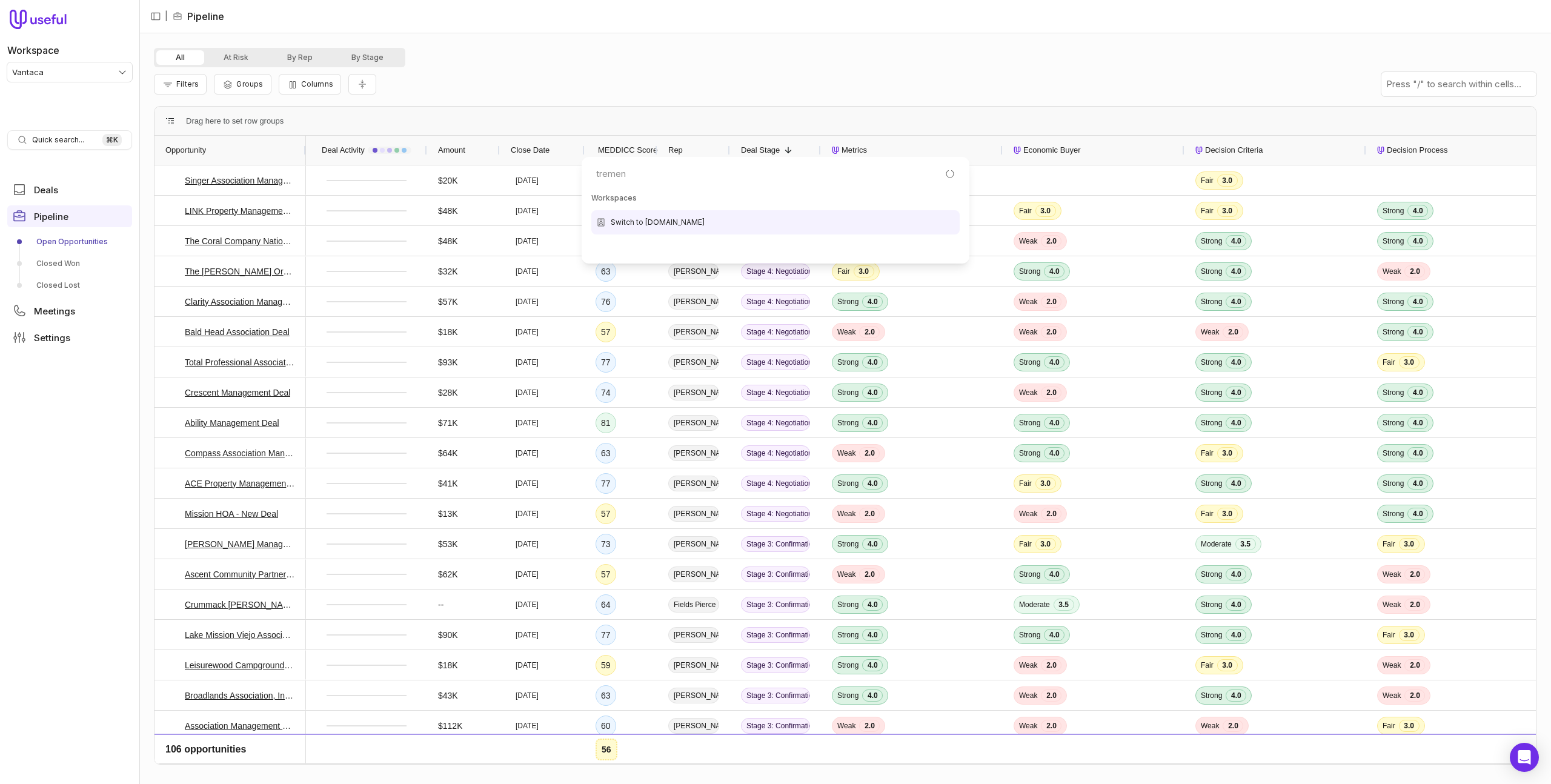
type input "tremend"
type input "tremen"
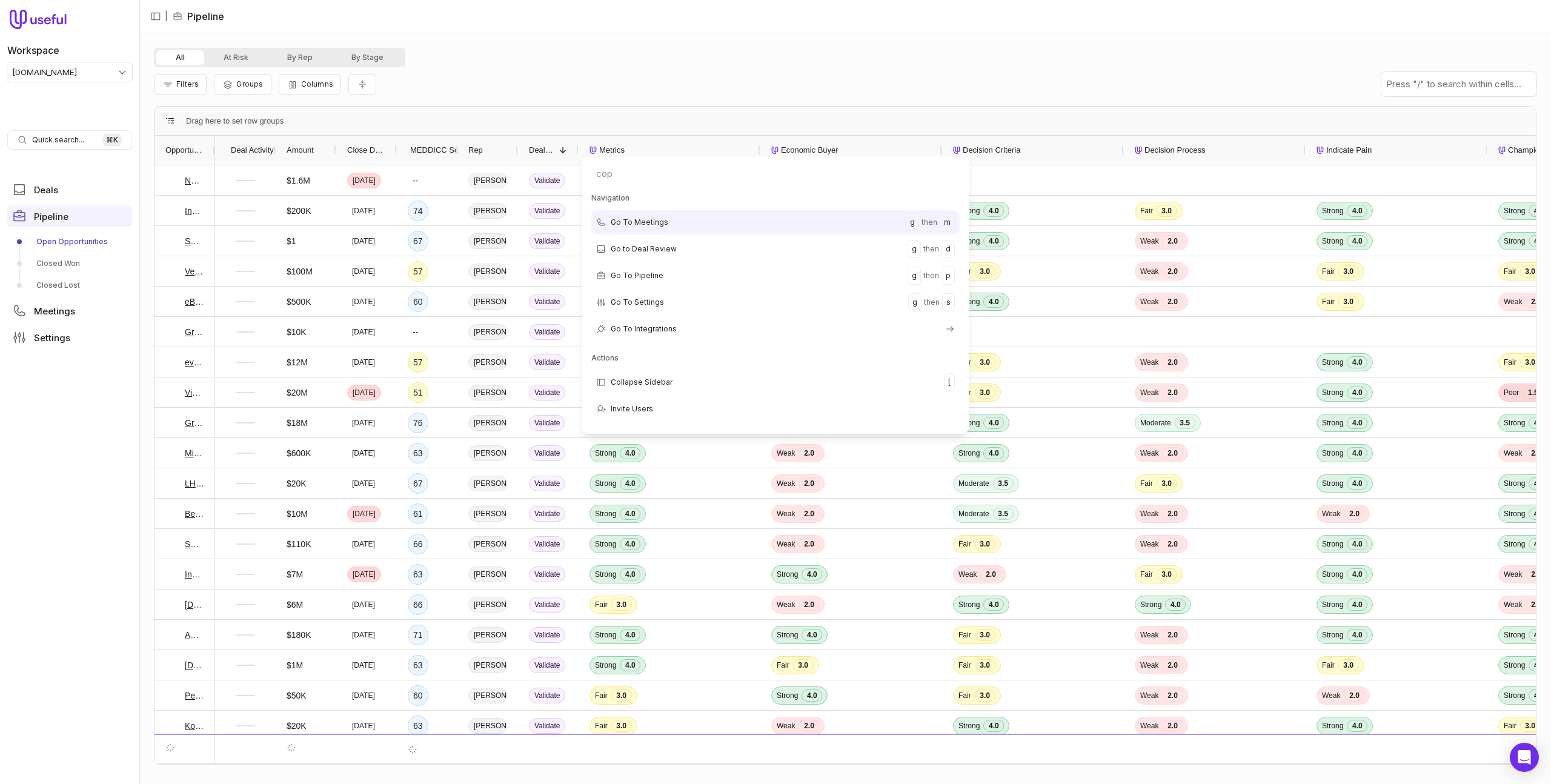
type input "copy"
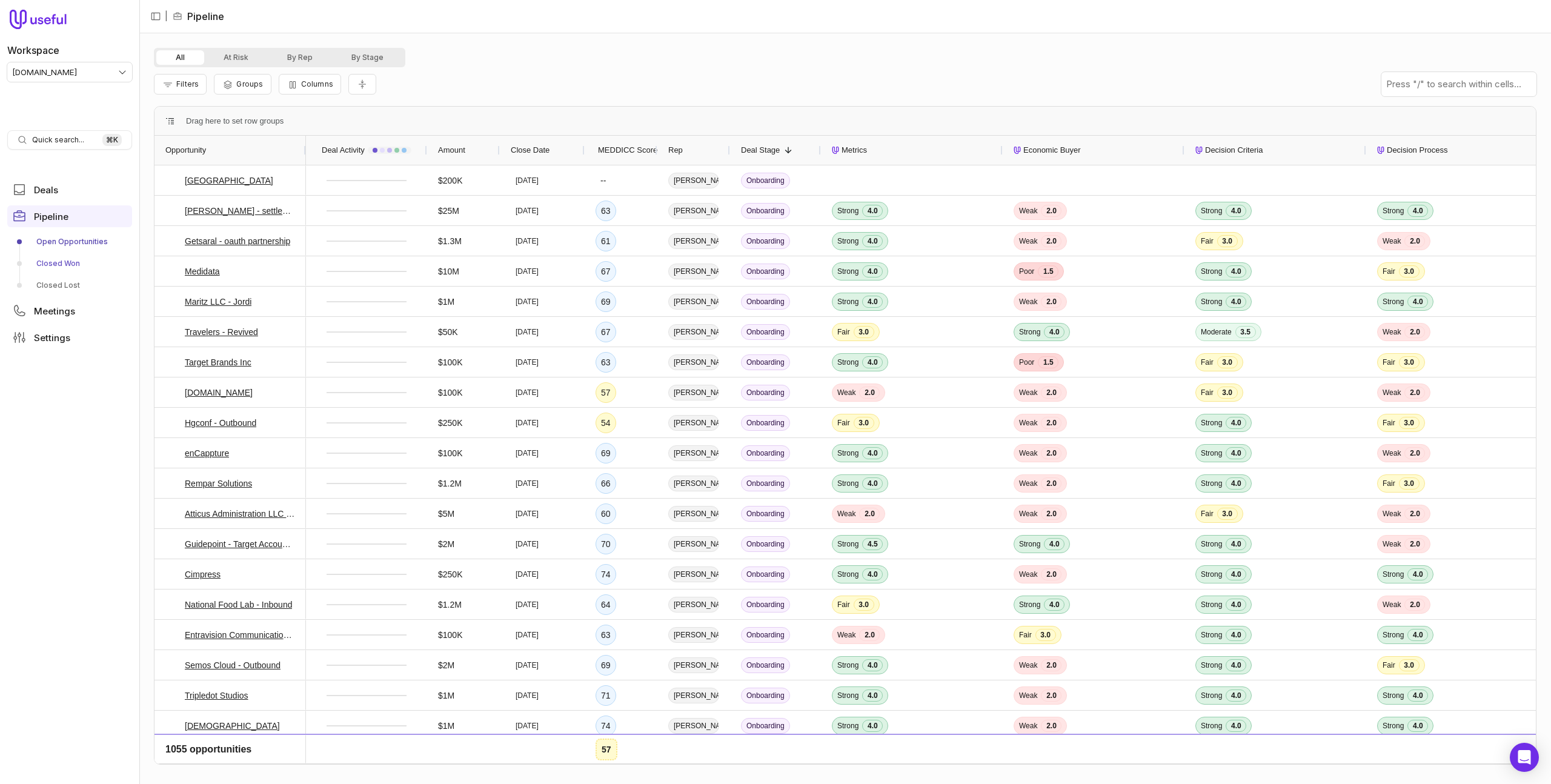
click at [57, 261] on link "Closed Won" at bounding box center [69, 263] width 125 height 19
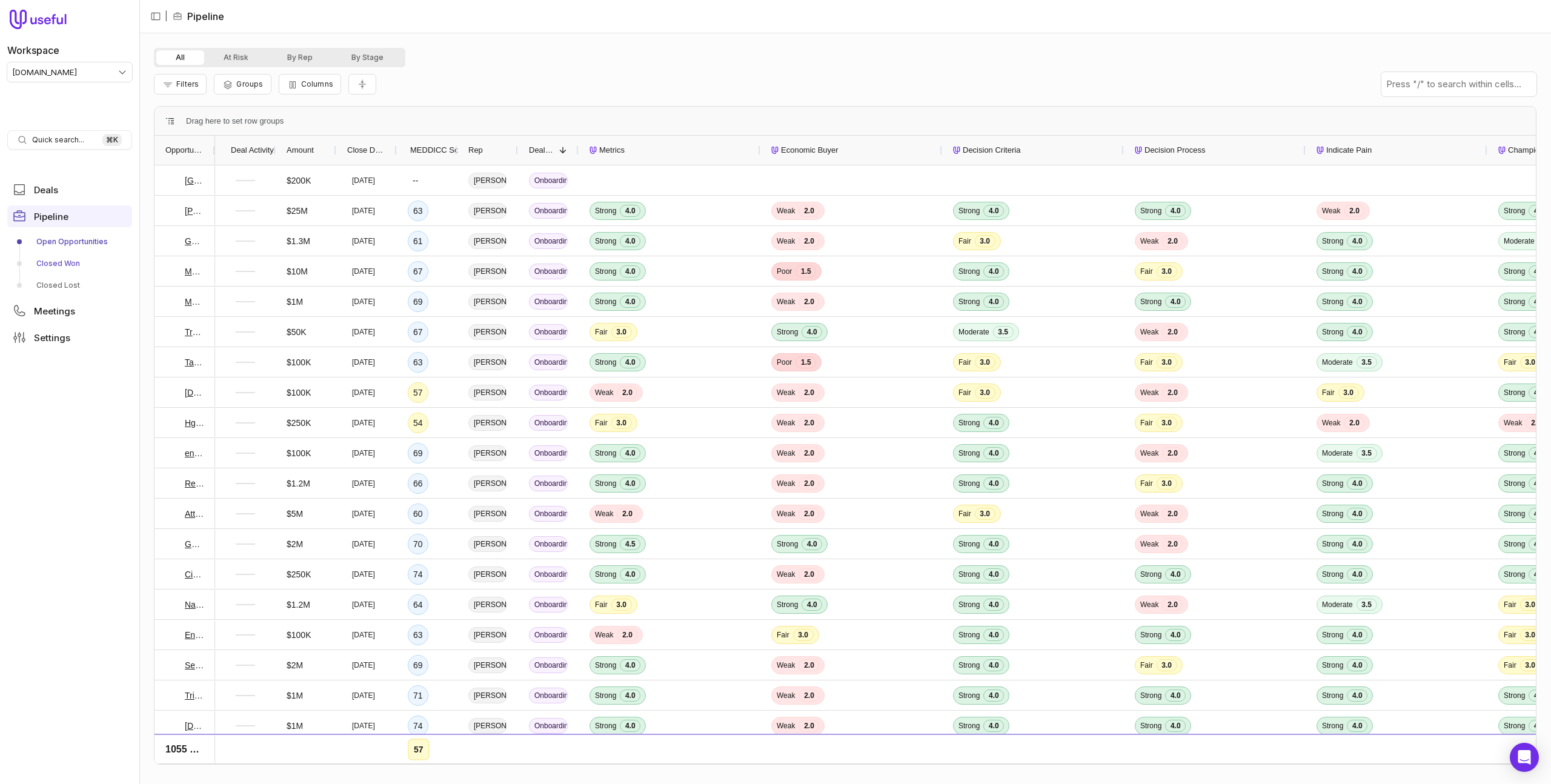
click at [68, 263] on link "Closed Won" at bounding box center [69, 263] width 125 height 19
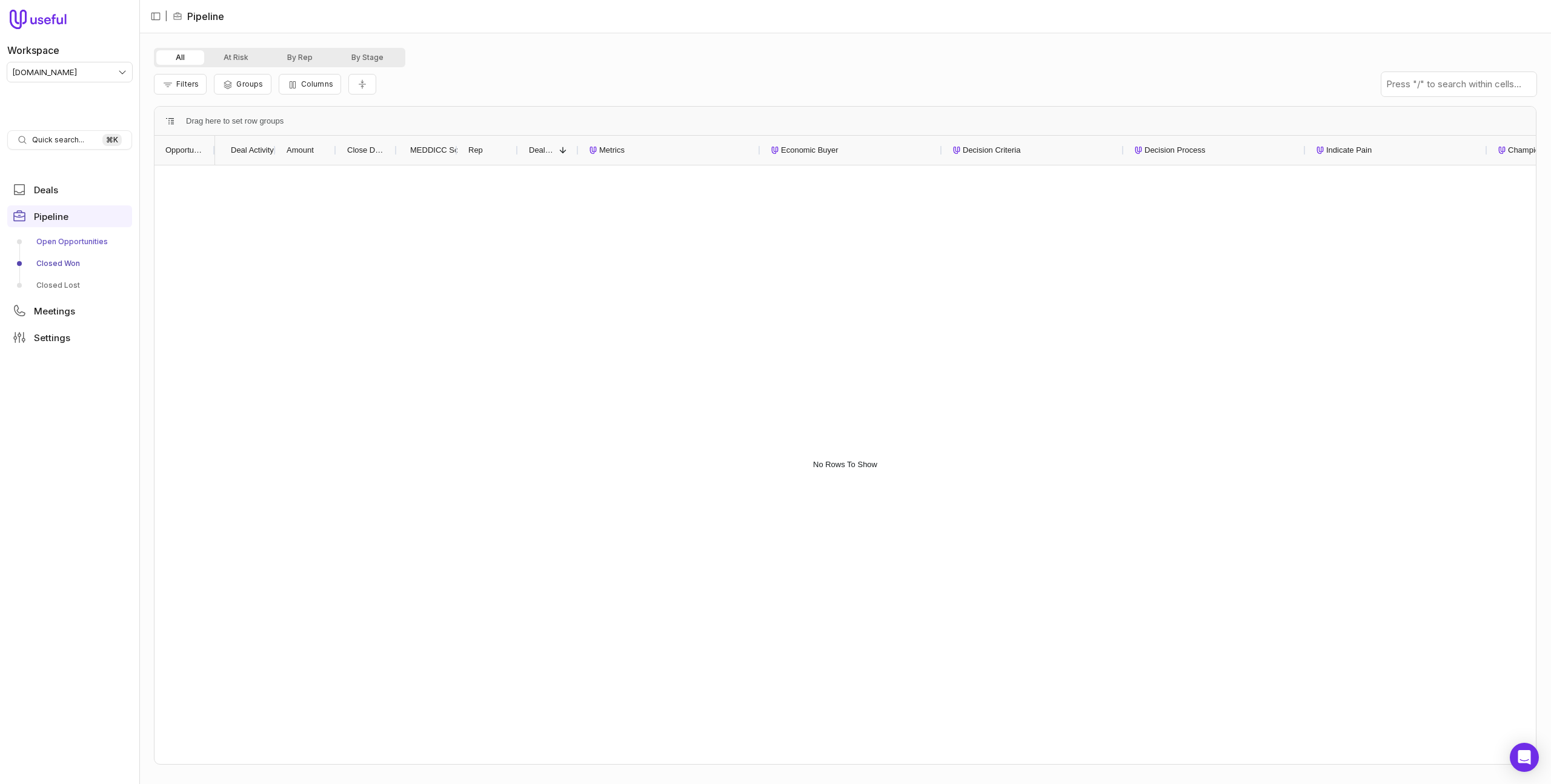
click at [85, 242] on link "Open Opportunities" at bounding box center [69, 242] width 125 height 19
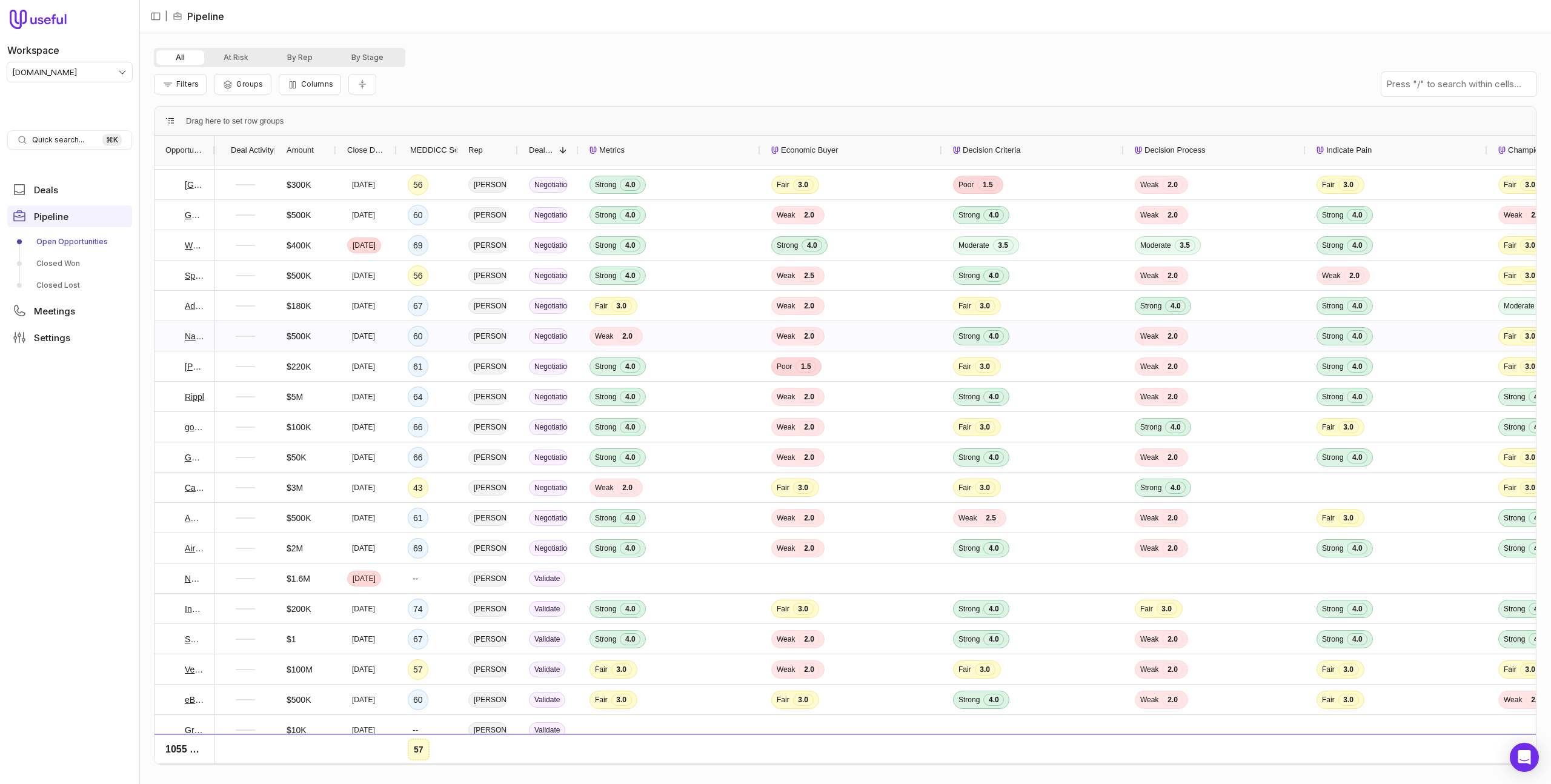
scroll to position [2942, 0]
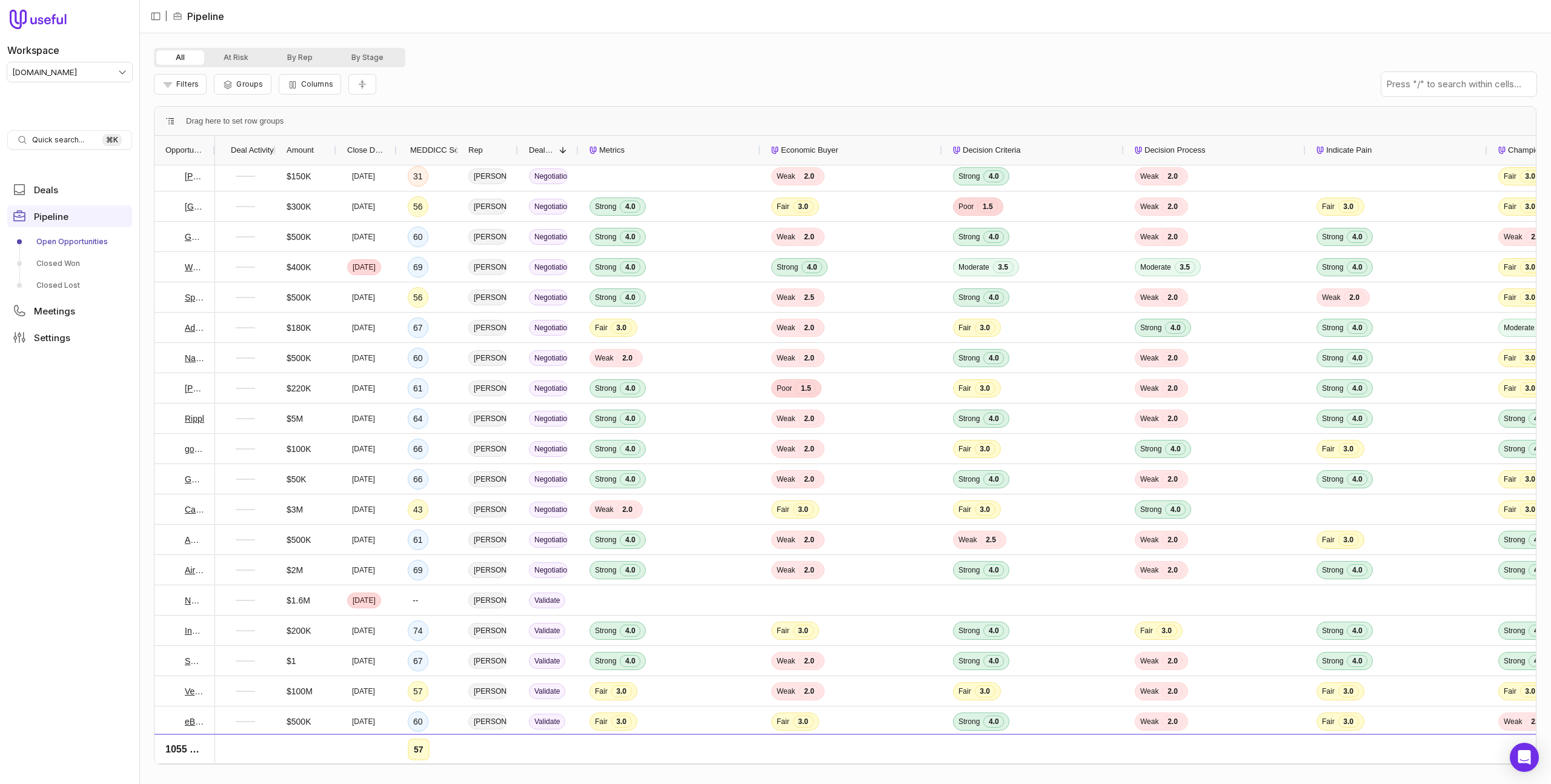
click at [313, 151] on span "Amount" at bounding box center [300, 150] width 27 height 14
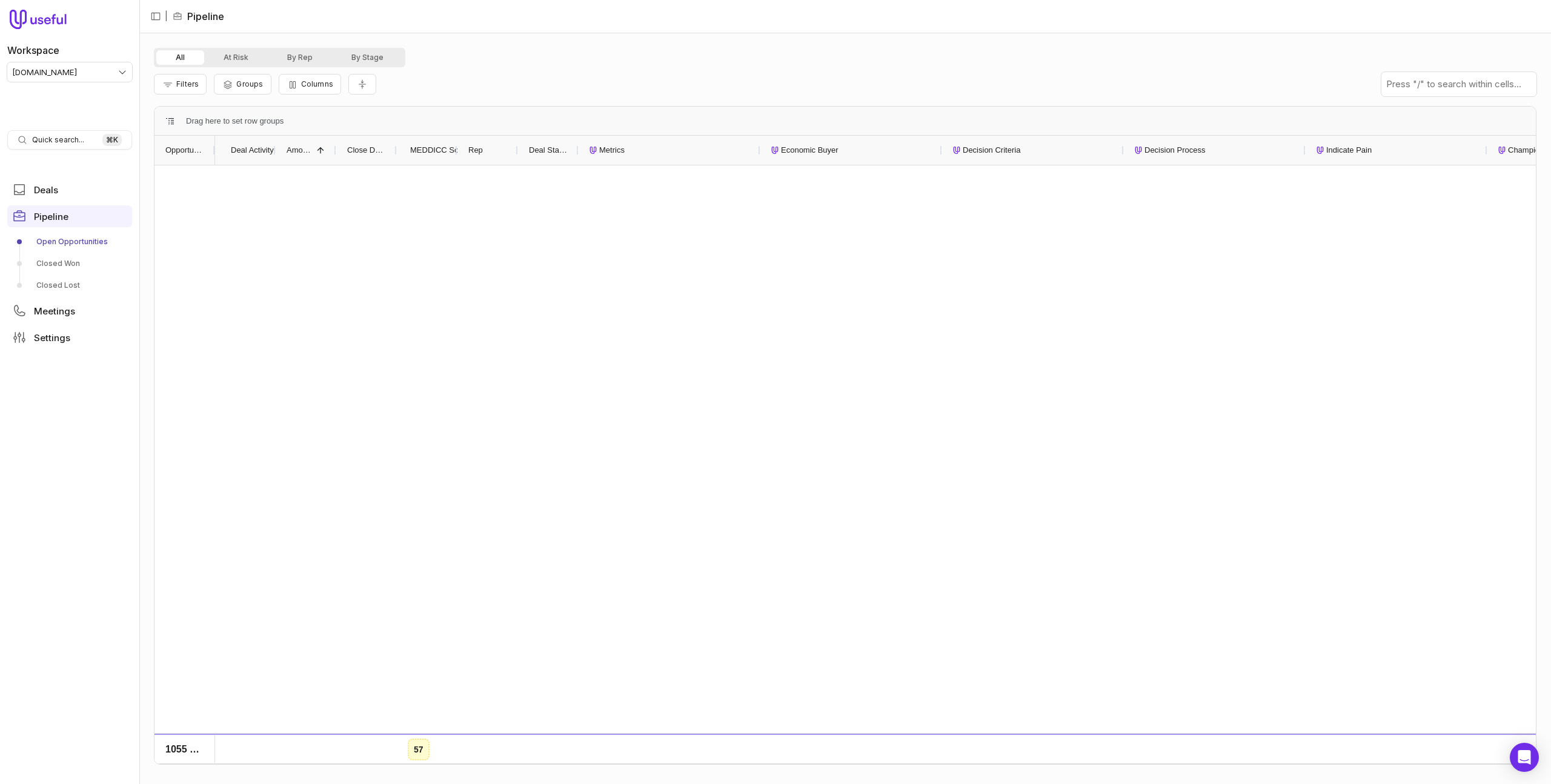
scroll to position [1281, 0]
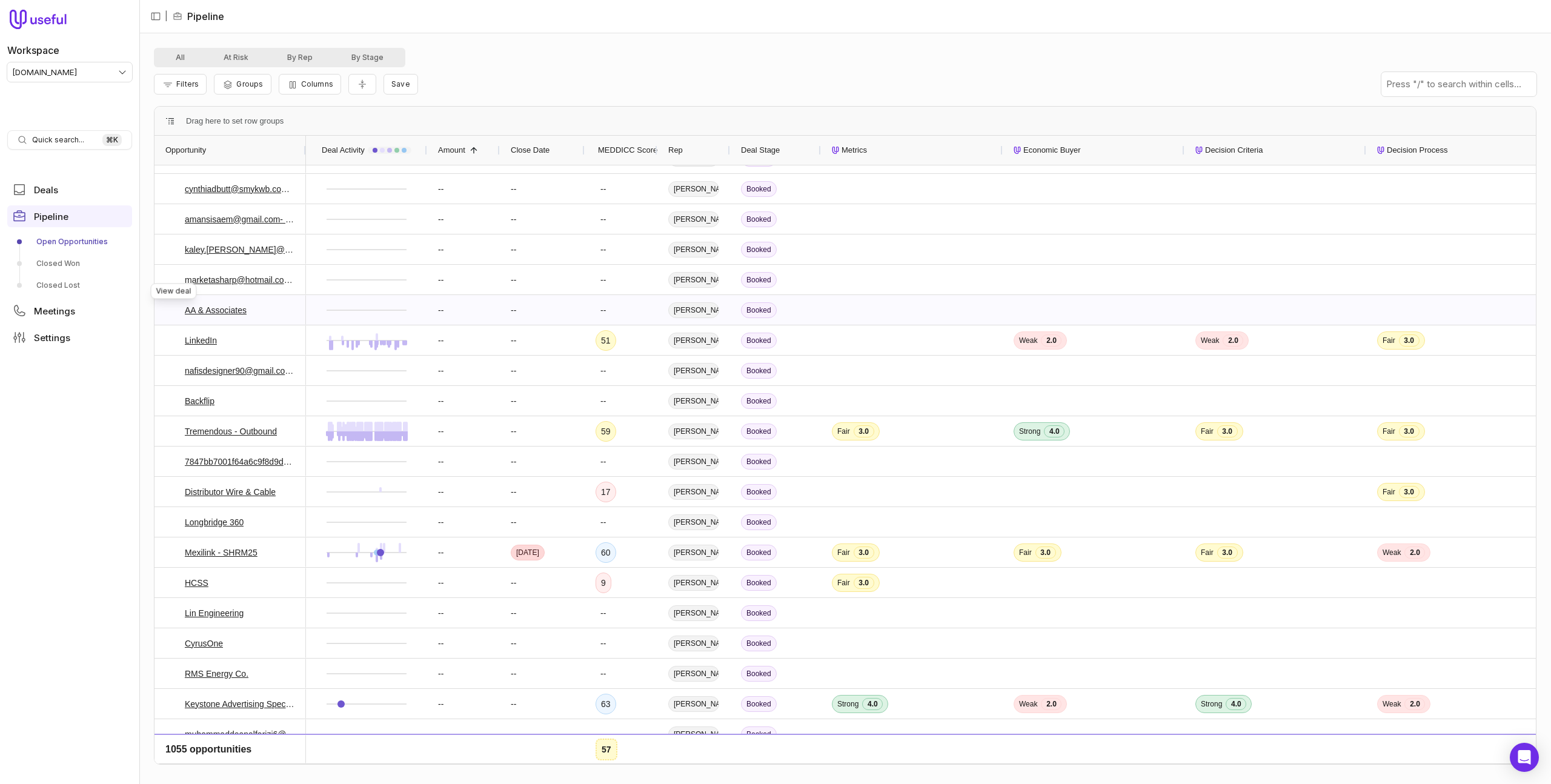
drag, startPoint x: 174, startPoint y: 308, endPoint x: 326, endPoint y: 124, distance: 238.7
click at [174, 308] on icon at bounding box center [173, 309] width 9 height 9
click at [661, 65] on div "All At Risk By Rep By Stage" at bounding box center [845, 57] width 1382 height 19
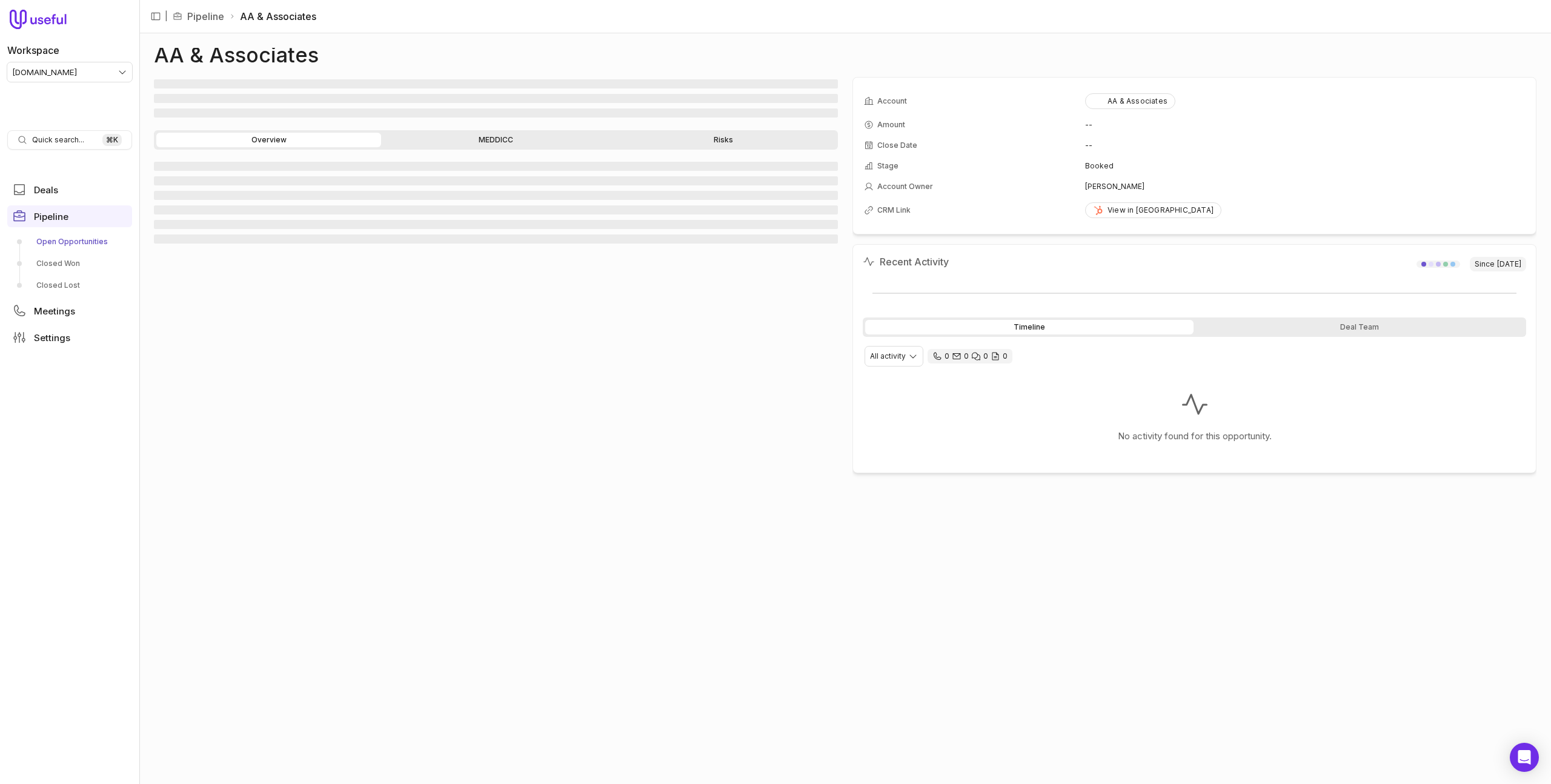
click at [84, 241] on link "Open Opportunities" at bounding box center [69, 242] width 125 height 19
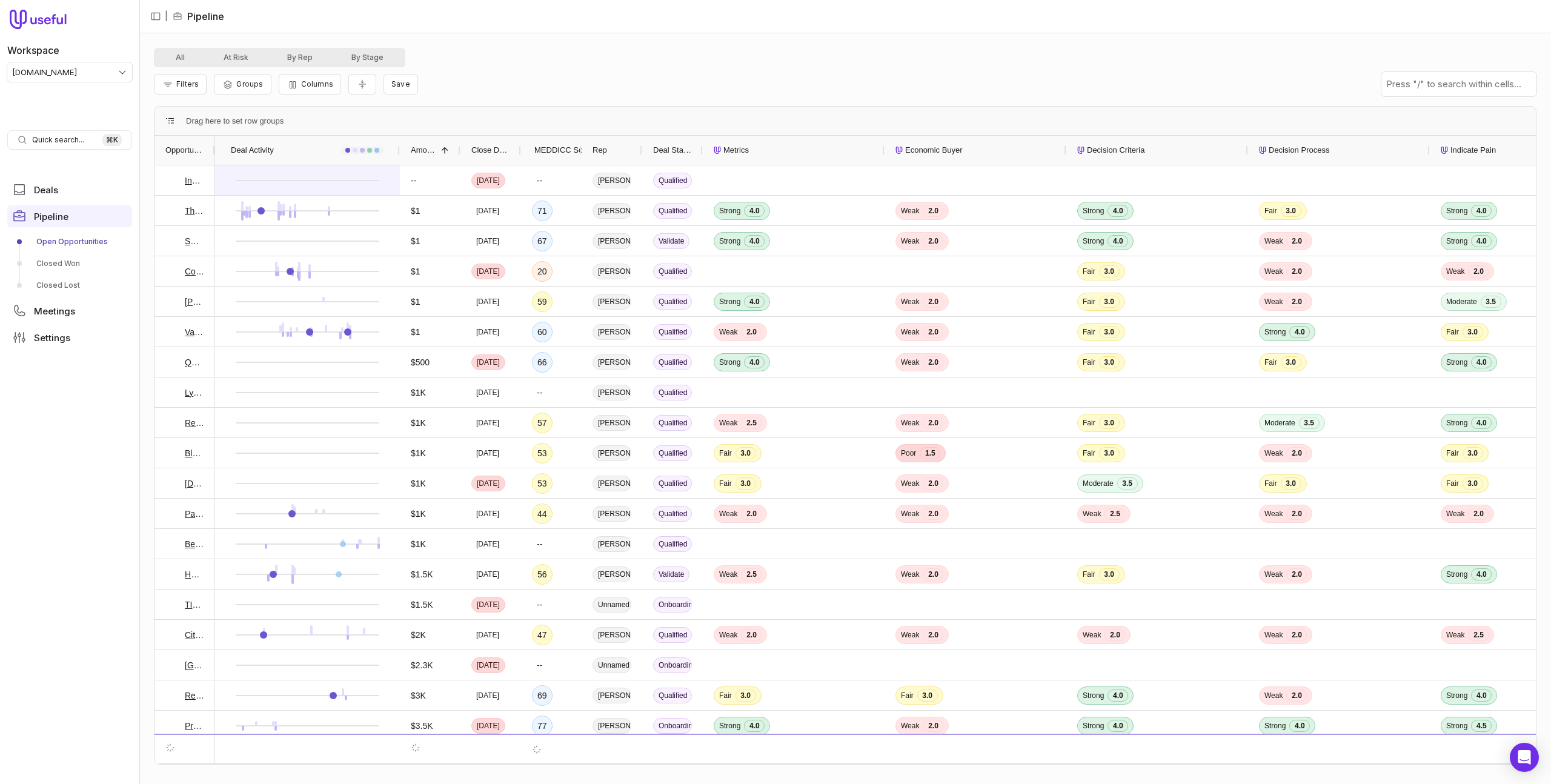
drag, startPoint x: 273, startPoint y: 149, endPoint x: 397, endPoint y: 187, distance: 129.7
click at [397, 169] on div "Opportunity Deal Activity Amount 1 Close Date MEDDICC Score Rep --" at bounding box center [845, 449] width 1382 height 628
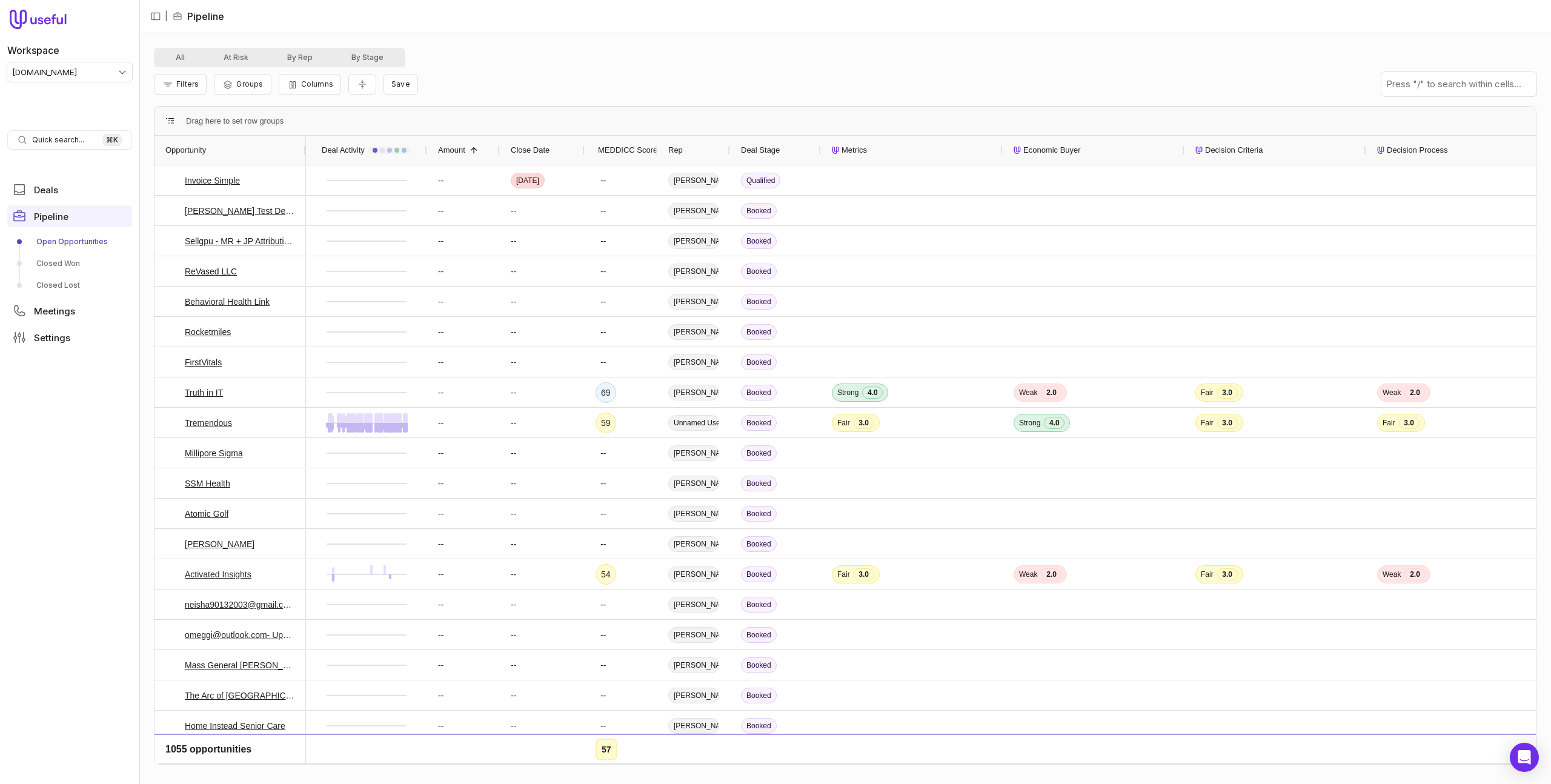
click at [765, 145] on span "Deal Stage" at bounding box center [760, 150] width 39 height 14
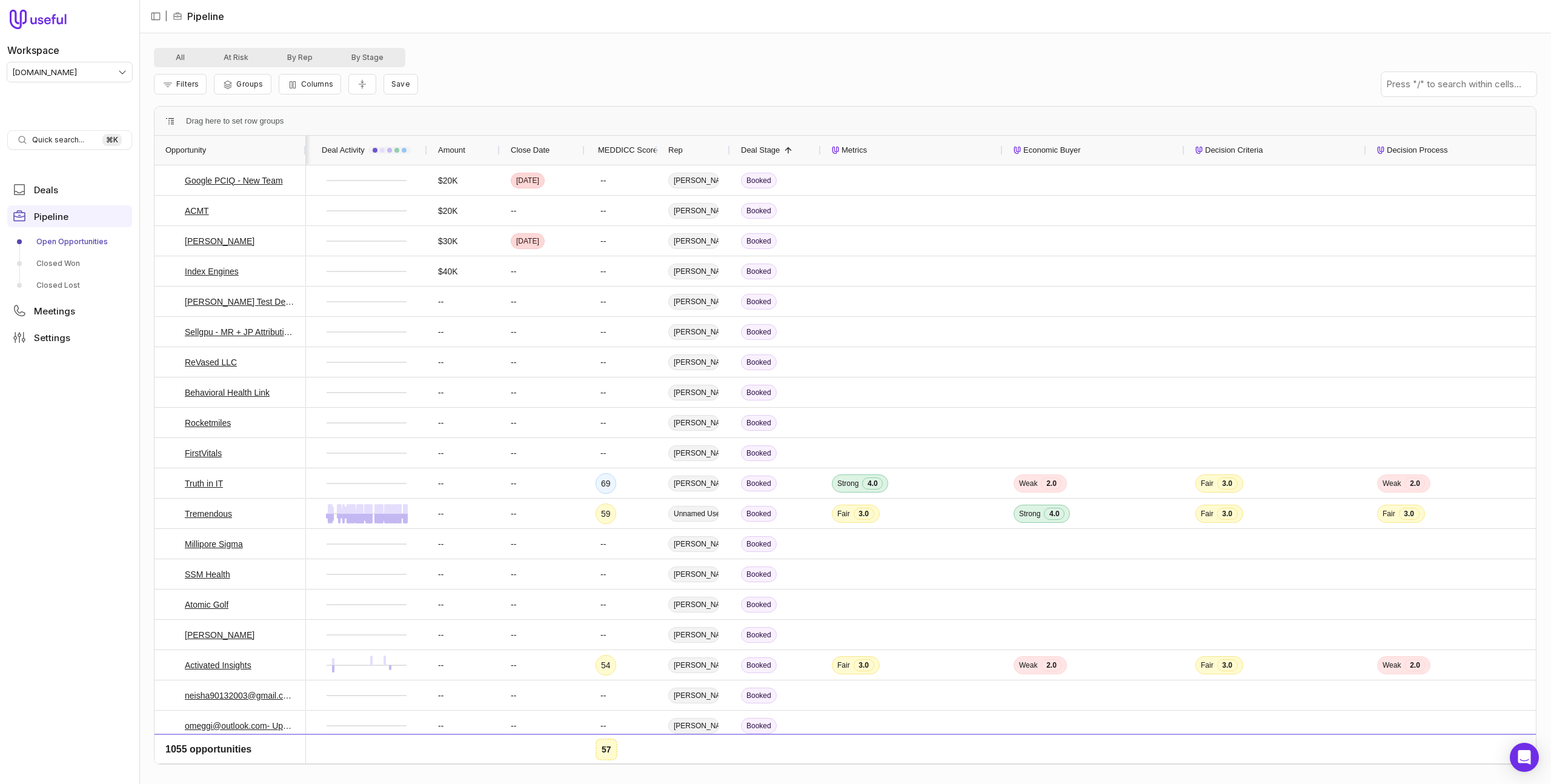
click at [765, 145] on span "Deal Stage" at bounding box center [760, 150] width 39 height 14
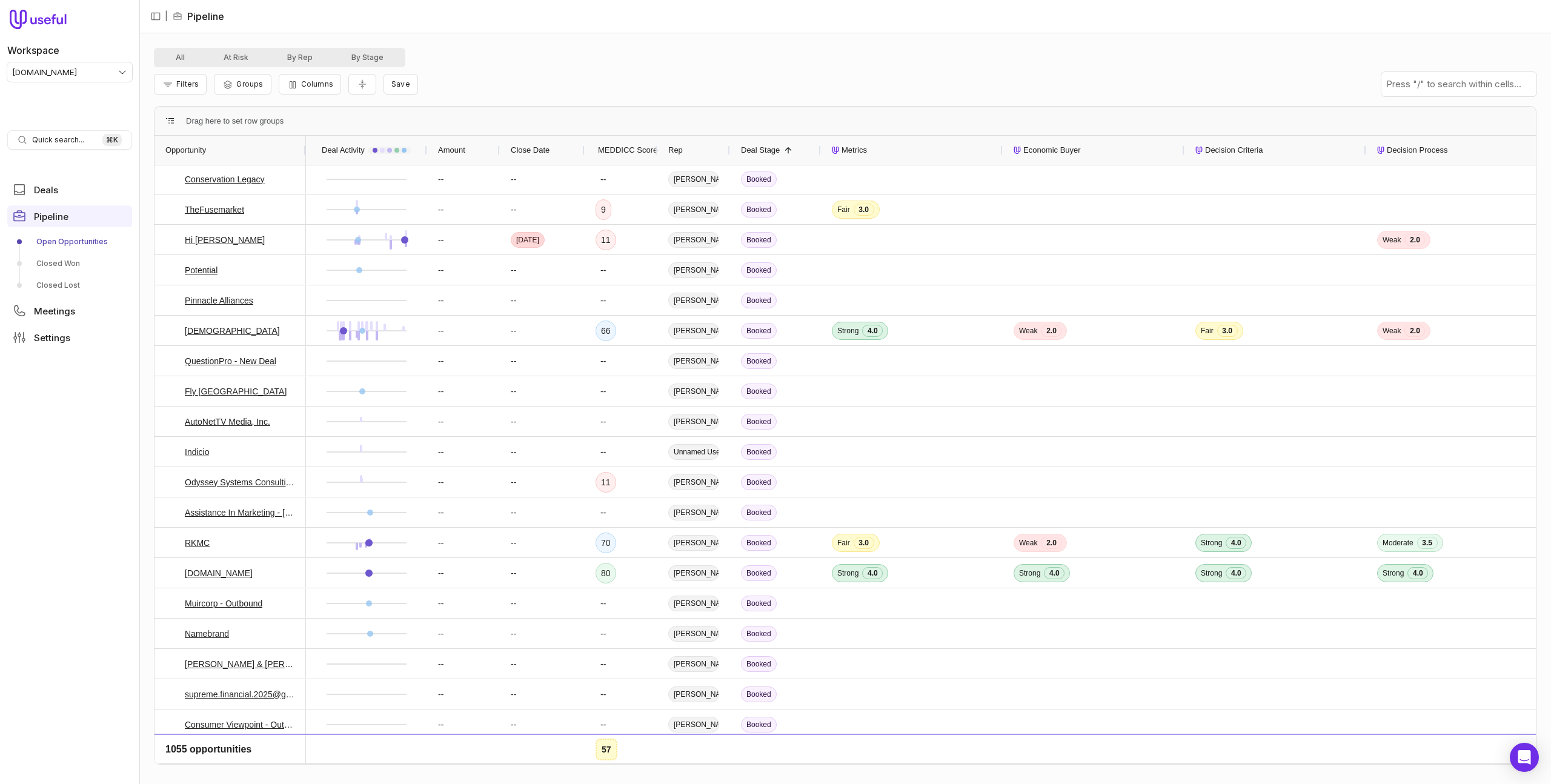
click at [779, 142] on div "Deal Stage 1" at bounding box center [776, 150] width 69 height 23
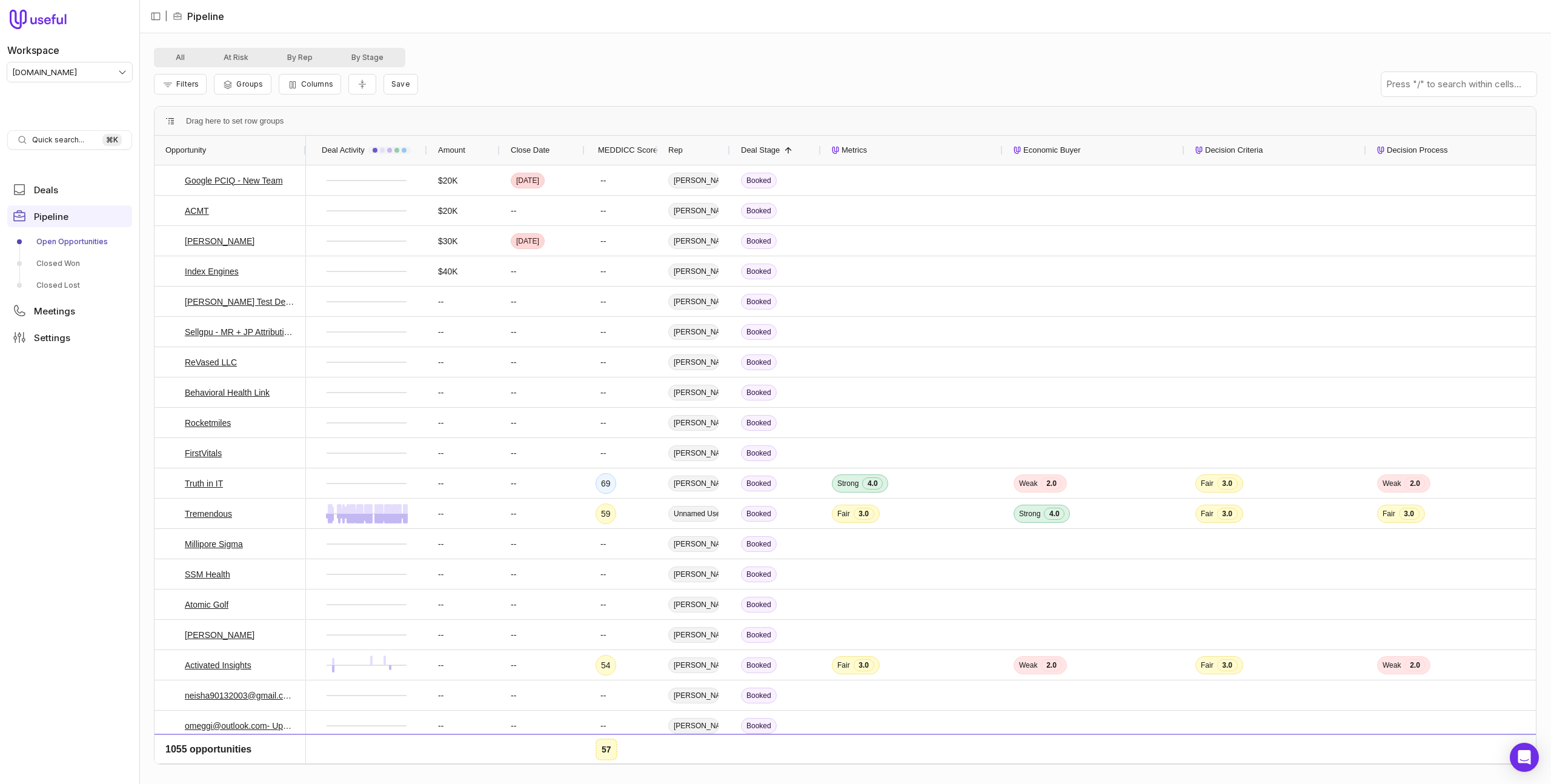
click at [772, 149] on span "Deal Stage" at bounding box center [760, 150] width 39 height 14
click at [756, 152] on span "Deal Stage" at bounding box center [760, 150] width 39 height 14
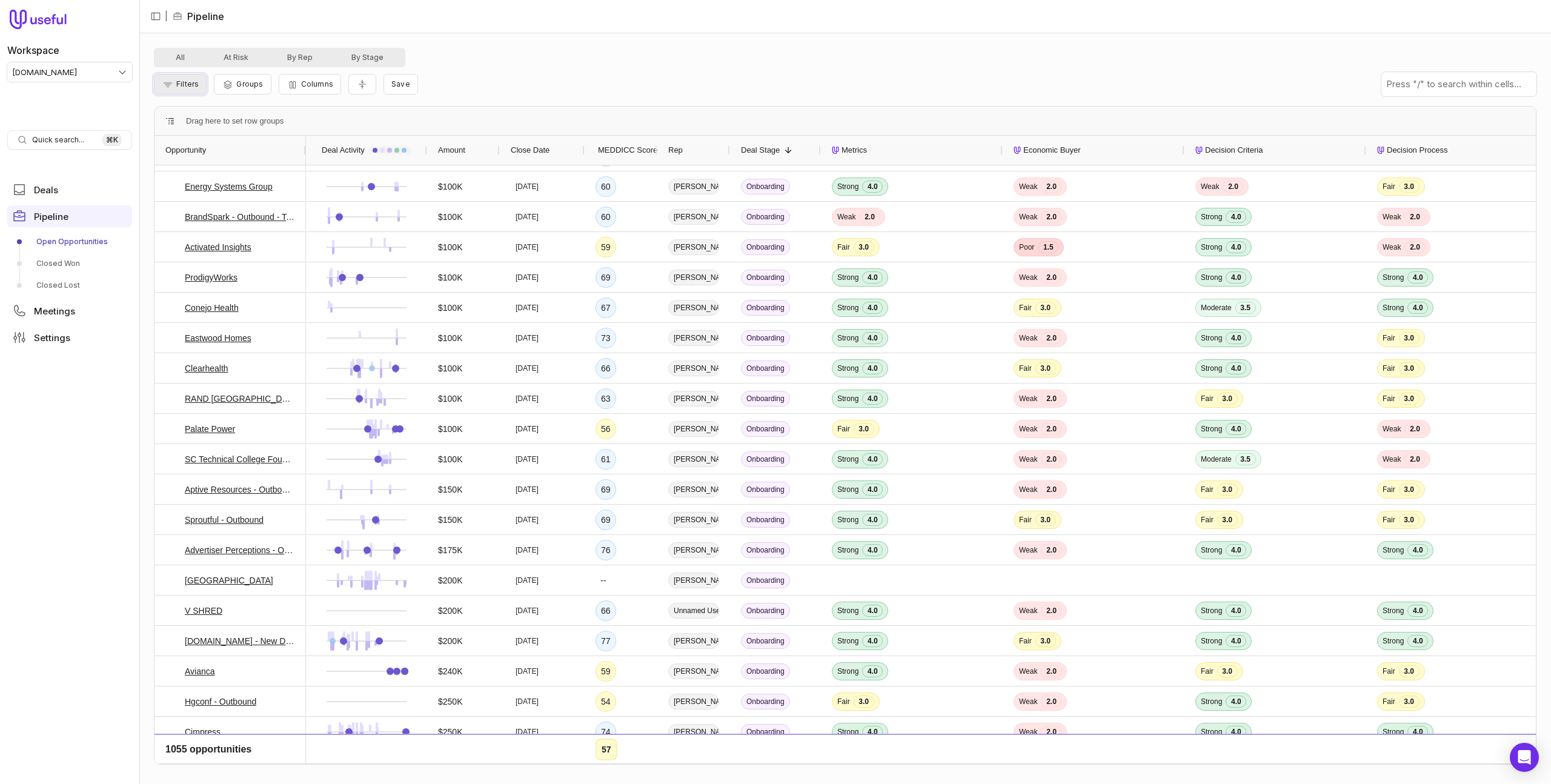
drag, startPoint x: 180, startPoint y: 80, endPoint x: 187, endPoint y: 85, distance: 8.6
click at [180, 80] on span "Filters" at bounding box center [188, 83] width 22 height 9
click at [208, 149] on button "Add filter" at bounding box center [196, 148] width 64 height 16
click at [232, 137] on div "**********" at bounding box center [347, 148] width 368 height 34
click at [232, 145] on span "Opportunity Name" at bounding box center [210, 148] width 67 height 14
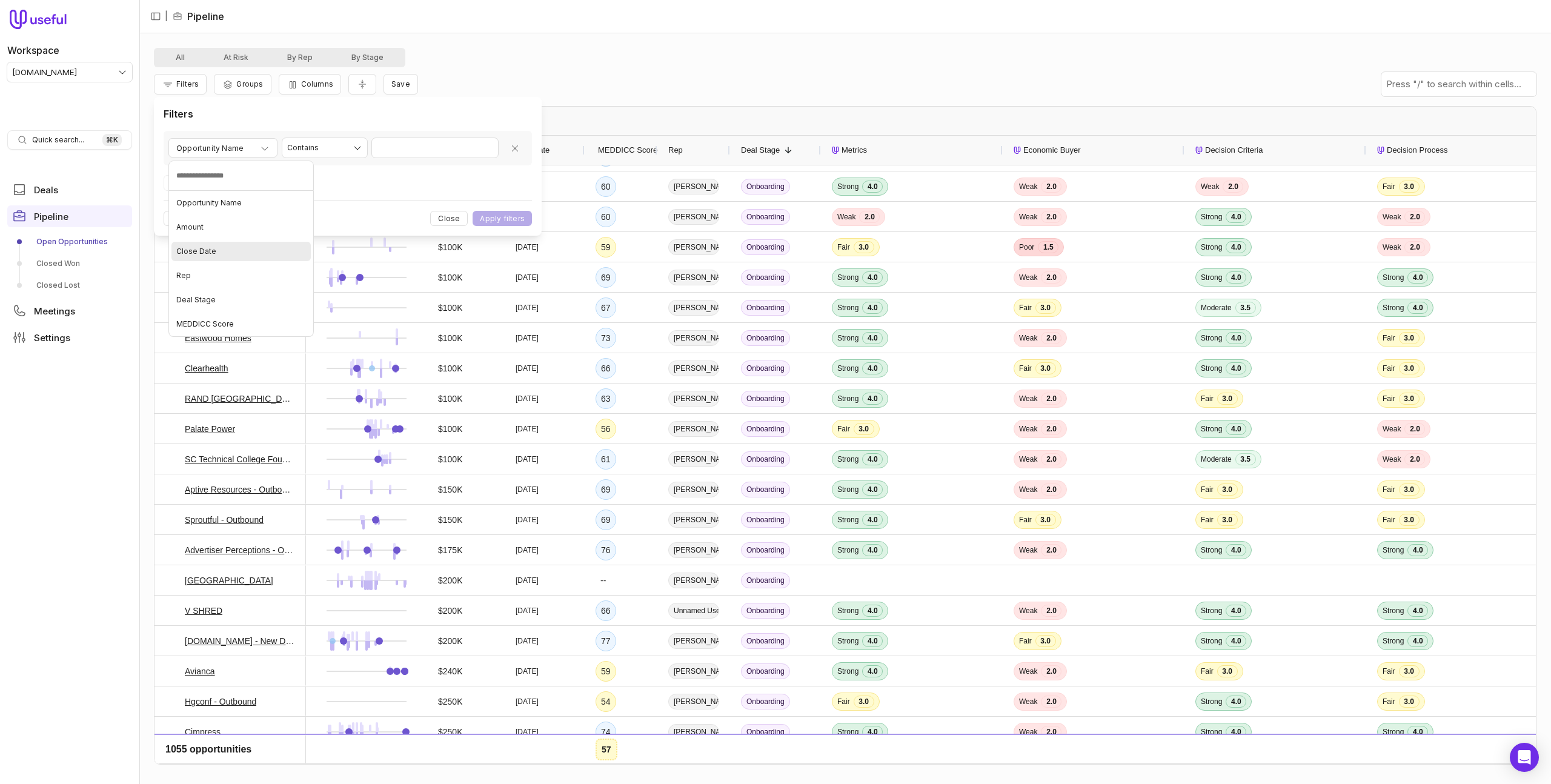
drag, startPoint x: 237, startPoint y: 247, endPoint x: 362, endPoint y: 192, distance: 136.6
click at [237, 247] on div "Close Date" at bounding box center [241, 251] width 139 height 19
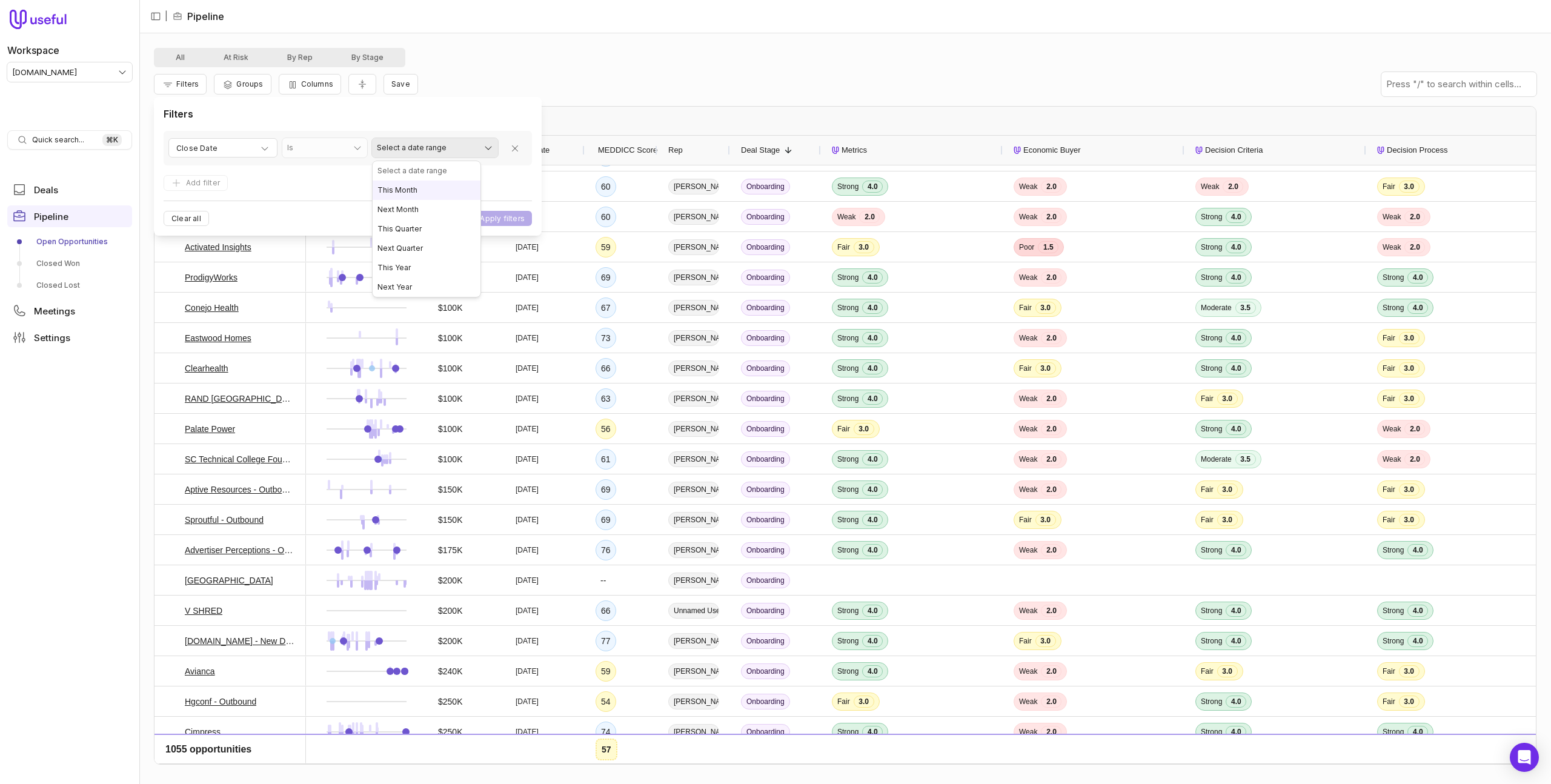
click at [473, 143] on html "Workspace tremendous.com Quick search... ⌘ K Deals Pipeline Open Opportunities …" at bounding box center [776, 392] width 1551 height 784
select select "**********"
drag, startPoint x: 430, startPoint y: 230, endPoint x: 508, endPoint y: 211, distance: 80.3
click at [518, 218] on button "Apply filters" at bounding box center [502, 218] width 59 height 15
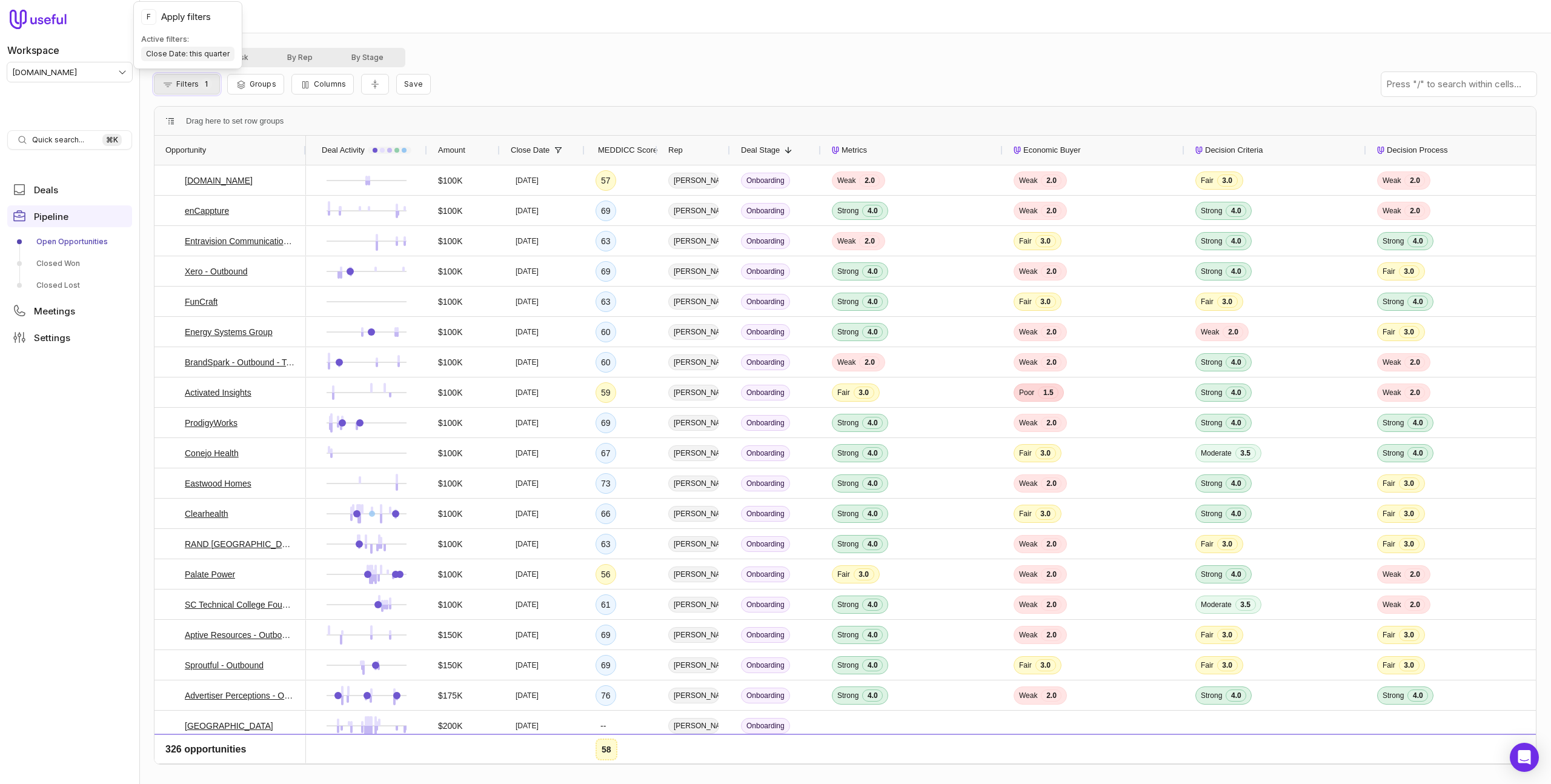
drag, startPoint x: 180, startPoint y: 89, endPoint x: 204, endPoint y: 93, distance: 24.3
click at [180, 89] on button "Filters 1" at bounding box center [187, 85] width 66 height 21
click at [452, 155] on html "Workspace tremendous.com Quick search... ⌘ K Deals Pipeline Open Opportunities …" at bounding box center [776, 392] width 1551 height 784
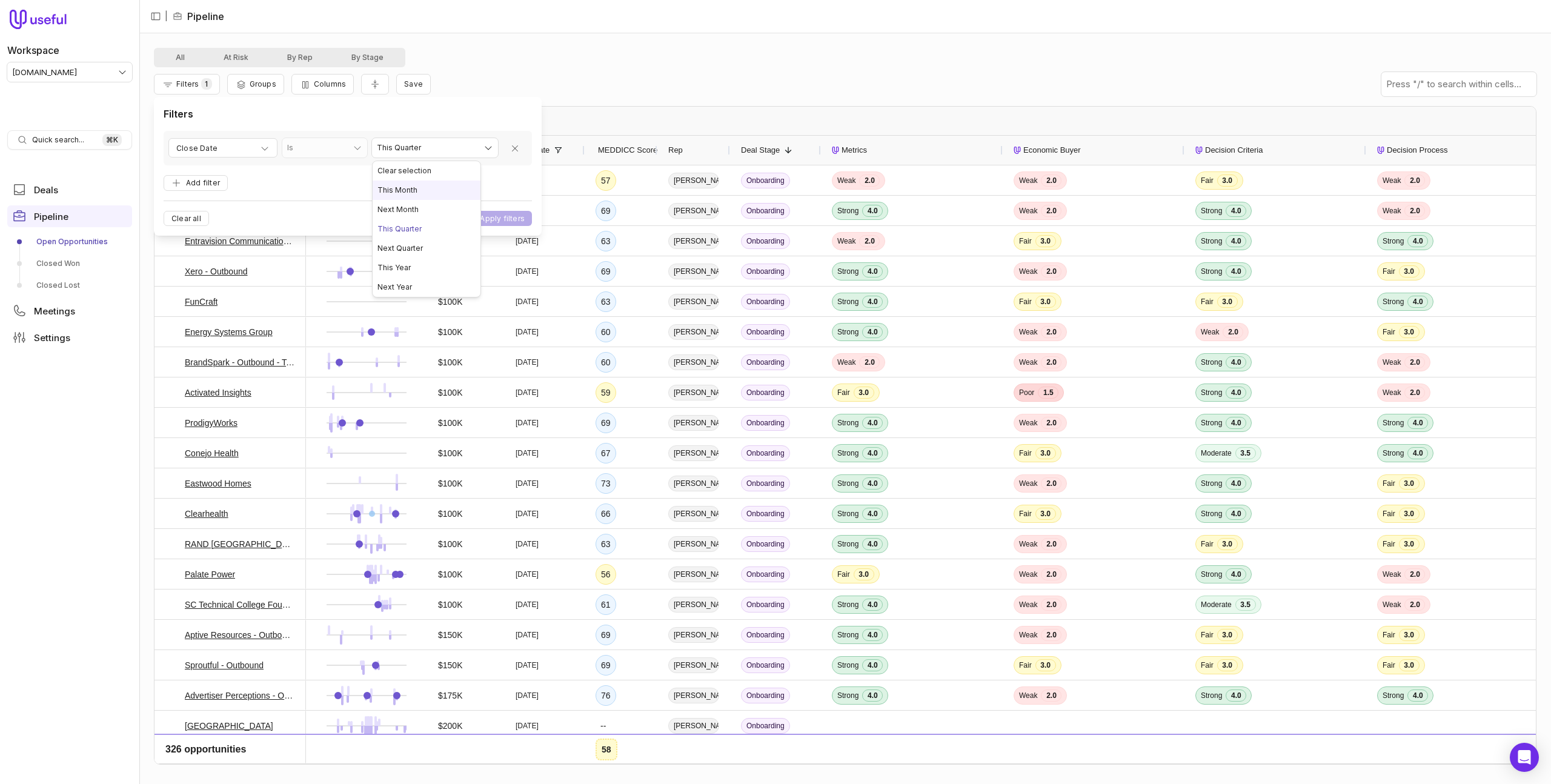
select select "*********"
click at [518, 218] on button "Apply filters" at bounding box center [502, 218] width 59 height 15
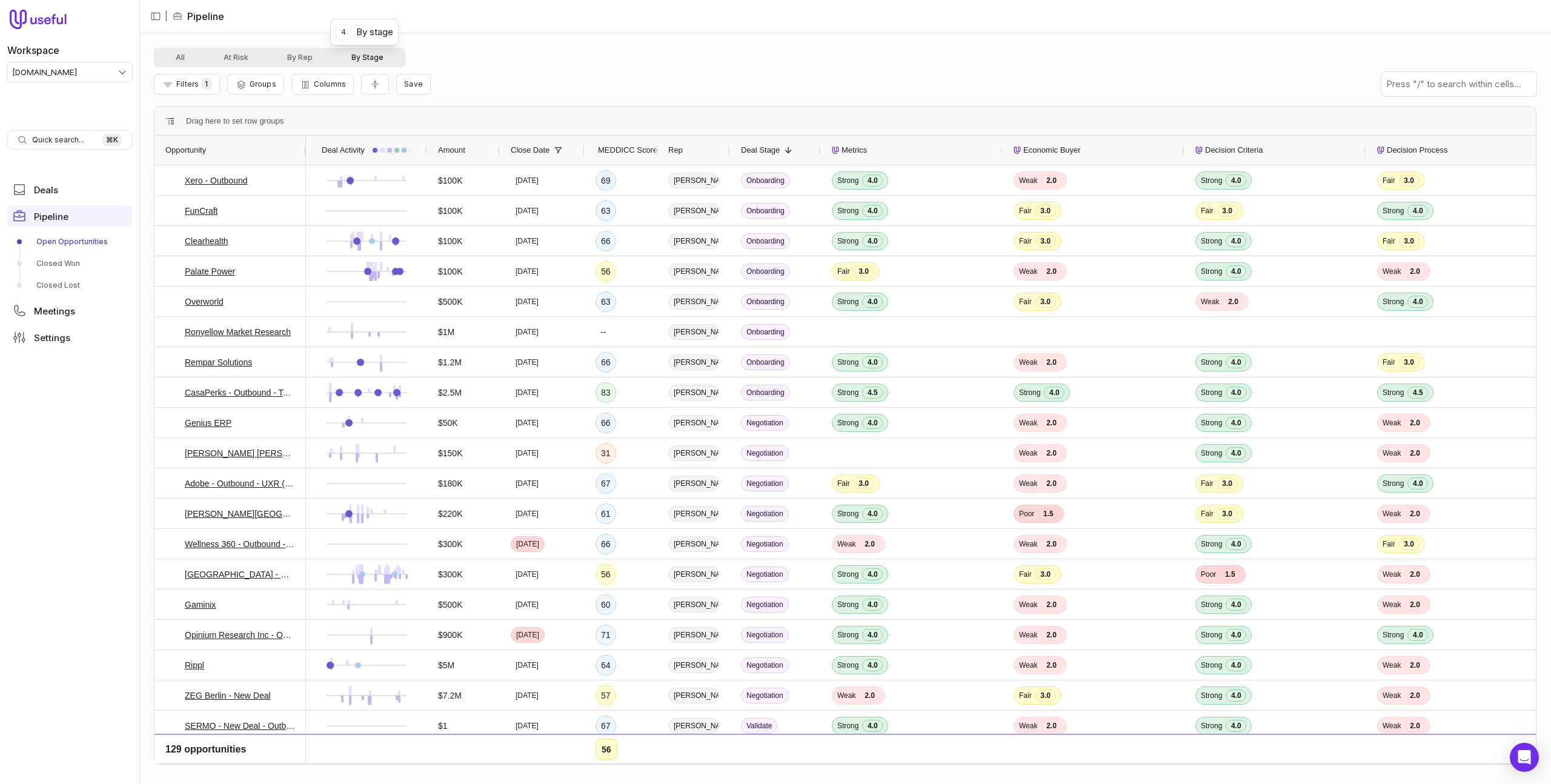
click at [367, 54] on button "By Stage" at bounding box center [367, 57] width 71 height 14
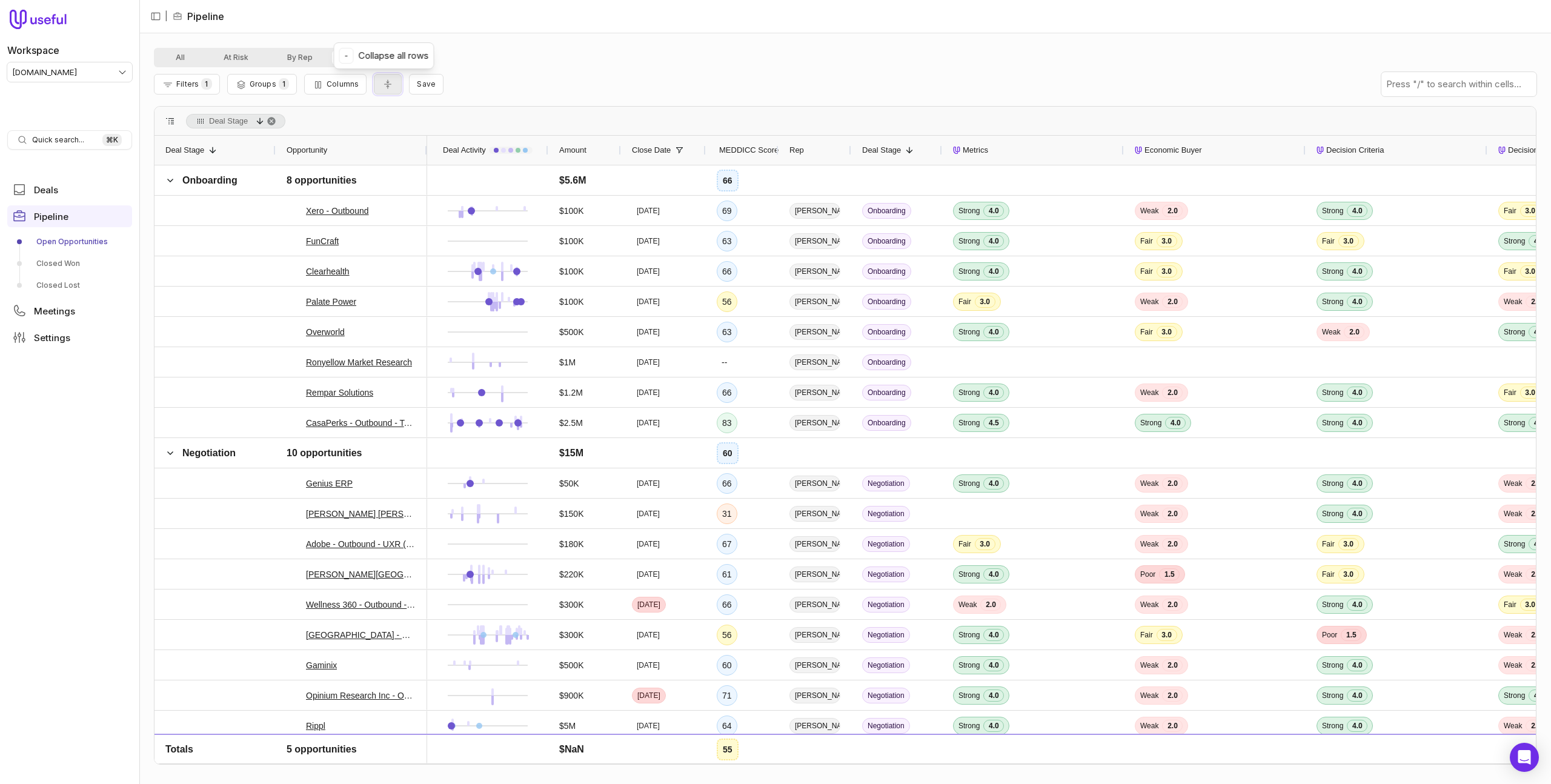
drag, startPoint x: 392, startPoint y: 89, endPoint x: 386, endPoint y: 89, distance: 6.0
click at [391, 89] on button "Collapse all rows" at bounding box center [387, 85] width 28 height 22
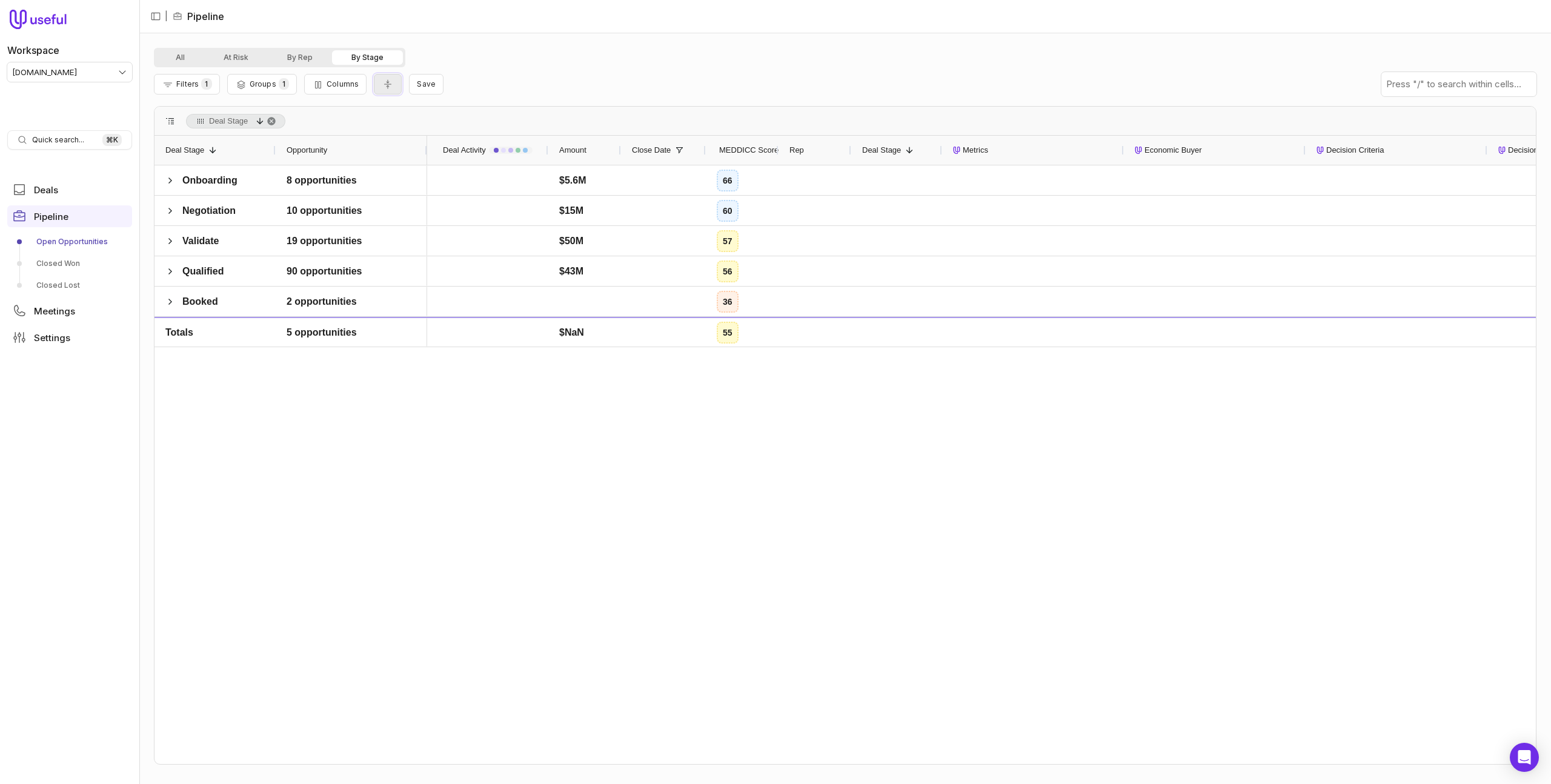
click at [386, 89] on button "Collapse all rows" at bounding box center [387, 85] width 28 height 22
click at [177, 61] on button "All" at bounding box center [180, 57] width 48 height 14
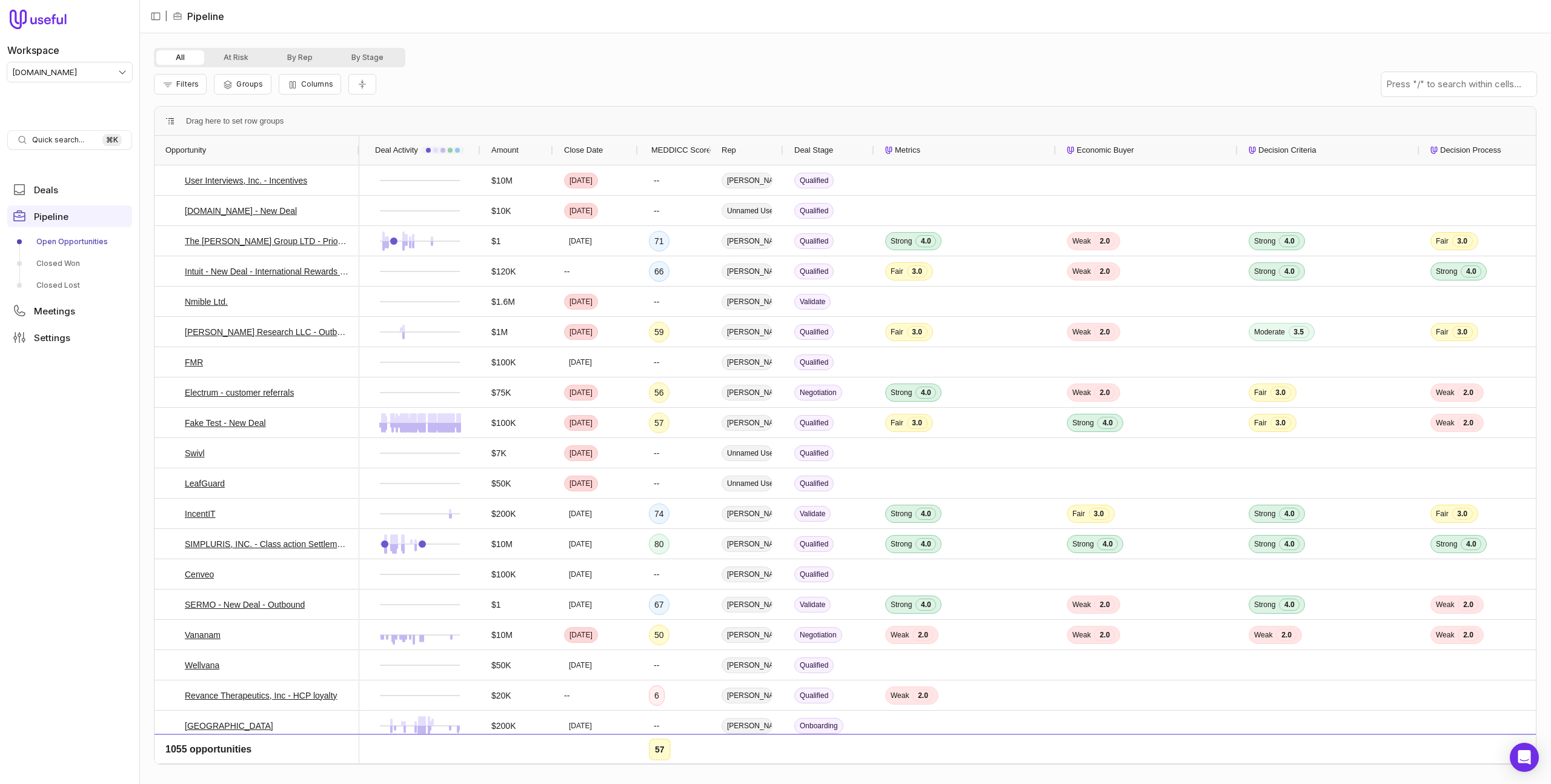
drag, startPoint x: 213, startPoint y: 150, endPoint x: 358, endPoint y: 152, distance: 145.0
click at [358, 152] on div at bounding box center [359, 150] width 5 height 29
